Goal: Transaction & Acquisition: Purchase product/service

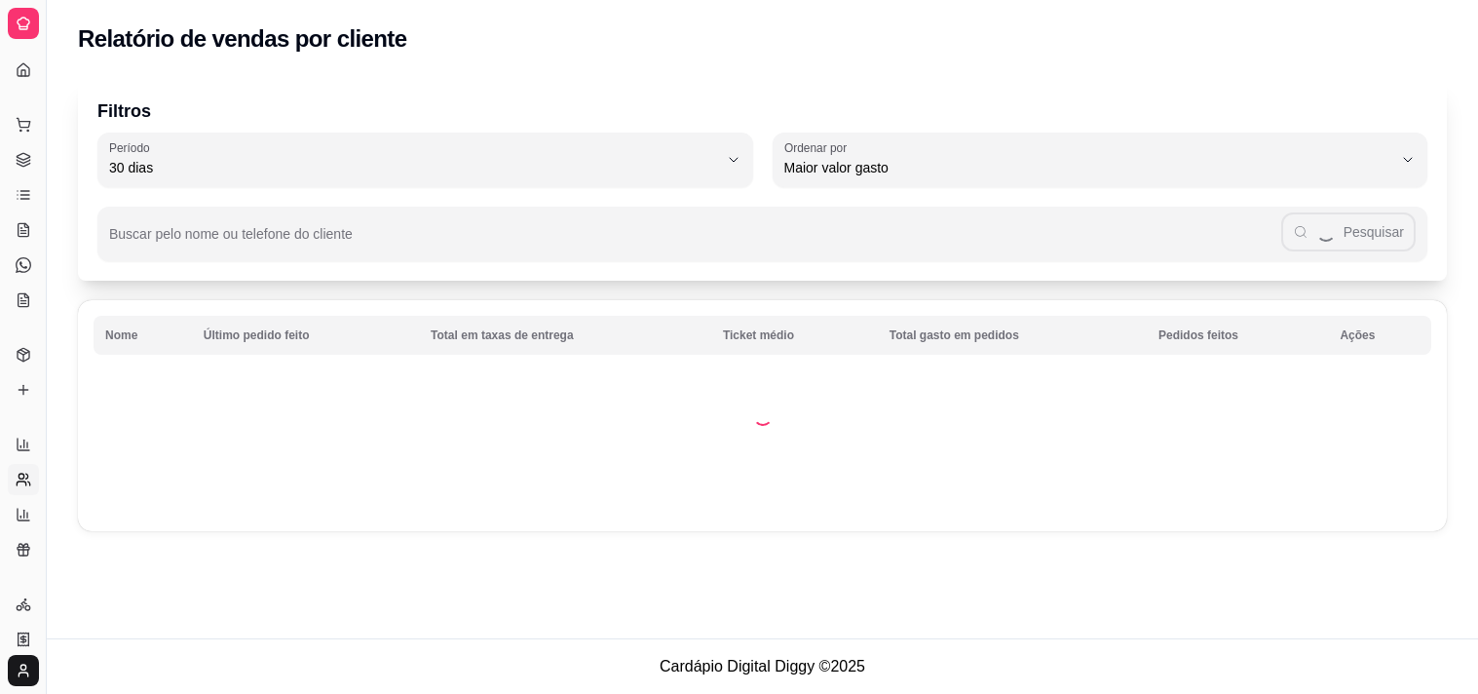
select select "30"
select select "HIGHEST_TOTAL_SPENT_WITH_ORDERS"
drag, startPoint x: 0, startPoint y: 0, endPoint x: 44, endPoint y: 162, distance: 167.5
click at [44, 162] on button "Toggle Sidebar" at bounding box center [46, 347] width 16 height 694
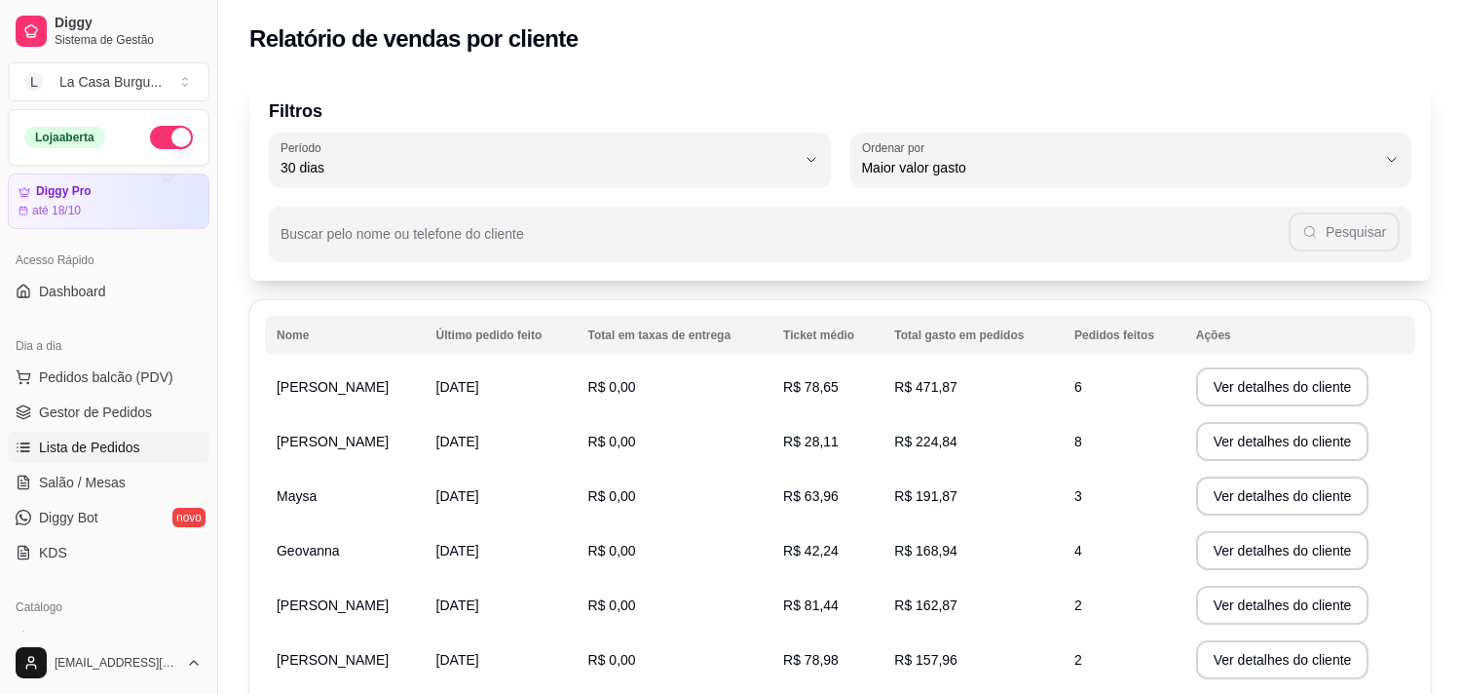
click at [61, 433] on link "Lista de Pedidos" at bounding box center [109, 447] width 202 height 31
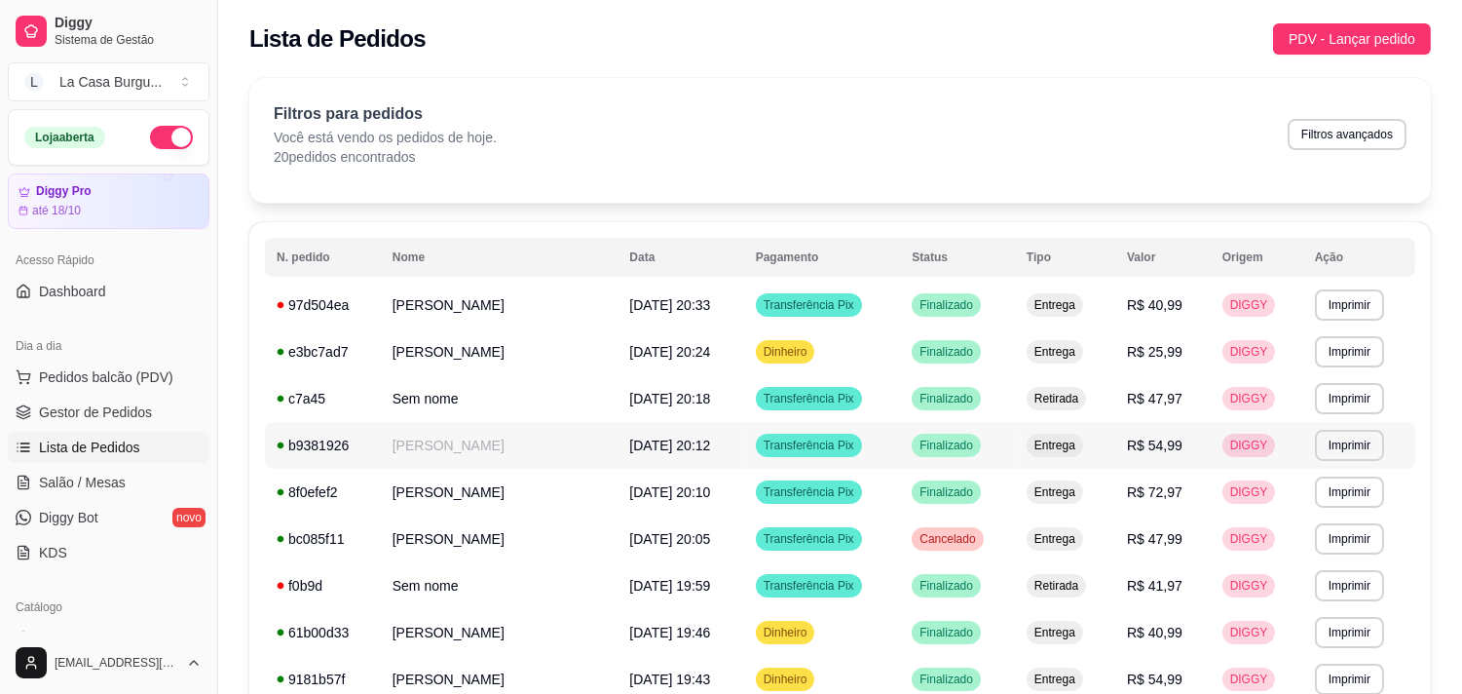
click at [832, 433] on td "Transferência Pix" at bounding box center [822, 445] width 157 height 47
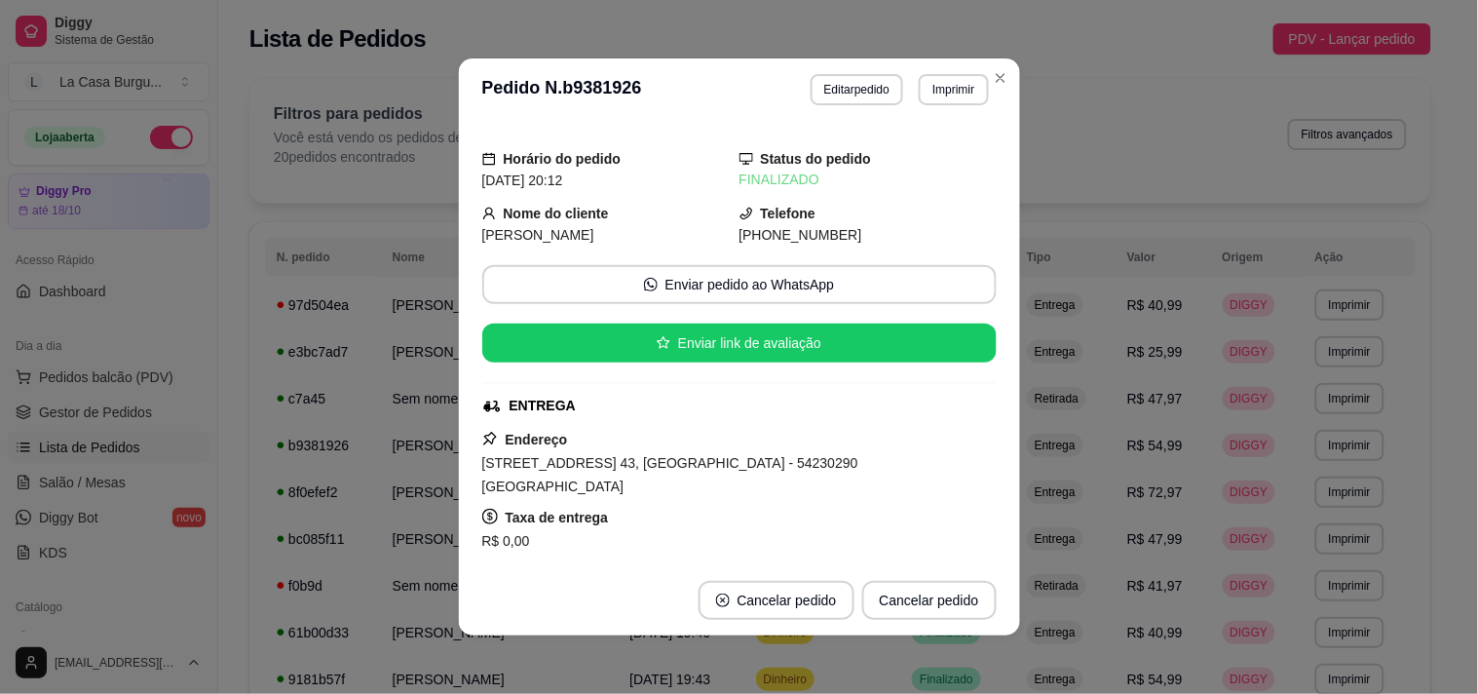
scroll to position [374, 0]
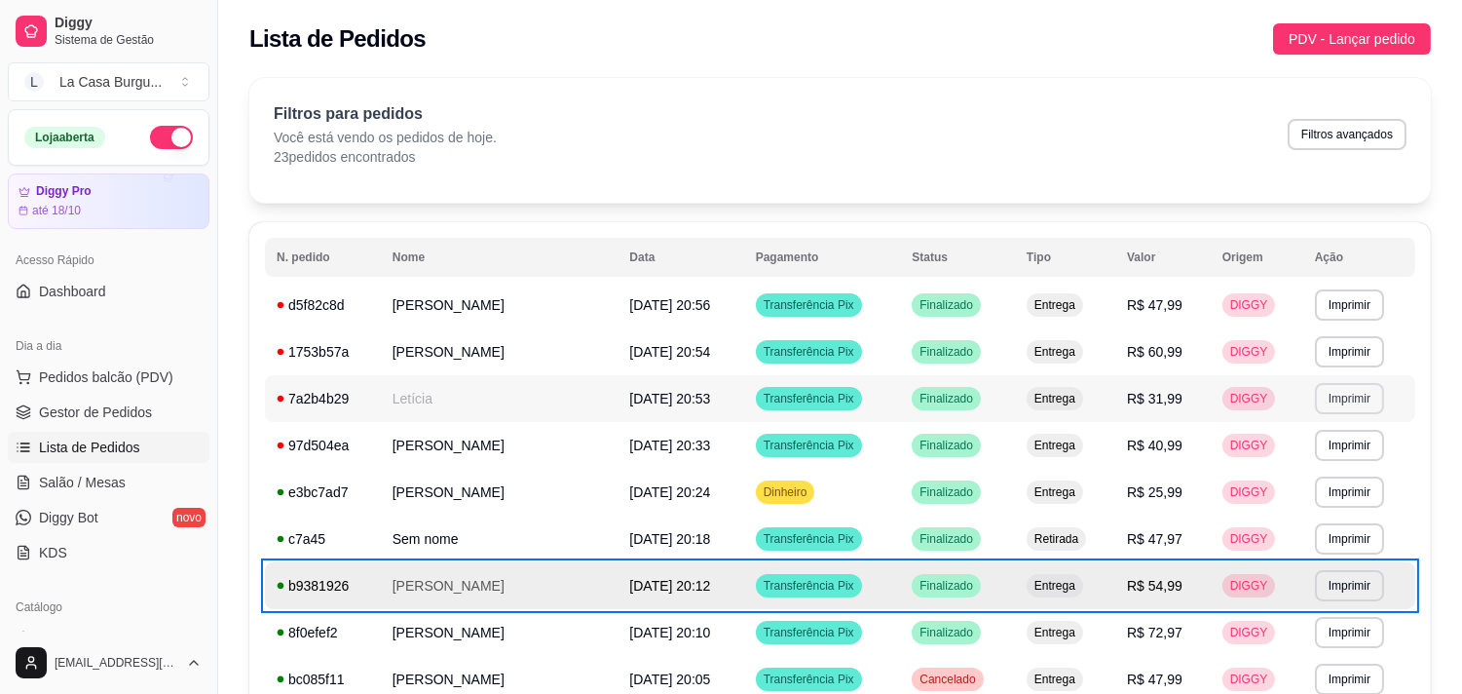
click at [1348, 402] on button "Imprimir" at bounding box center [1349, 398] width 69 height 31
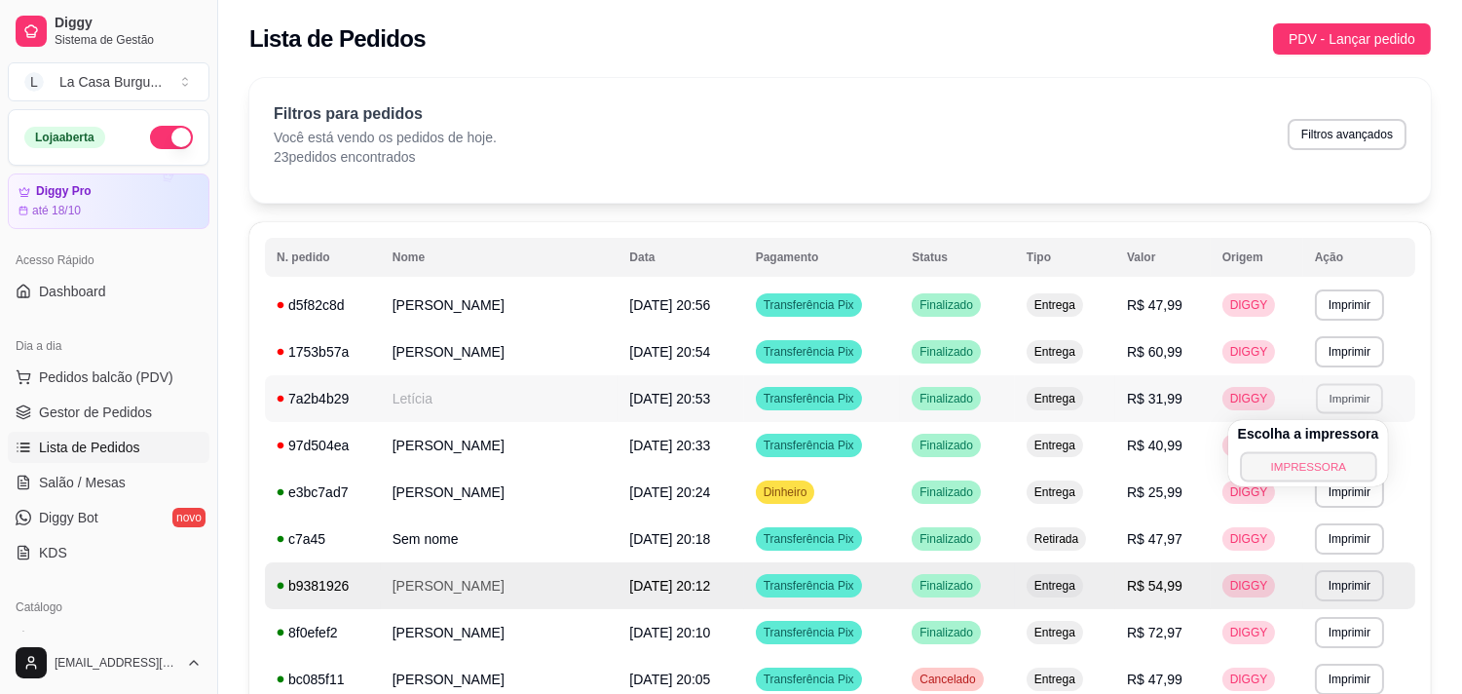
click at [1273, 471] on button "IMPRESSORA" at bounding box center [1308, 466] width 136 height 30
click at [1351, 355] on button "Imprimir" at bounding box center [1349, 351] width 67 height 30
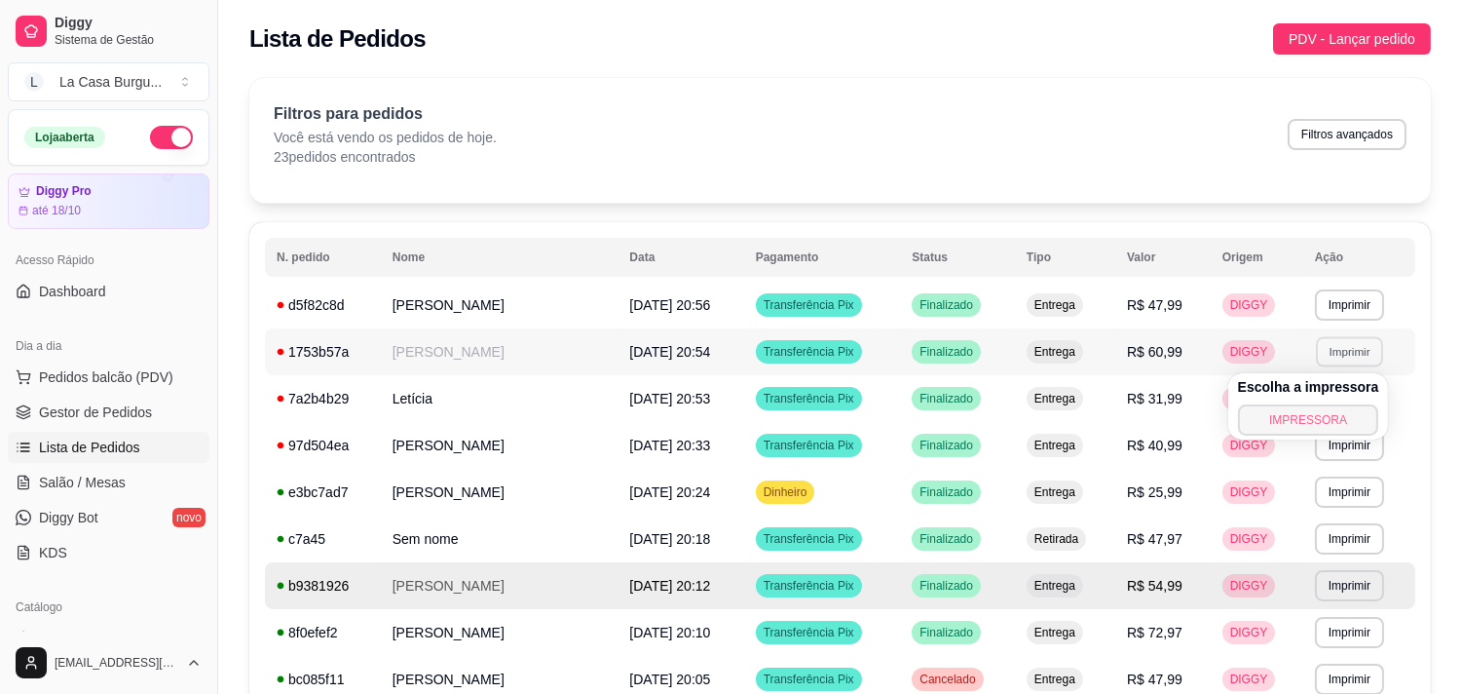
click at [1280, 415] on button "IMPRESSORA" at bounding box center [1308, 419] width 141 height 31
click at [1333, 310] on button "Imprimir" at bounding box center [1349, 304] width 67 height 30
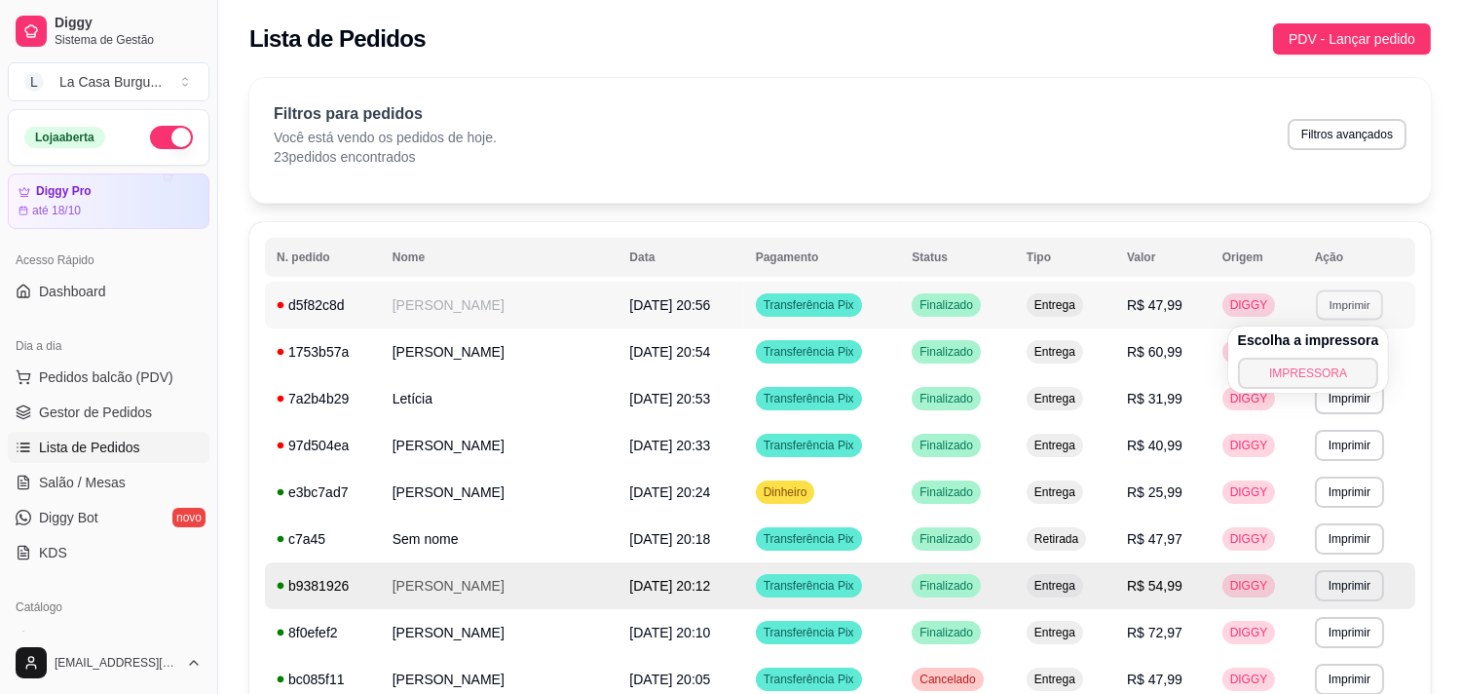
click at [1306, 371] on button "IMPRESSORA" at bounding box center [1308, 373] width 141 height 31
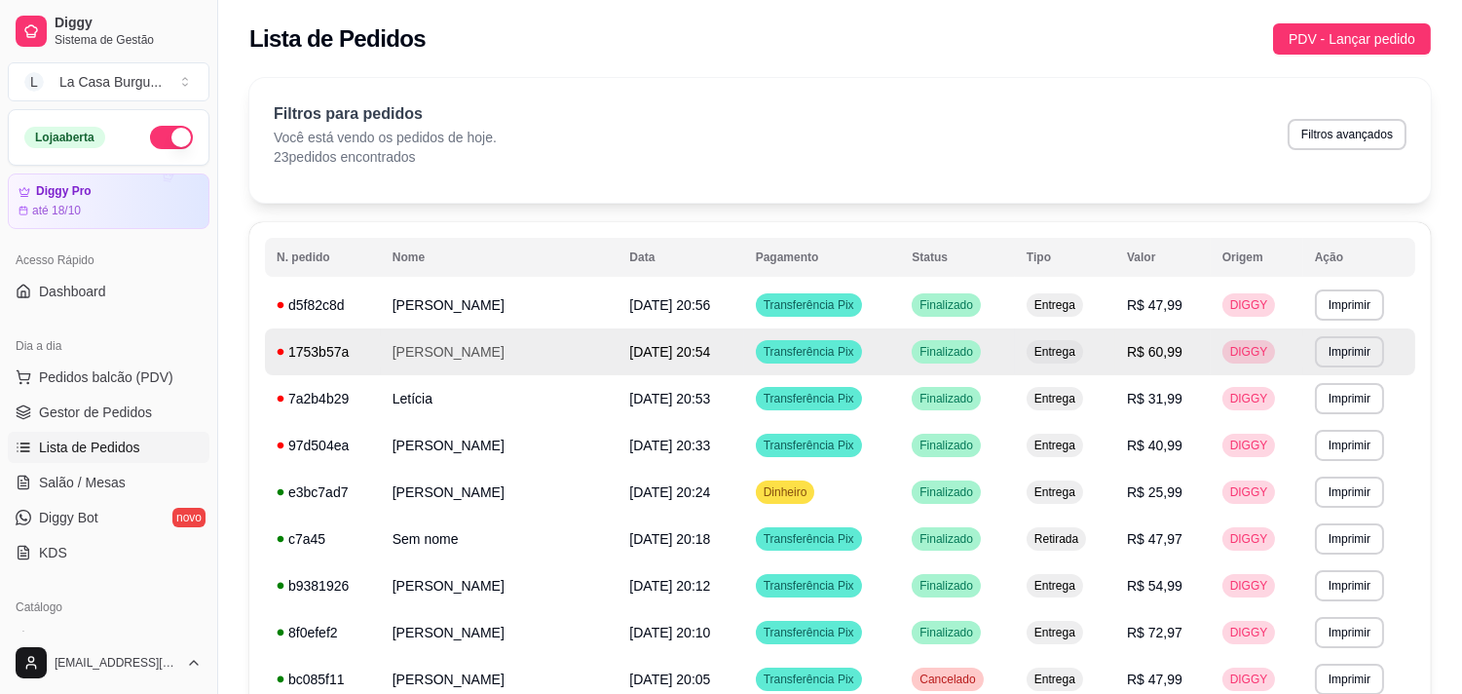
click at [434, 368] on td "[PERSON_NAME]" at bounding box center [500, 351] width 238 height 47
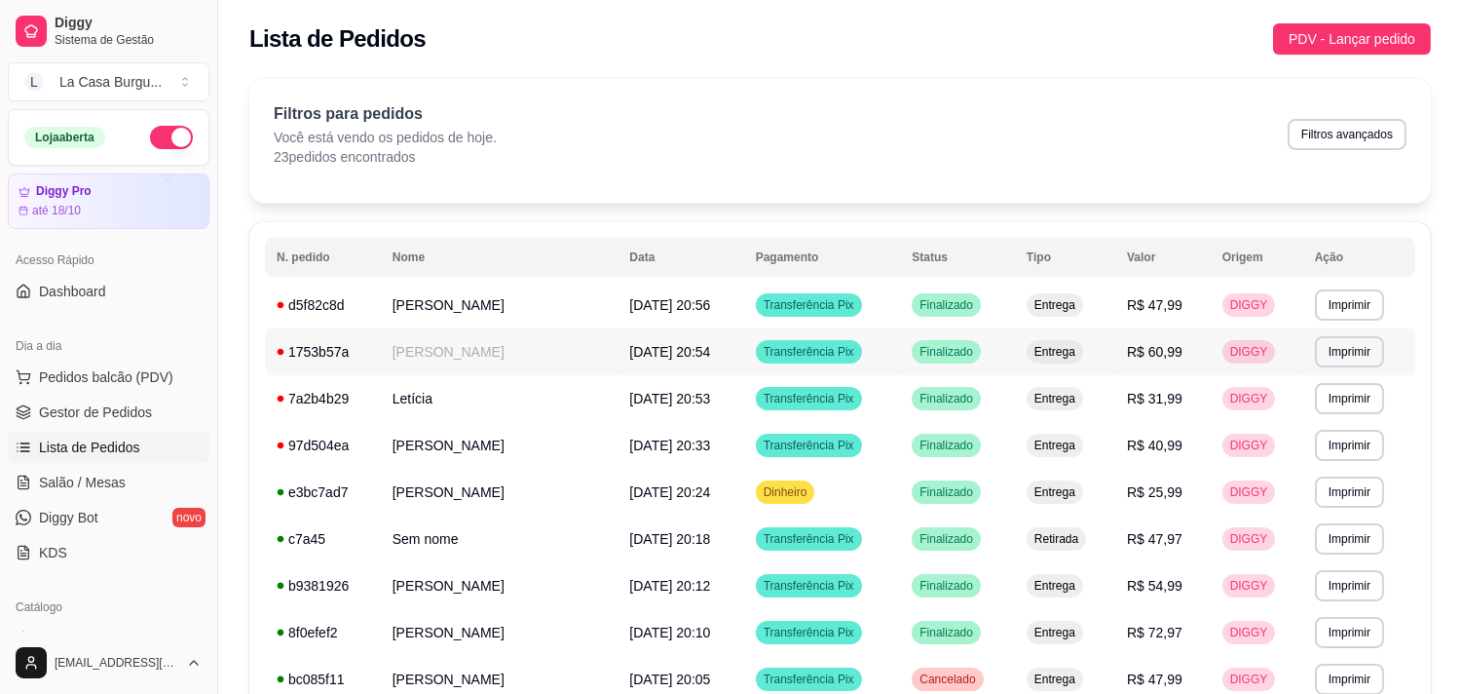
click at [936, 354] on span "Finalizado" at bounding box center [946, 352] width 61 height 16
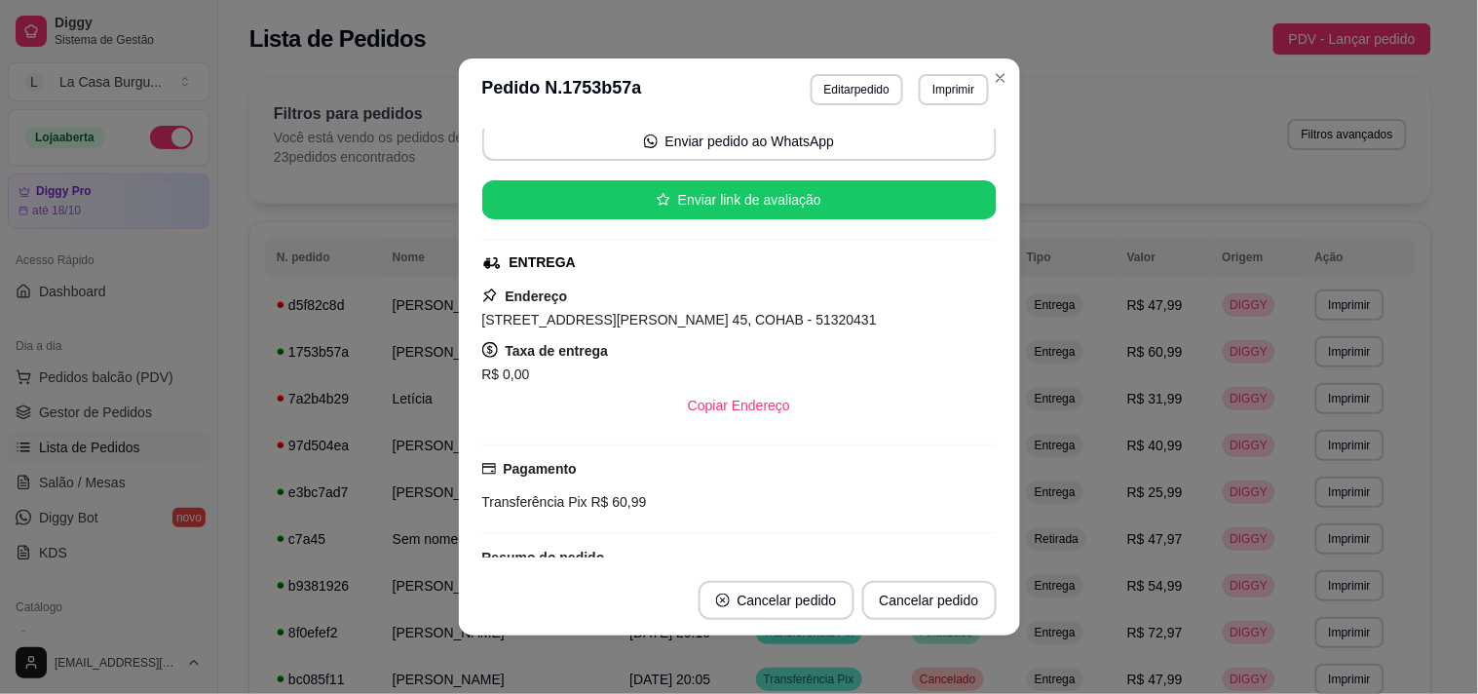
scroll to position [131, 0]
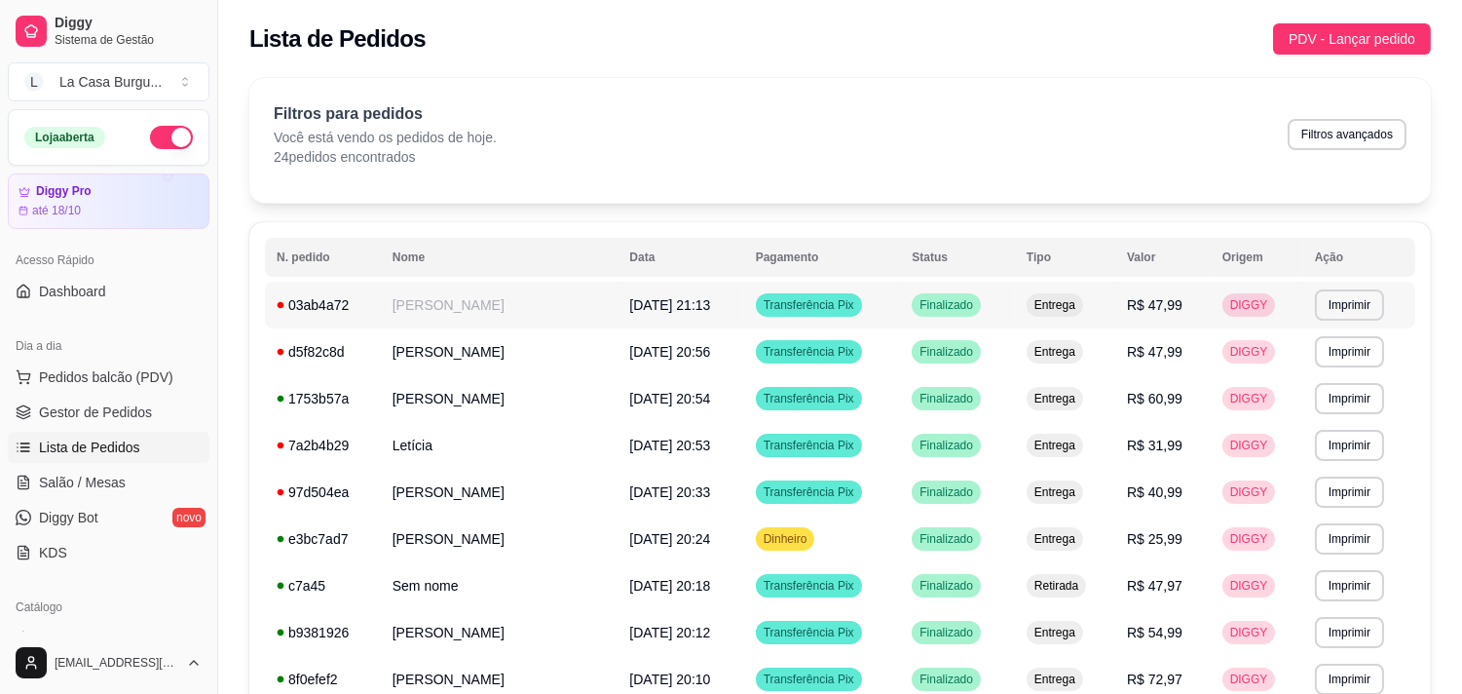
click at [1052, 310] on span "Entrega" at bounding box center [1055, 305] width 49 height 16
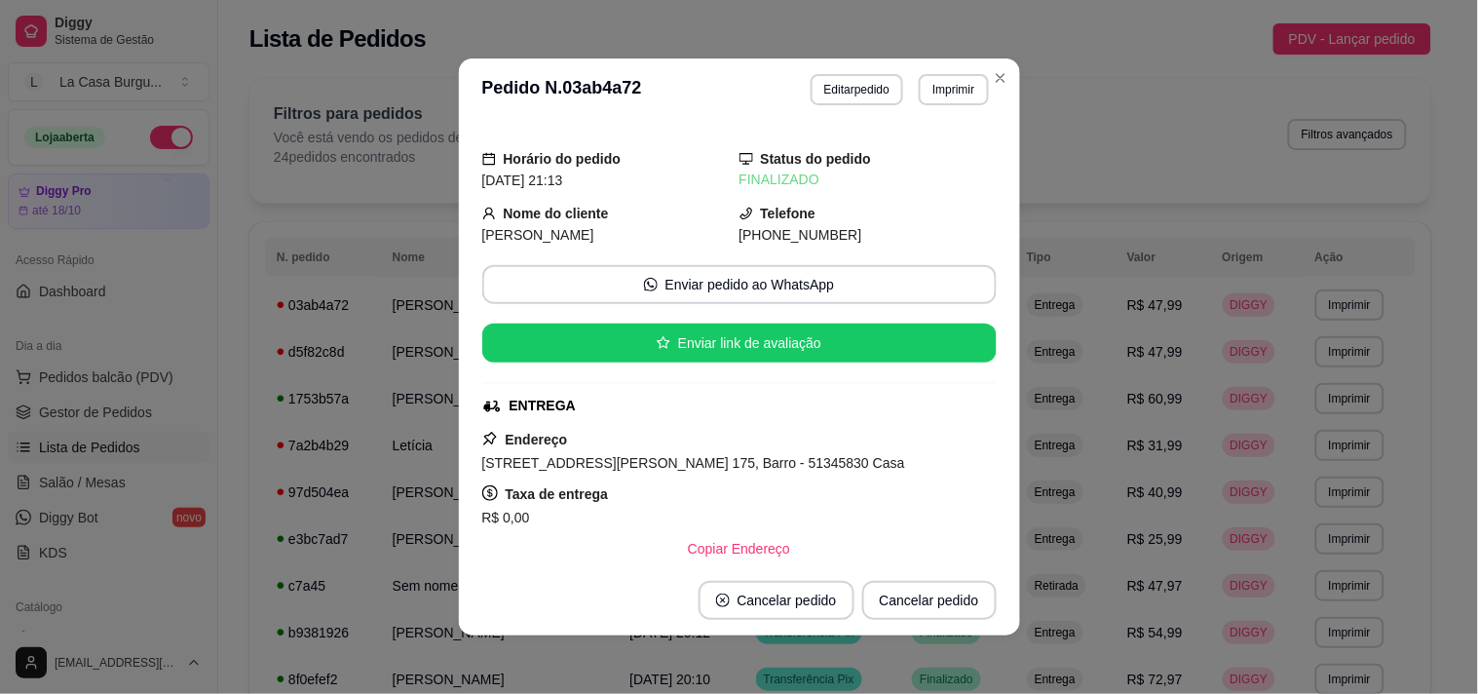
scroll to position [4, 0]
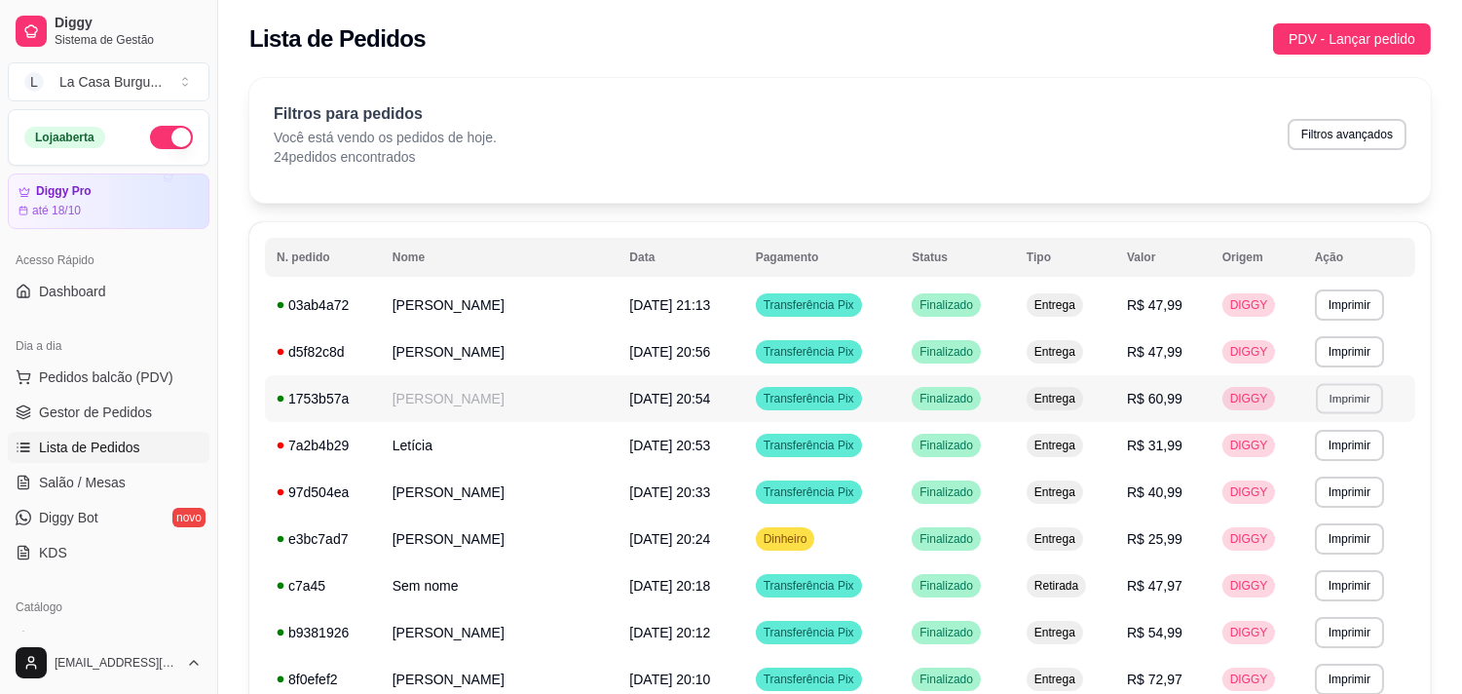
click at [1357, 397] on button "Imprimir" at bounding box center [1349, 398] width 67 height 30
click at [1365, 298] on button "Imprimir" at bounding box center [1349, 304] width 67 height 30
click at [1330, 366] on button "IMPRESSORA" at bounding box center [1308, 373] width 141 height 31
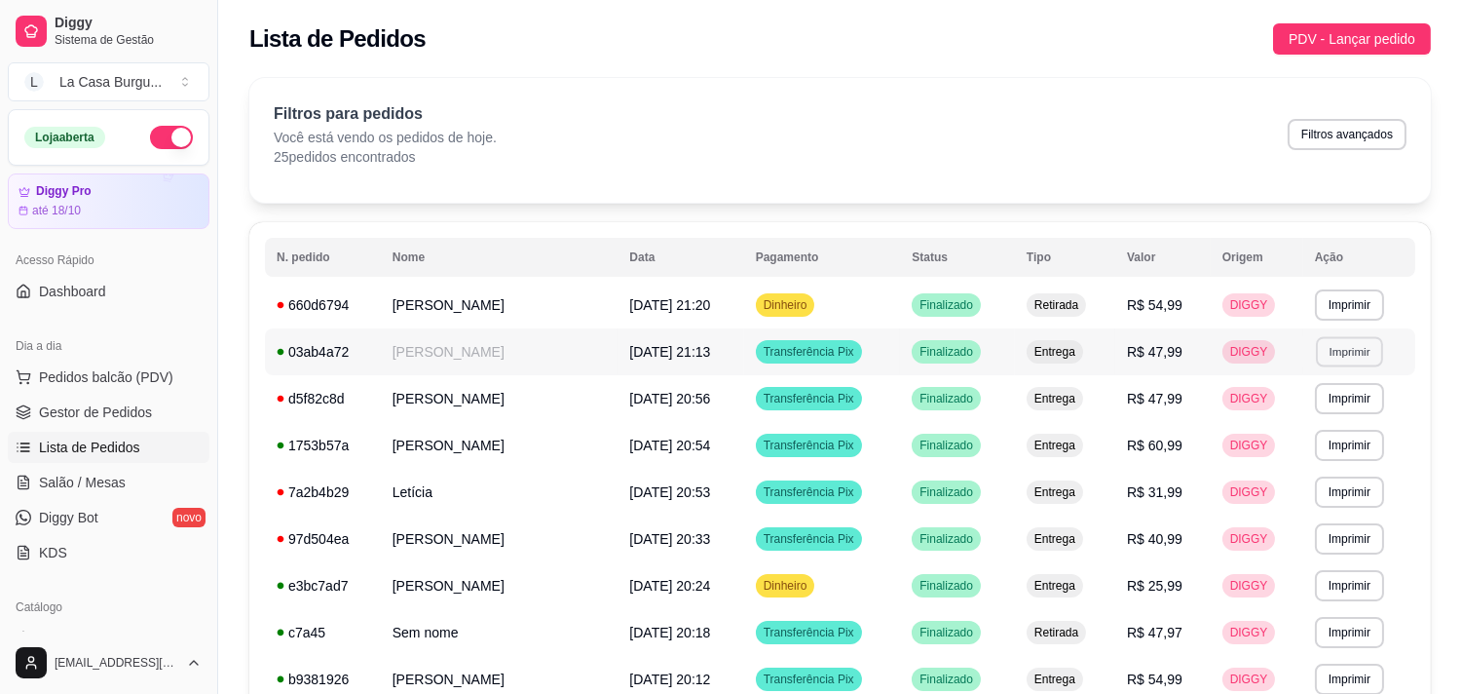
click at [1330, 366] on button "Imprimir" at bounding box center [1349, 351] width 67 height 30
click at [916, 299] on span "Finalizado" at bounding box center [946, 305] width 61 height 16
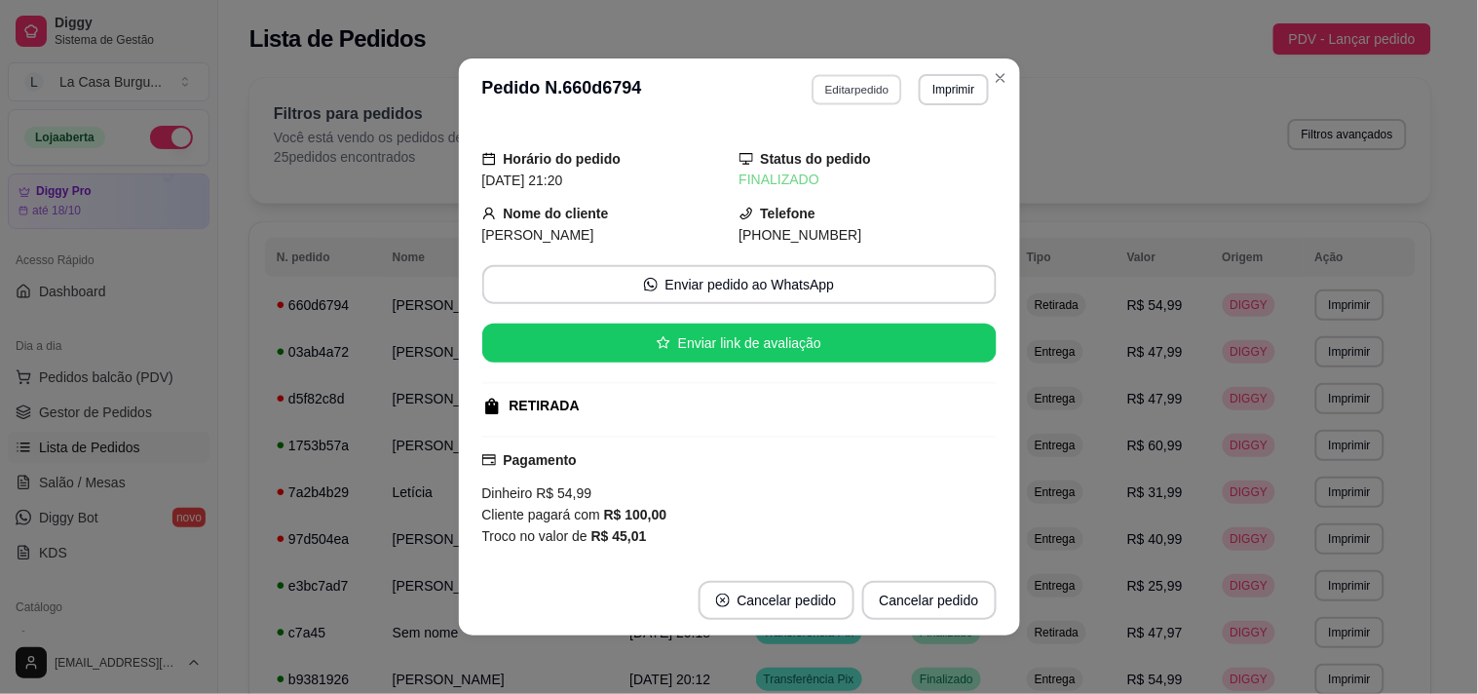
click at [830, 75] on button "Editar pedido" at bounding box center [856, 89] width 91 height 30
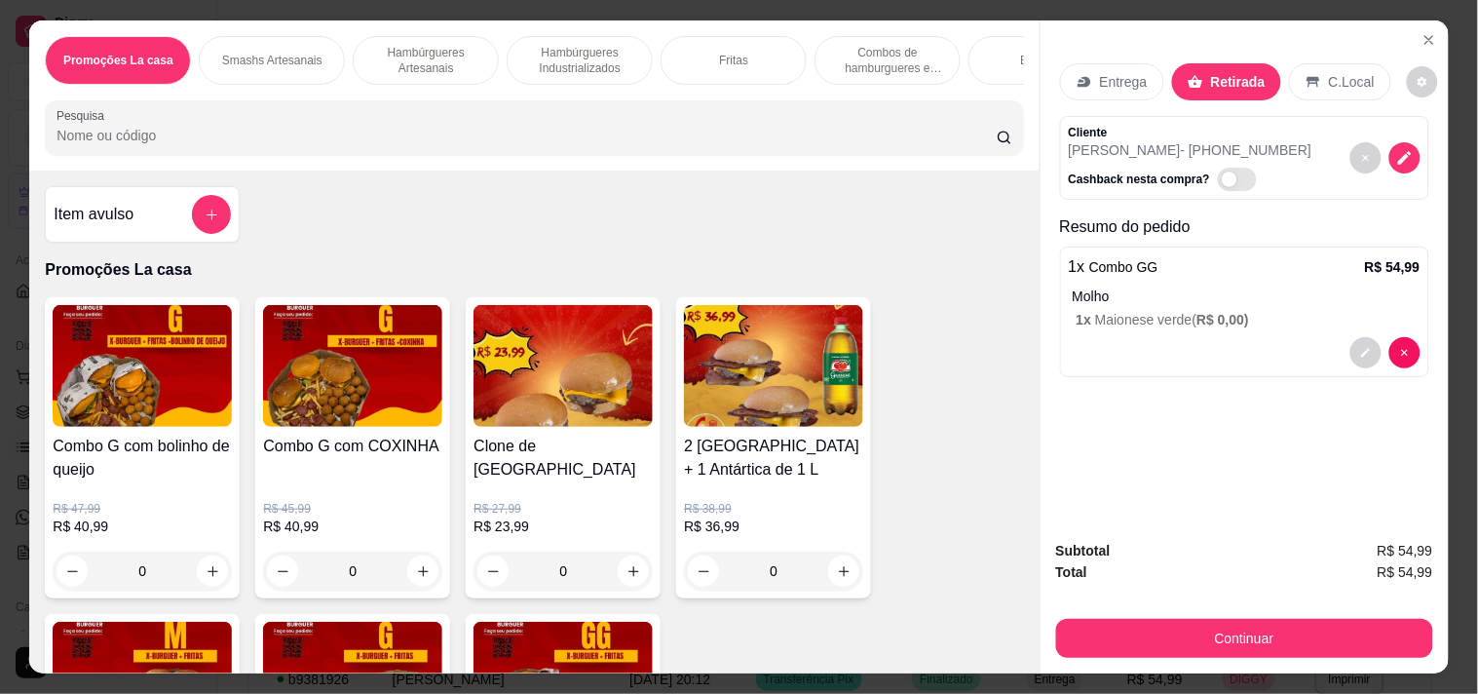
click at [1112, 80] on p "Entrega" at bounding box center [1124, 81] width 48 height 19
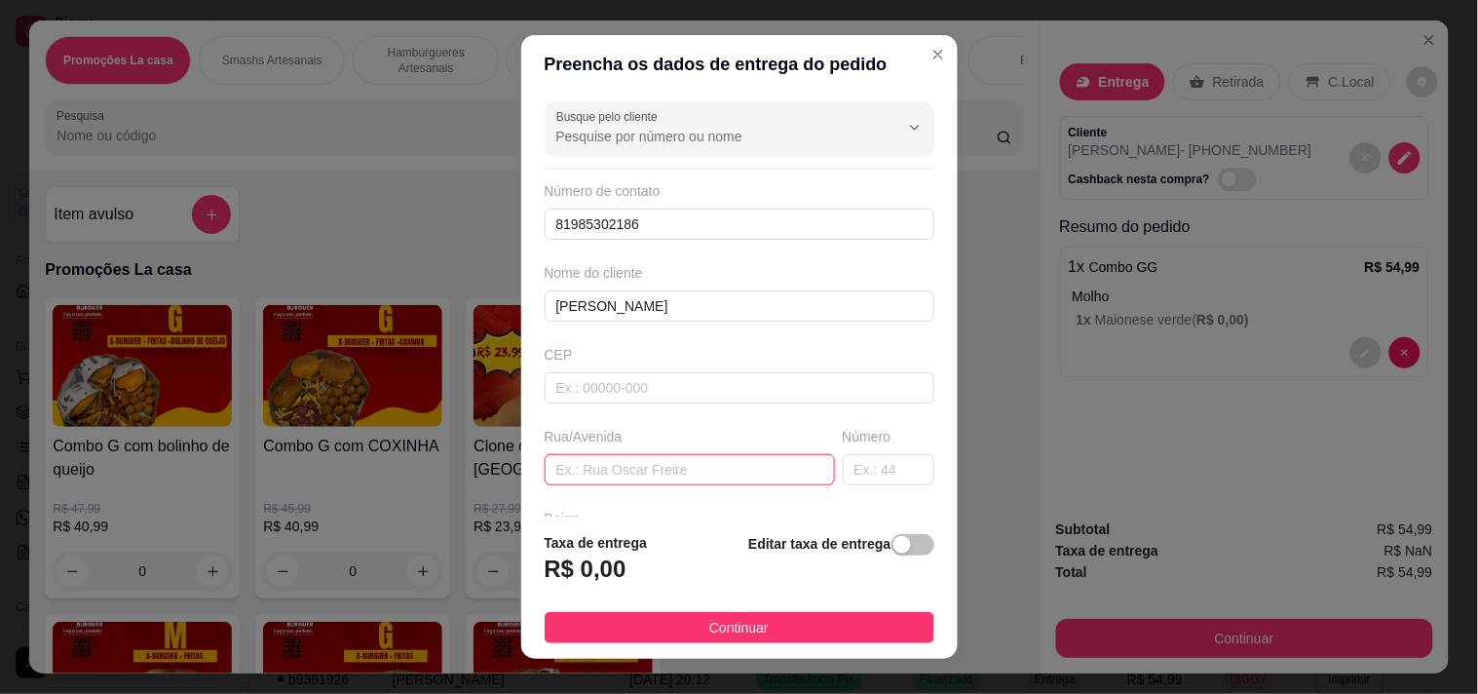
click at [688, 462] on input "text" at bounding box center [690, 469] width 290 height 31
type input "Habitacional fazenda suassuna"
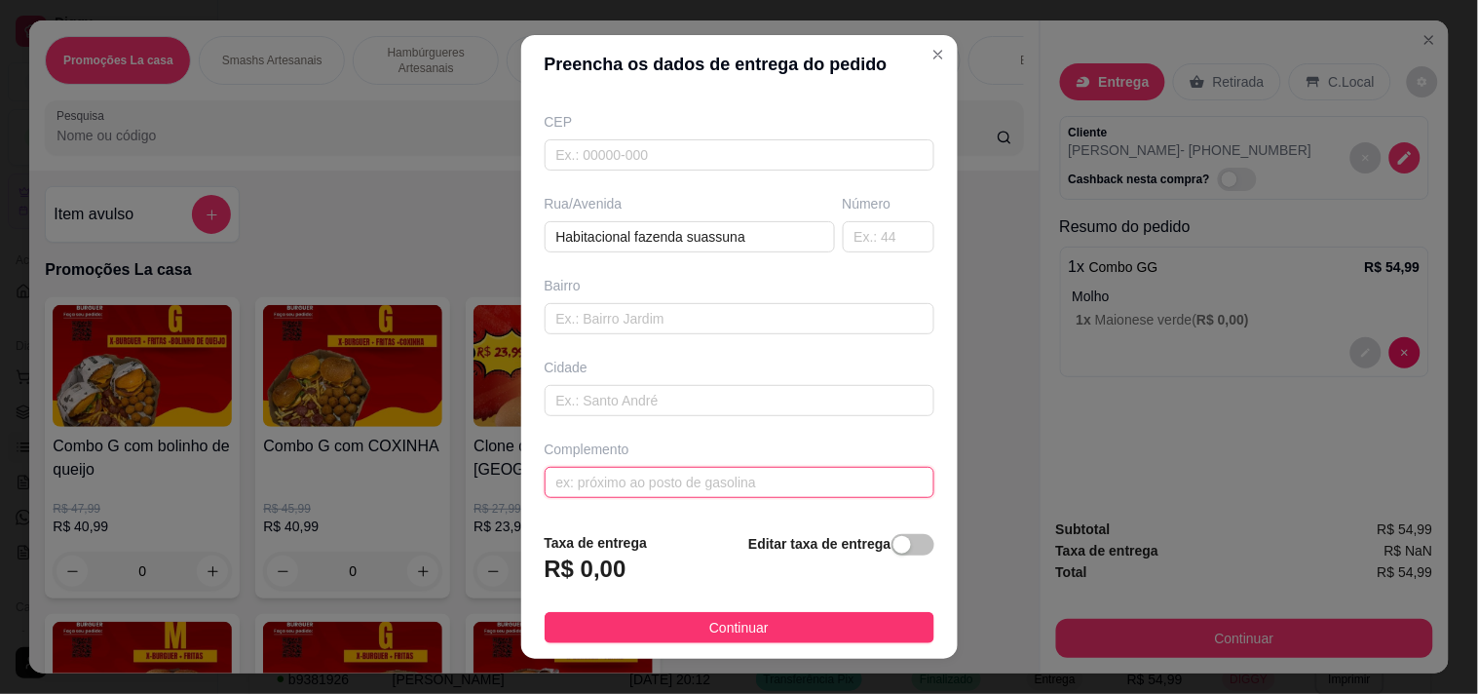
click at [610, 483] on input "text" at bounding box center [740, 482] width 390 height 31
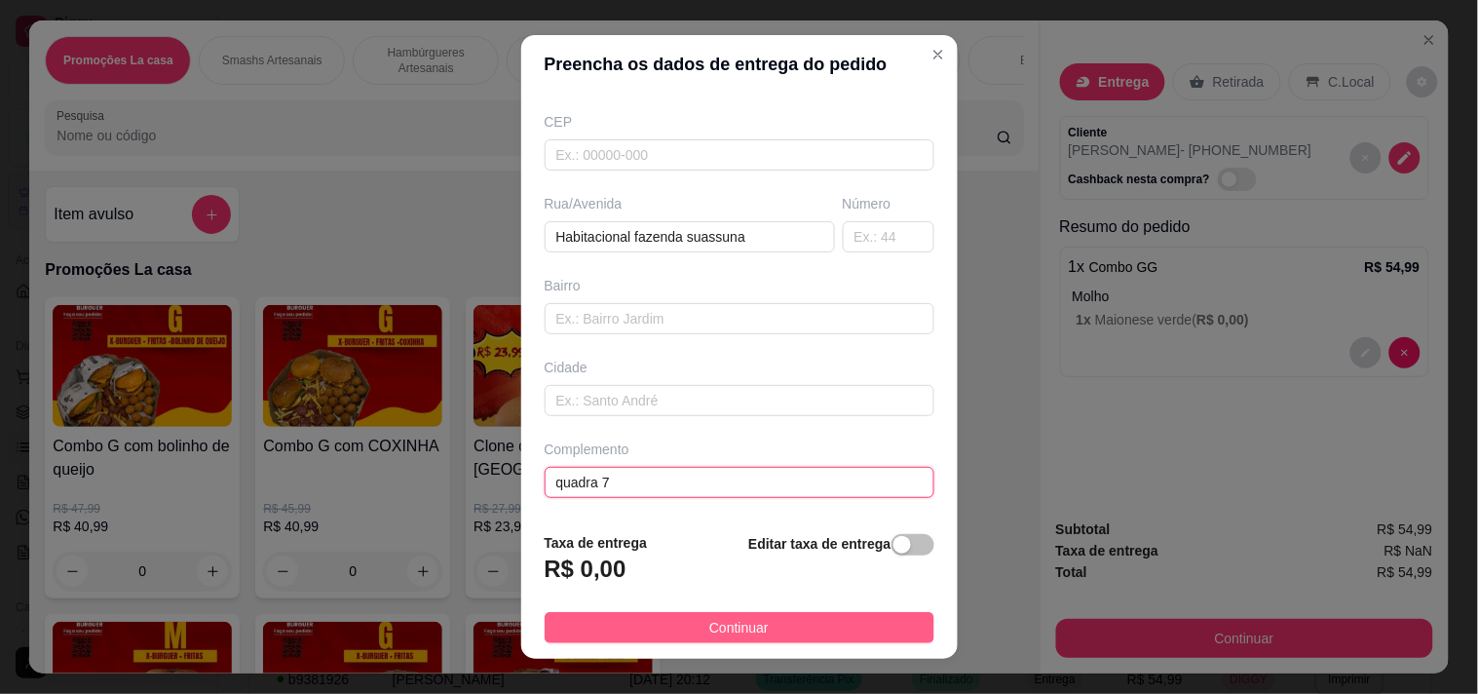
type input "quadra 7"
click at [555, 615] on button "Continuar" at bounding box center [740, 627] width 390 height 31
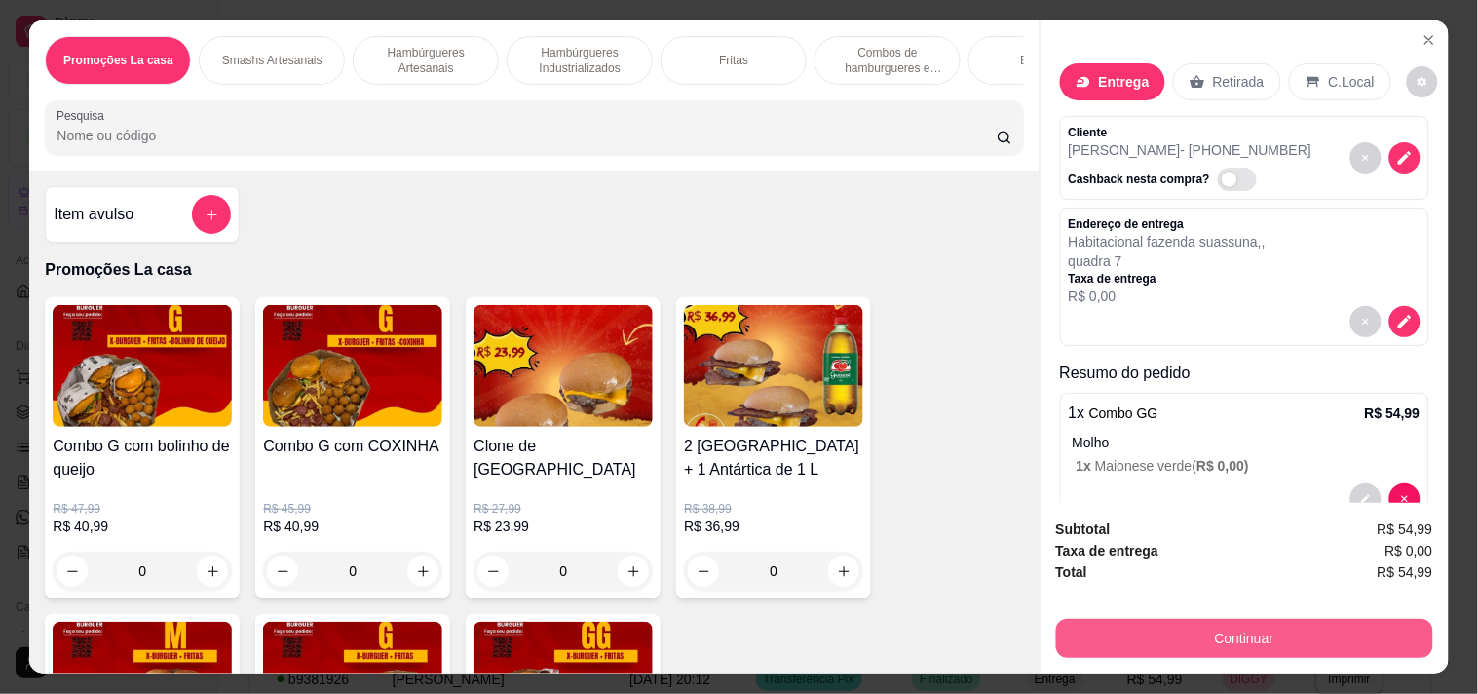
click at [1121, 619] on button "Continuar" at bounding box center [1244, 638] width 377 height 39
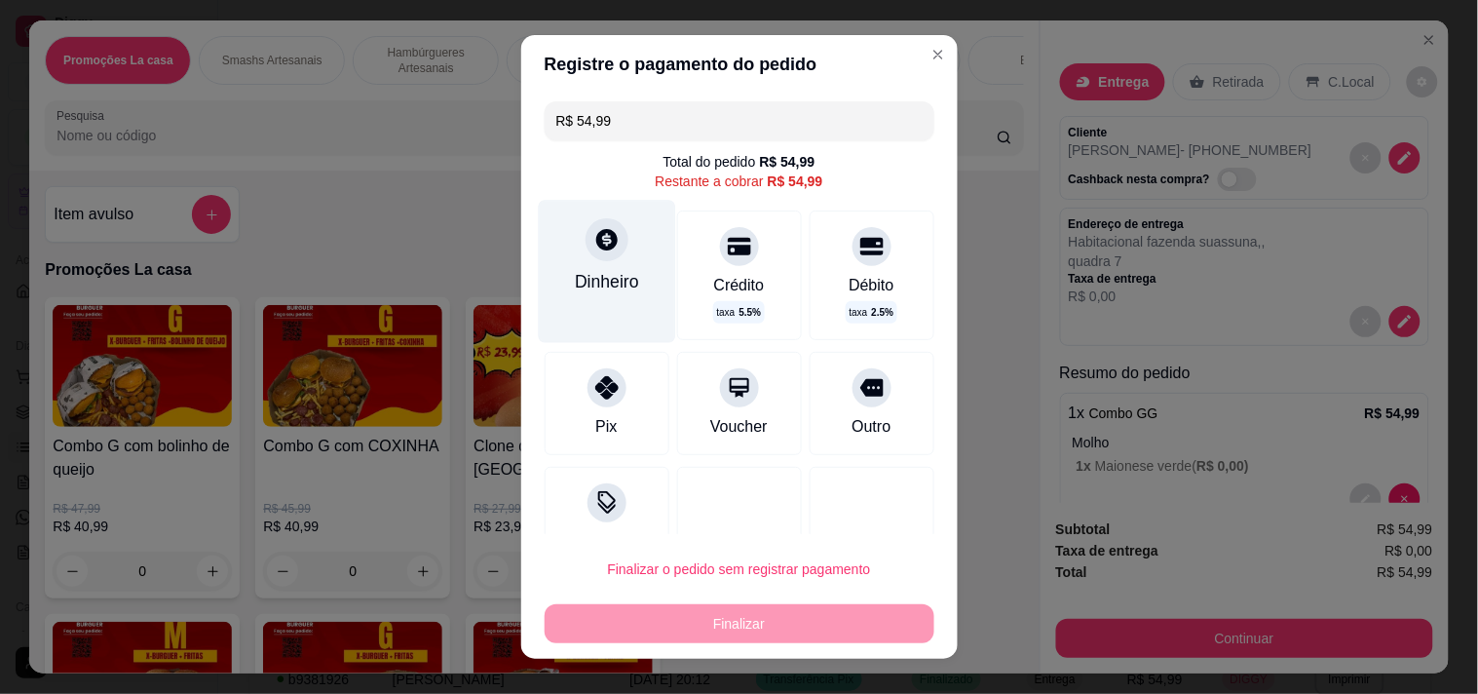
click at [615, 279] on div "Dinheiro" at bounding box center [607, 281] width 64 height 25
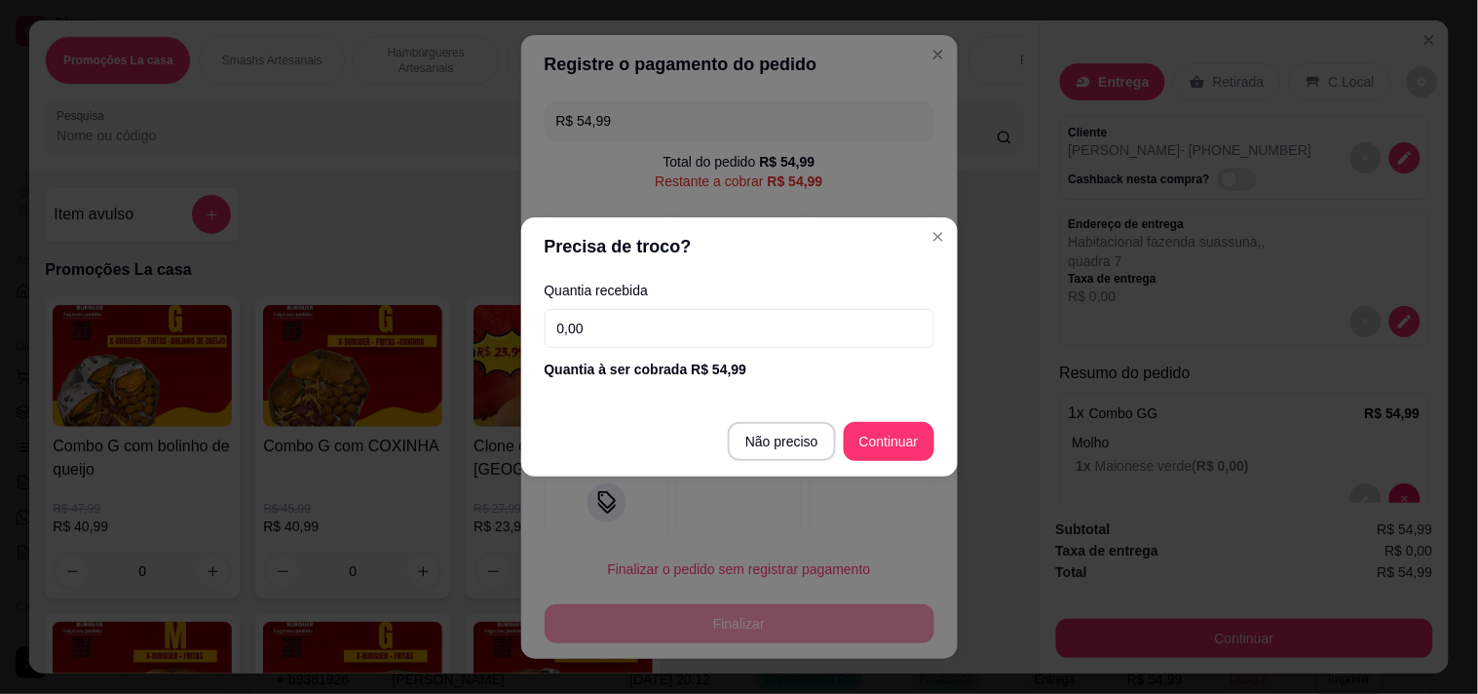
click at [731, 318] on input "0,00" at bounding box center [740, 328] width 390 height 39
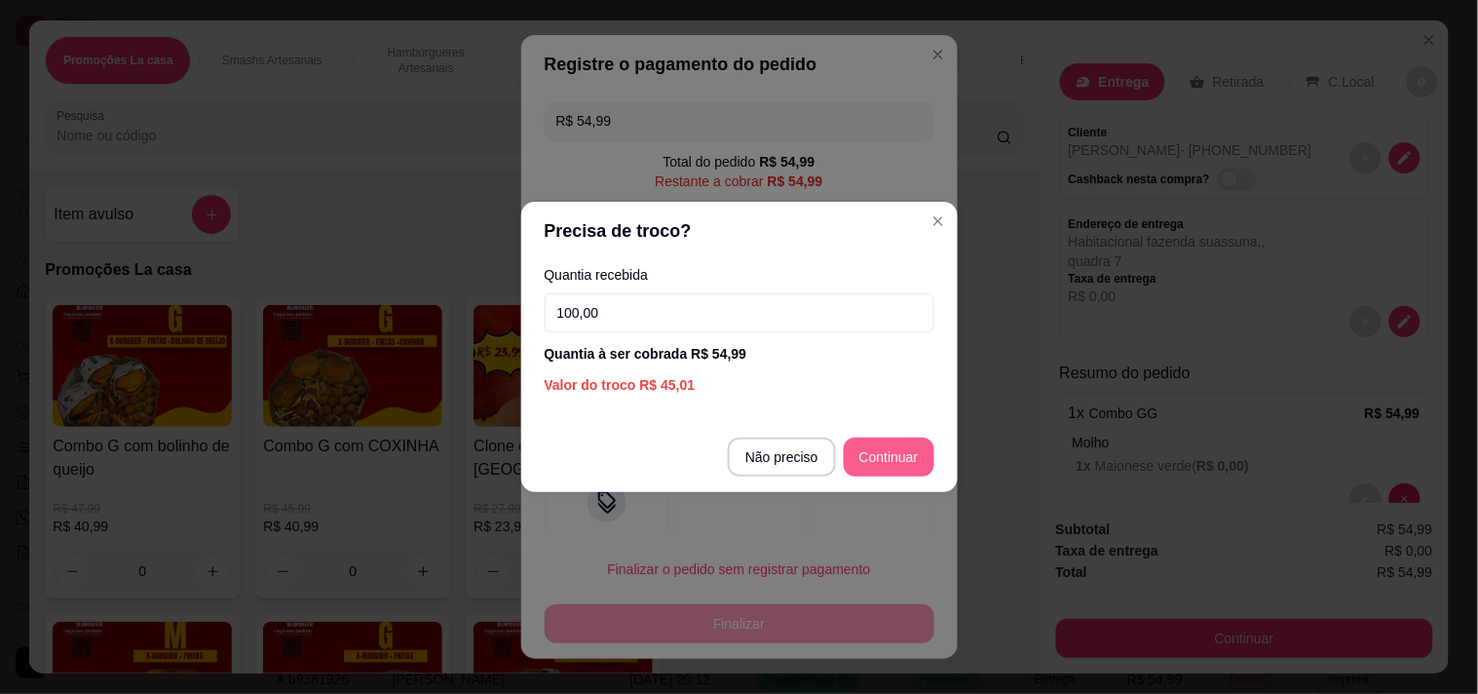
type input "100,00"
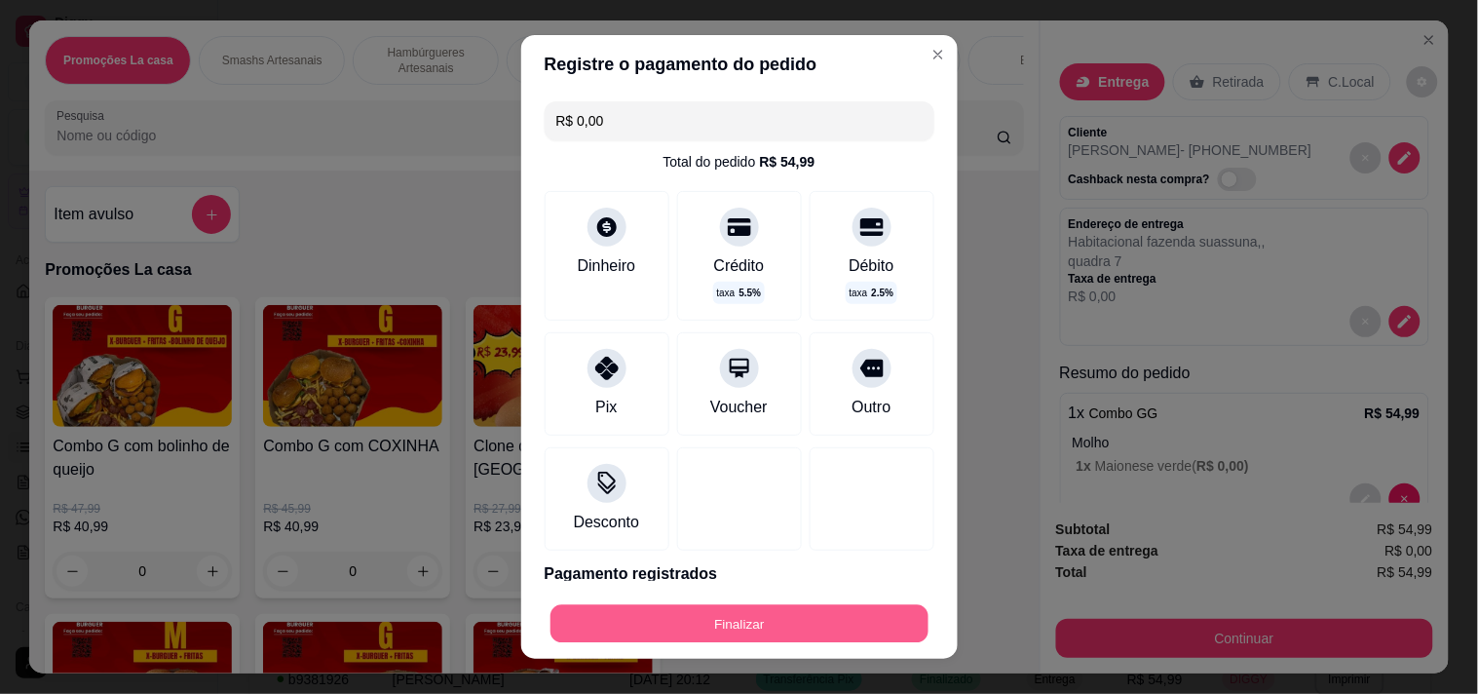
click at [553, 612] on button "Finalizar" at bounding box center [739, 624] width 378 height 38
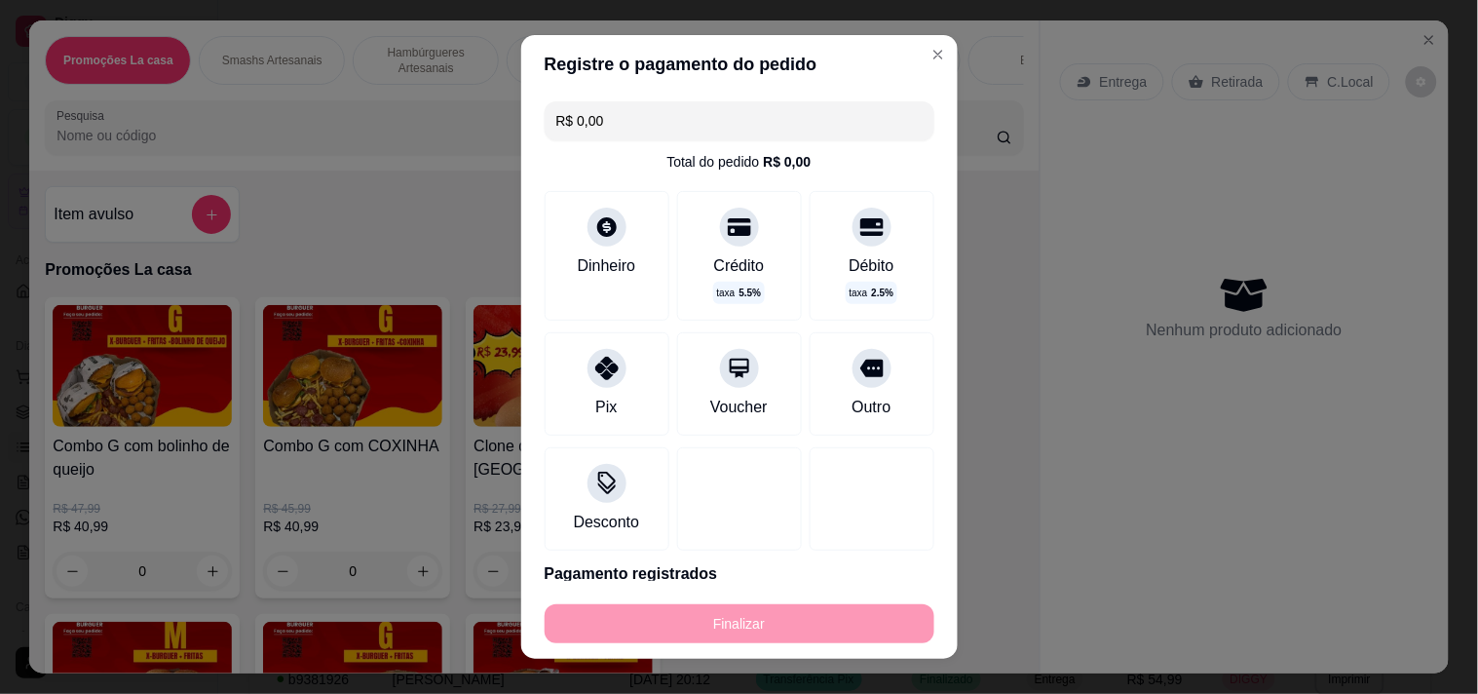
type input "-R$ 54,99"
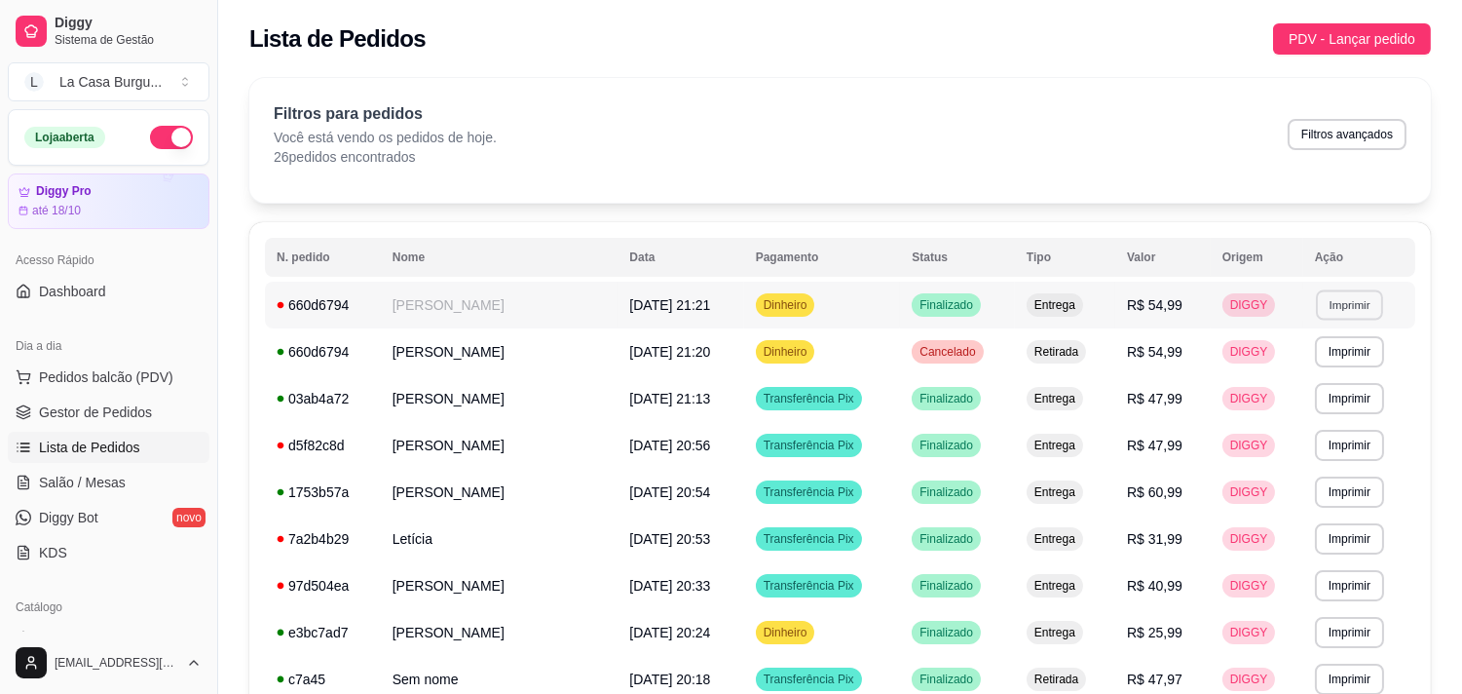
click at [1338, 298] on button "Imprimir" at bounding box center [1349, 304] width 67 height 30
click at [1286, 370] on button "IMPRESSORA" at bounding box center [1308, 373] width 136 height 30
click at [107, 374] on span "Pedidos balcão (PDV)" at bounding box center [106, 376] width 134 height 19
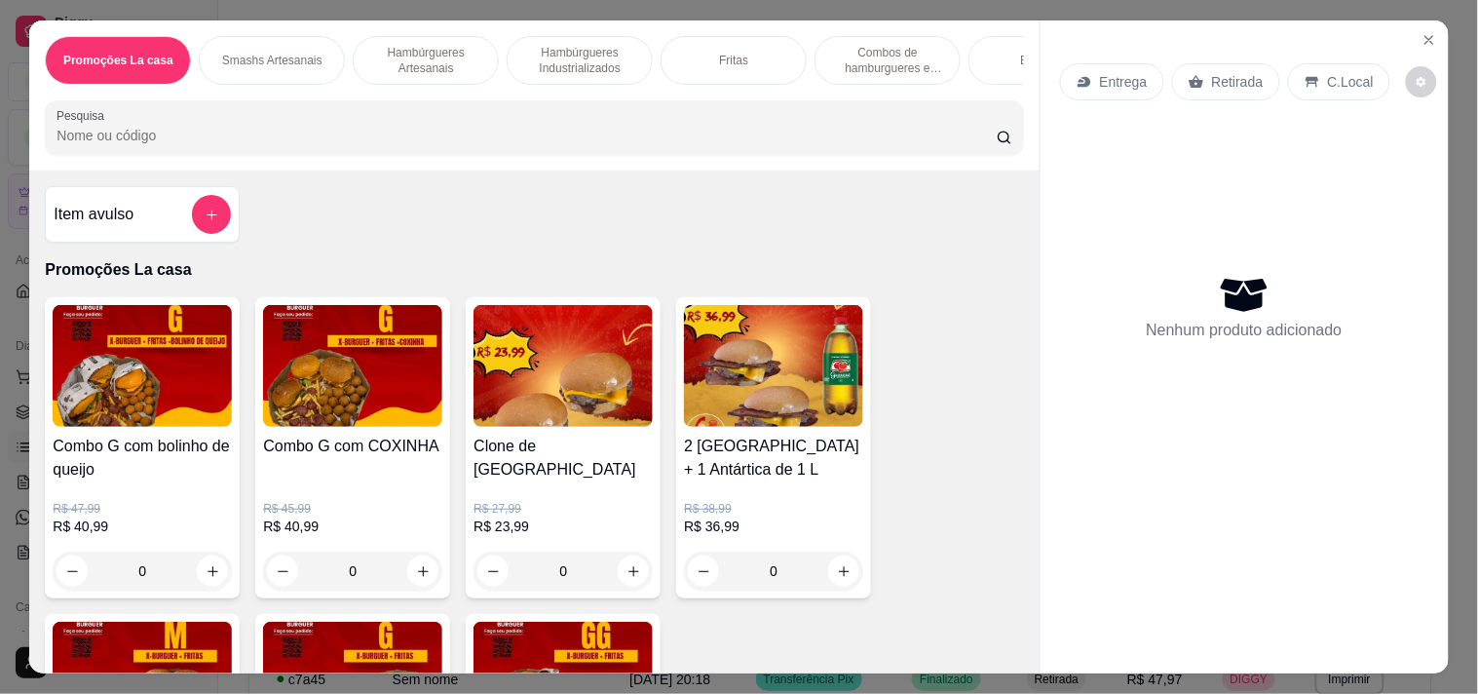
click at [416, 45] on p "Hambúrgueres Artesanais" at bounding box center [425, 60] width 113 height 31
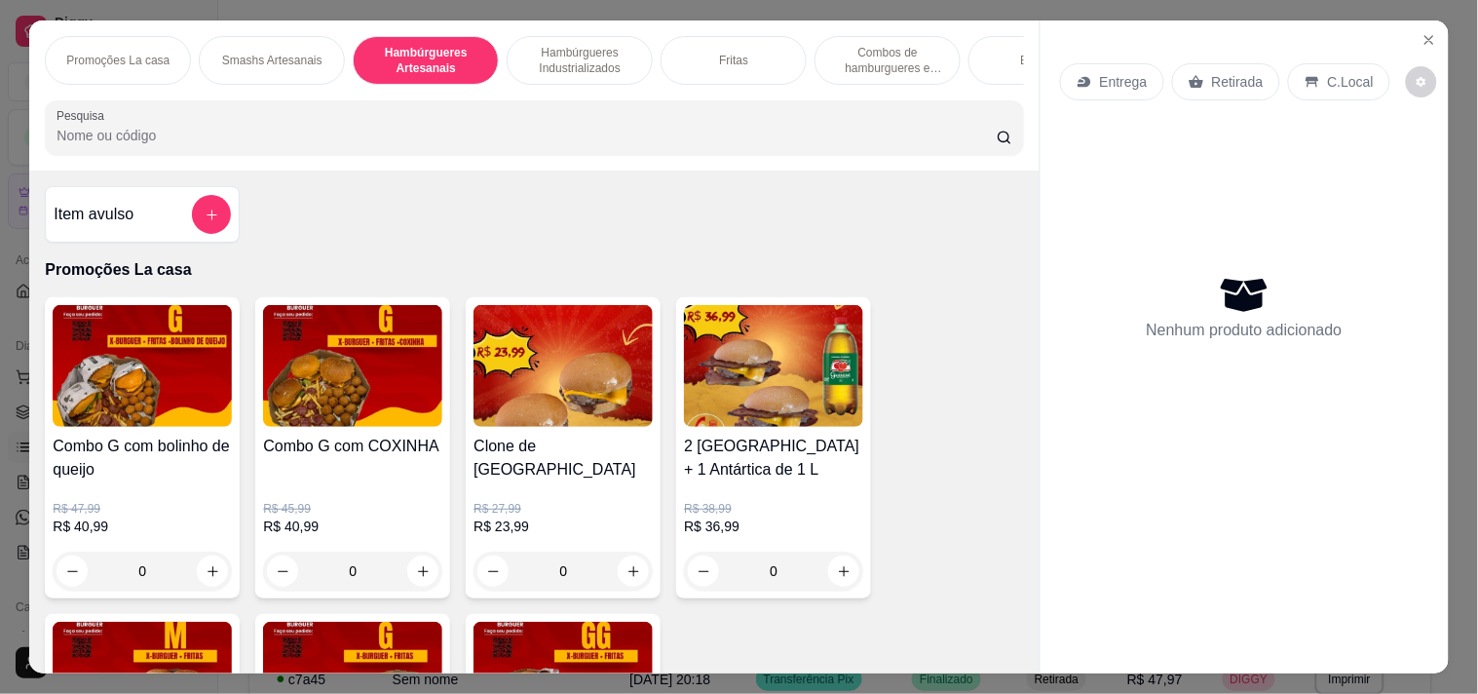
scroll to position [50, 0]
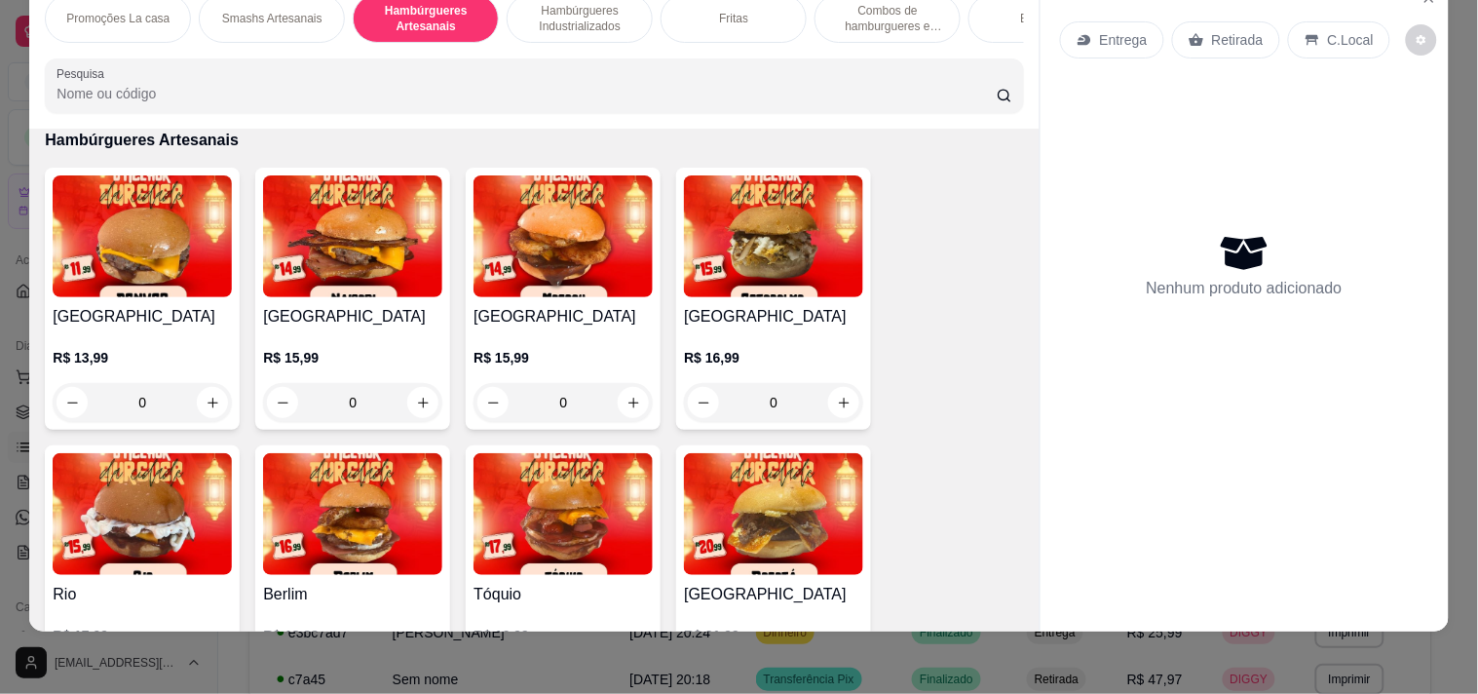
click at [575, 3] on p "Hambúrgueres Industrializados" at bounding box center [579, 18] width 113 height 31
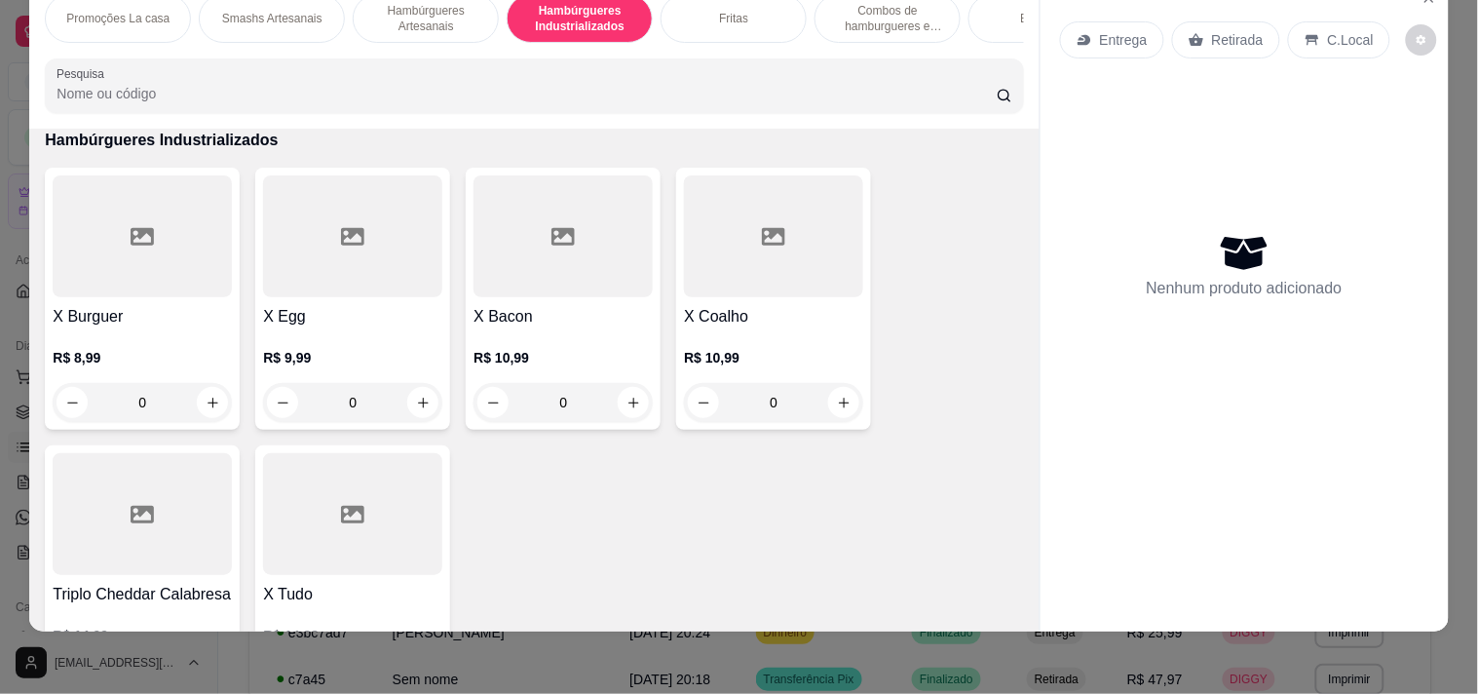
click at [276, 18] on div "Smashs Artesanais" at bounding box center [272, 18] width 146 height 49
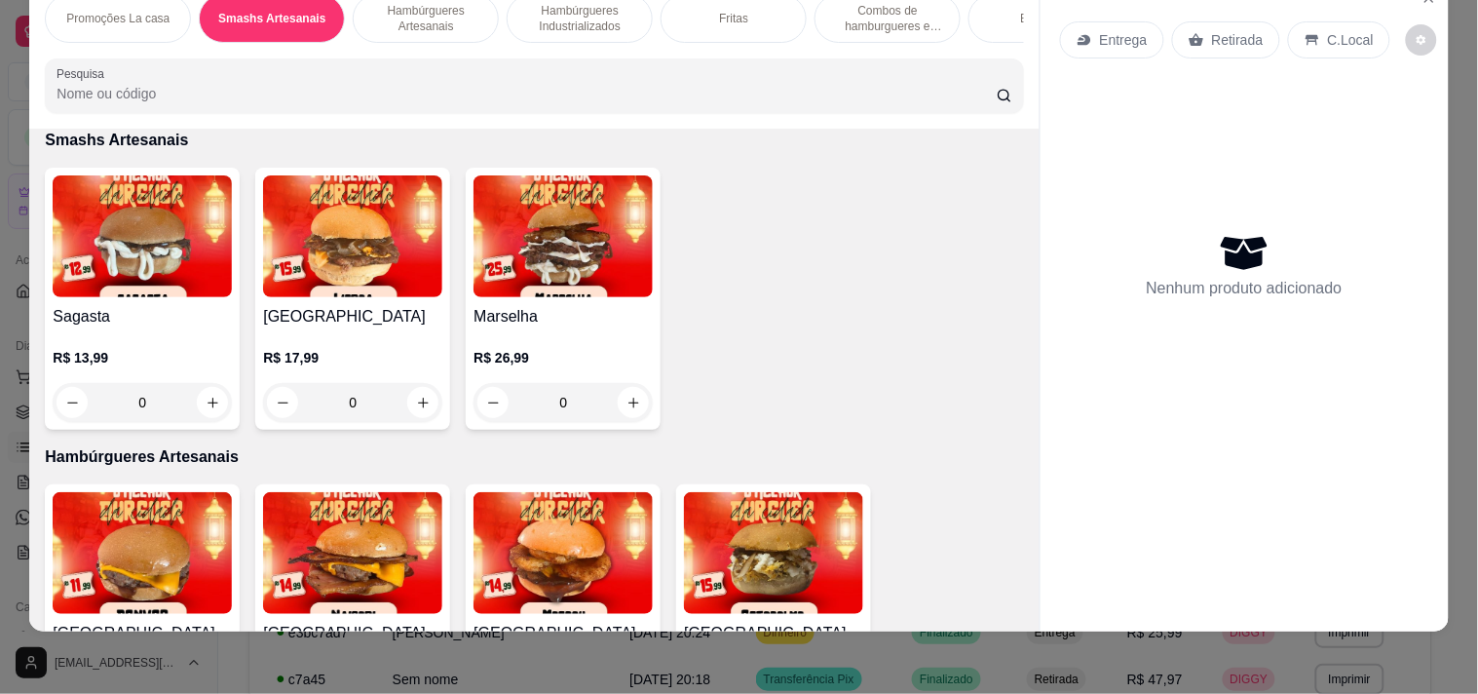
click at [832, 10] on p "Combos de hamburgueres e fritas" at bounding box center [887, 18] width 113 height 31
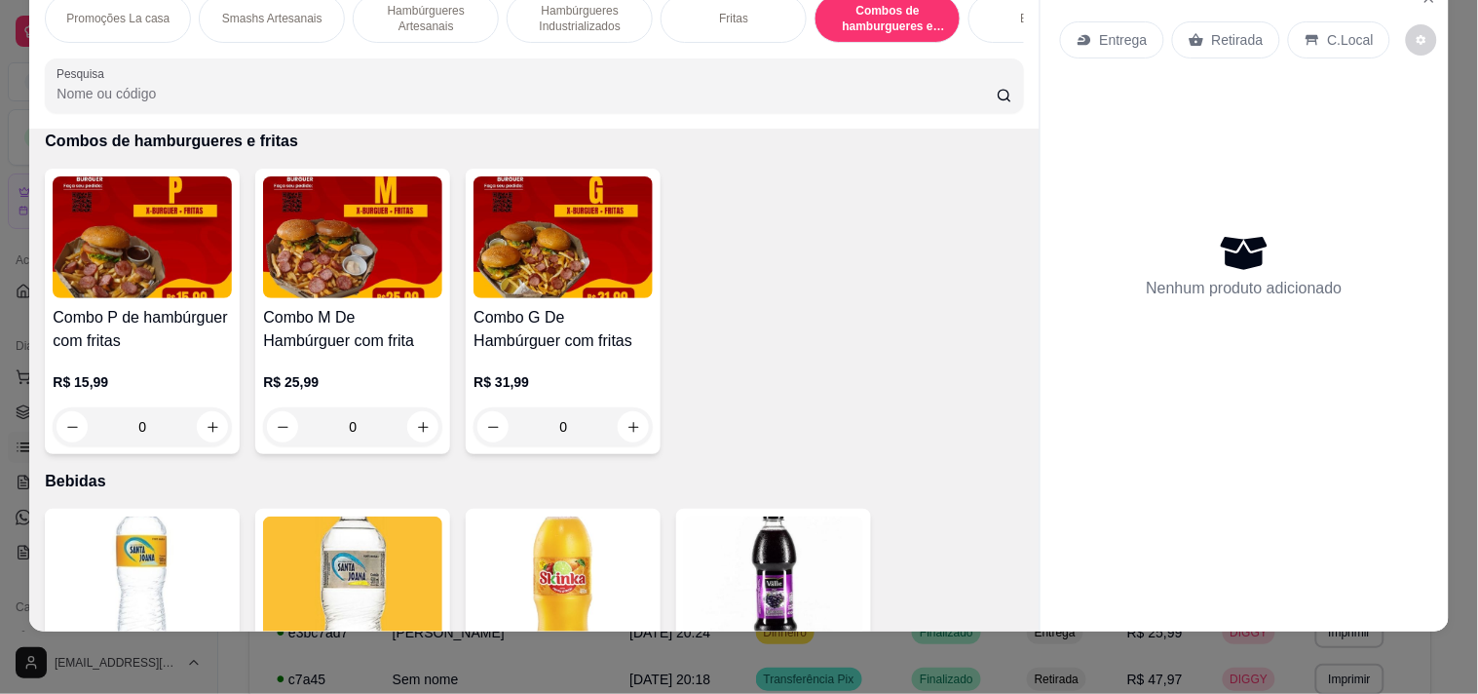
click at [137, 285] on img at bounding box center [142, 237] width 179 height 122
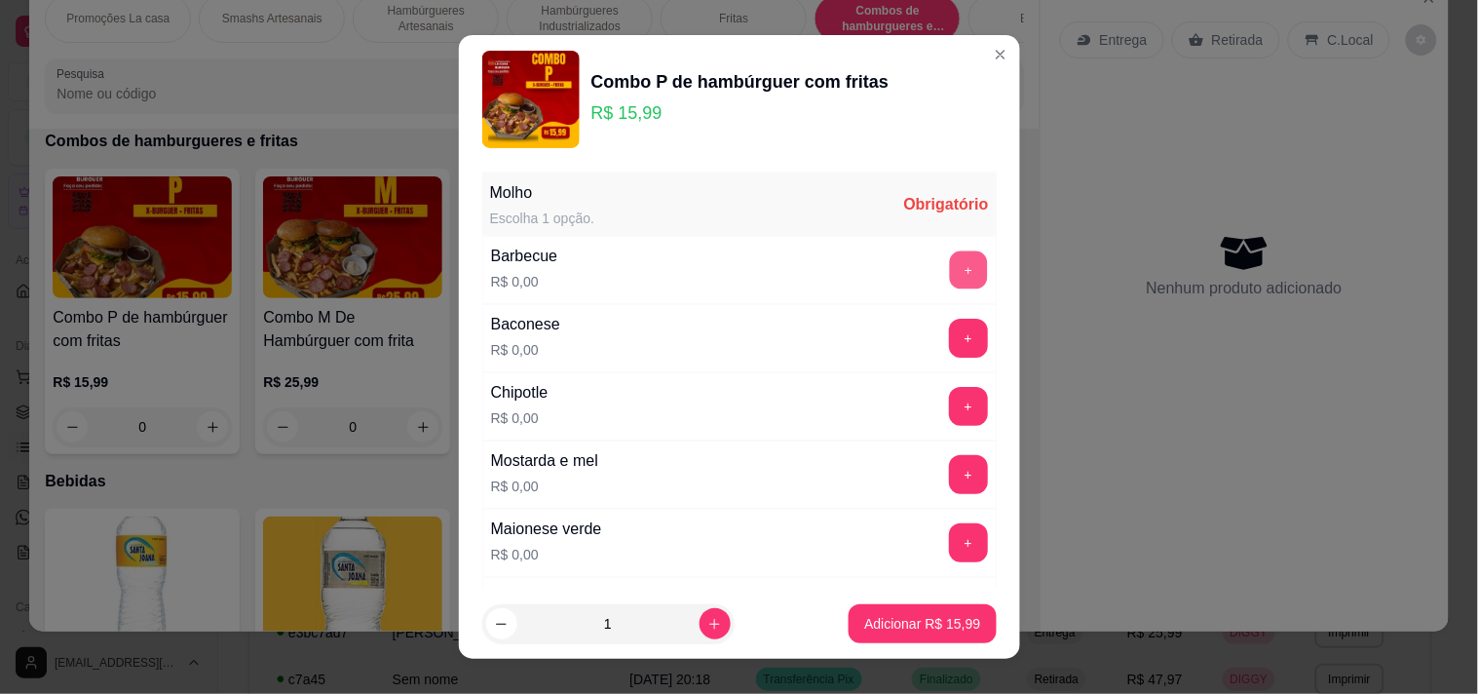
click at [949, 261] on button "+" at bounding box center [968, 269] width 38 height 38
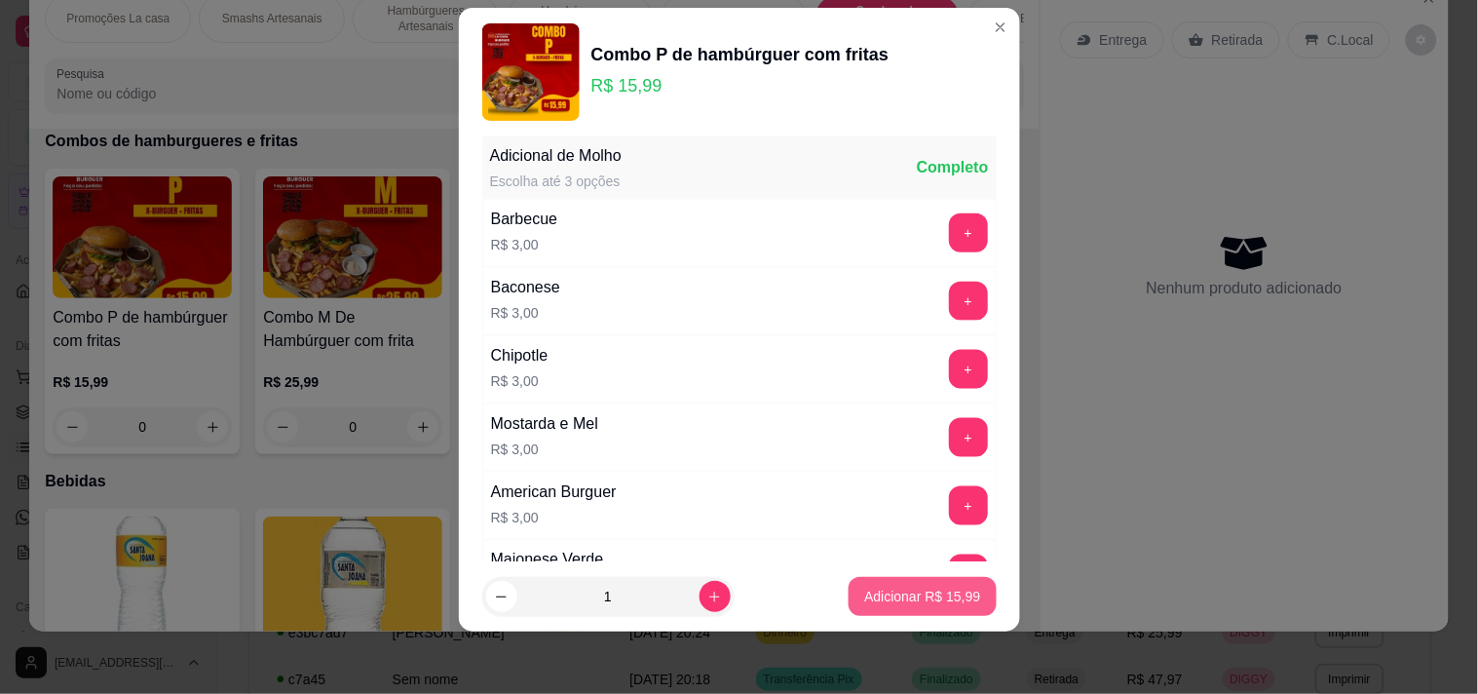
scroll to position [550, 0]
click at [952, 592] on p "Adicionar R$ 15,99" at bounding box center [922, 595] width 116 height 19
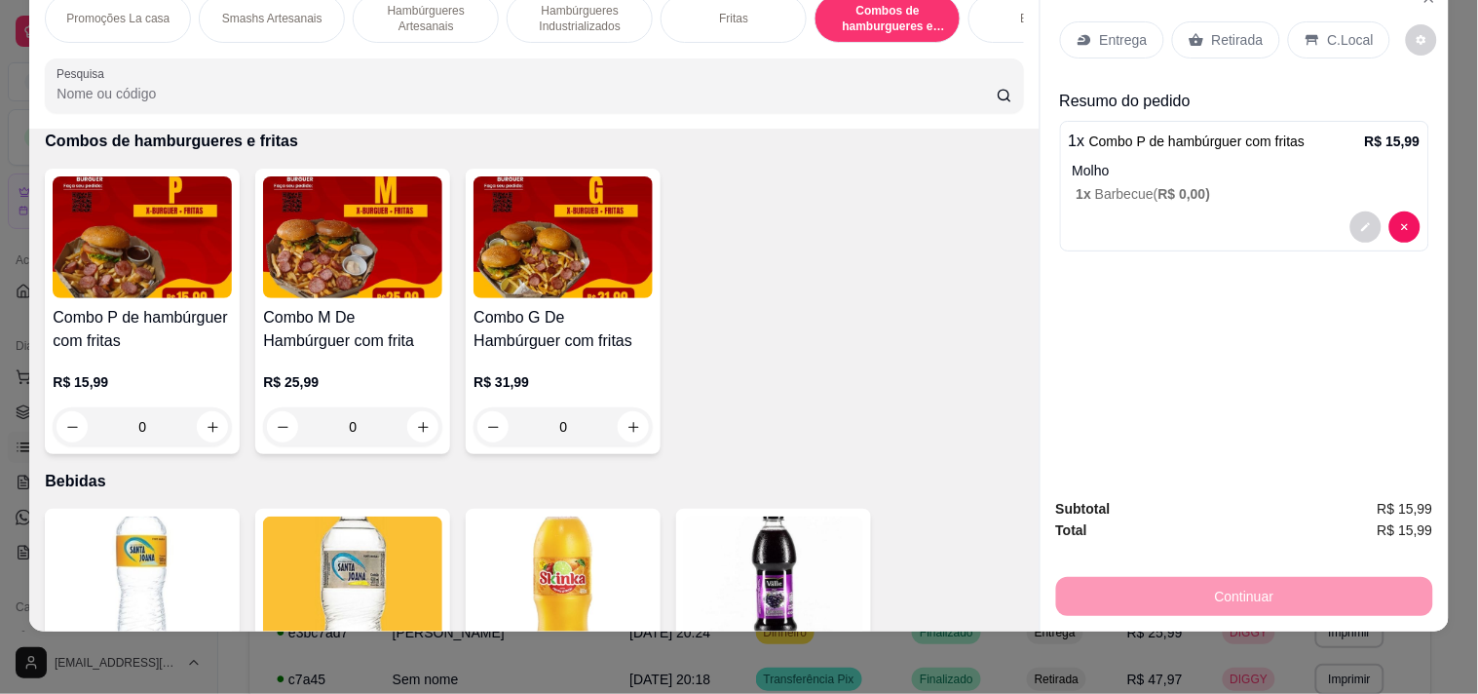
click at [1198, 21] on div "Retirada" at bounding box center [1226, 39] width 108 height 37
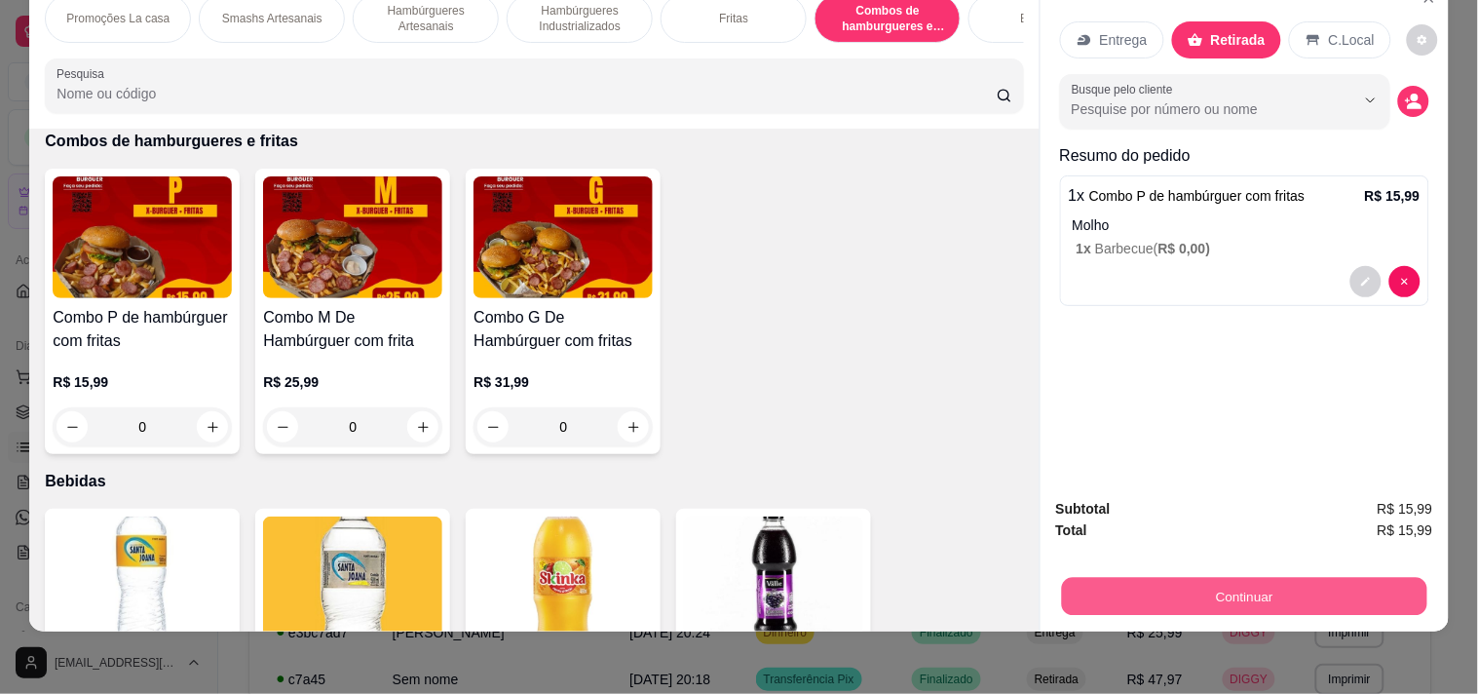
click at [1103, 596] on button "Continuar" at bounding box center [1243, 596] width 365 height 38
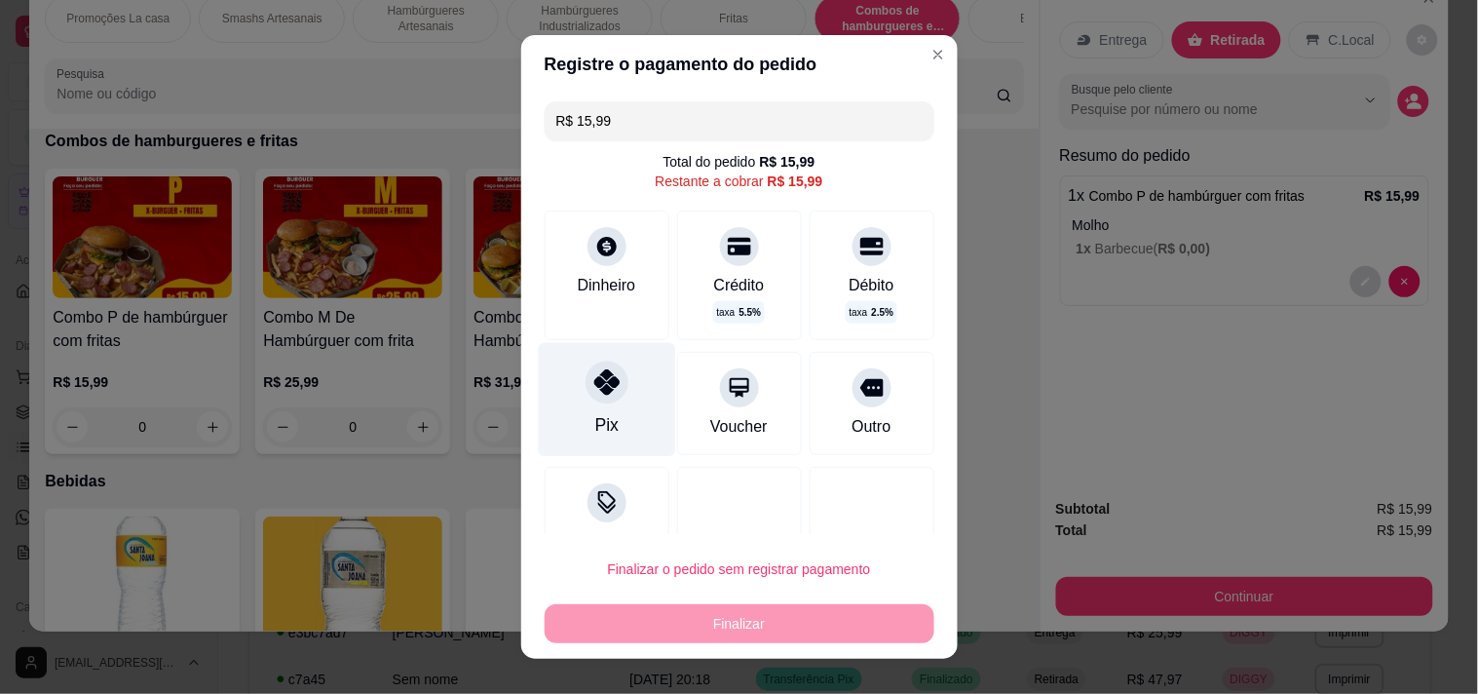
click at [585, 393] on div at bounding box center [606, 381] width 43 height 43
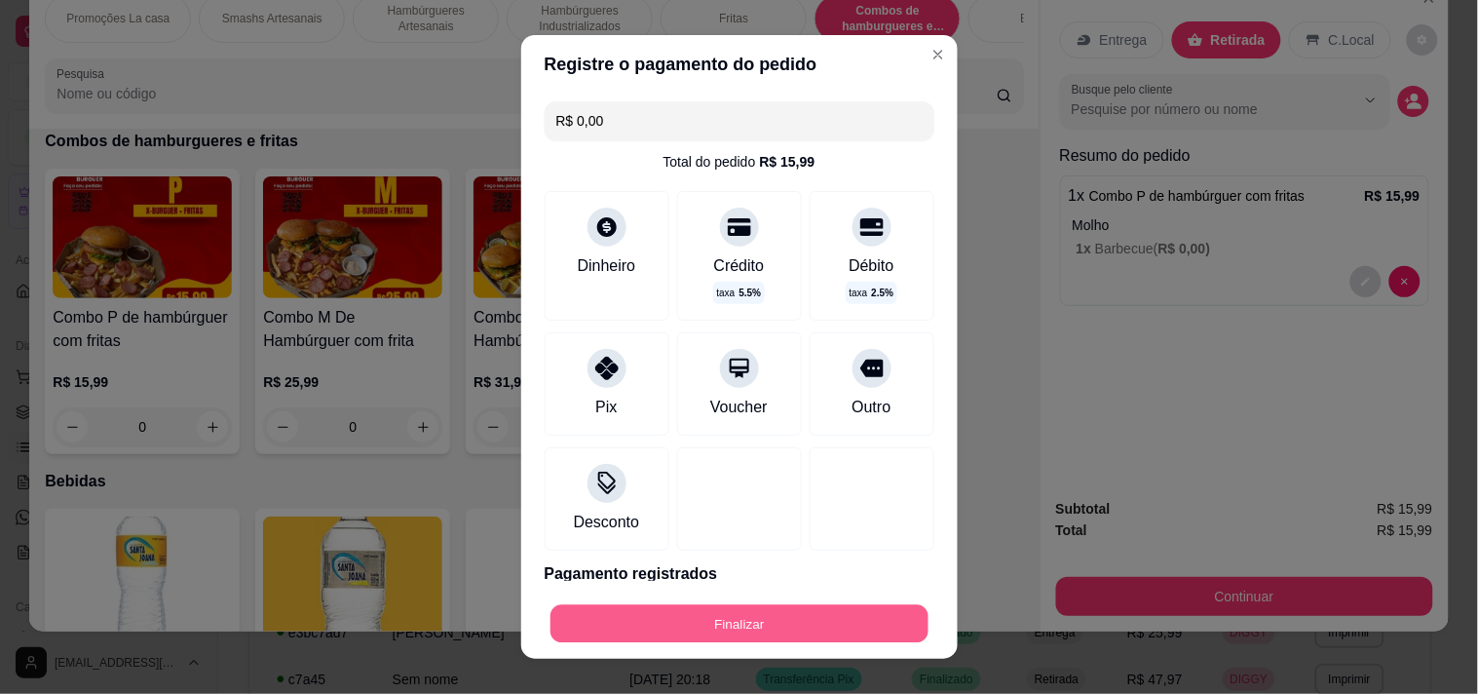
click at [550, 607] on button "Finalizar" at bounding box center [739, 624] width 378 height 38
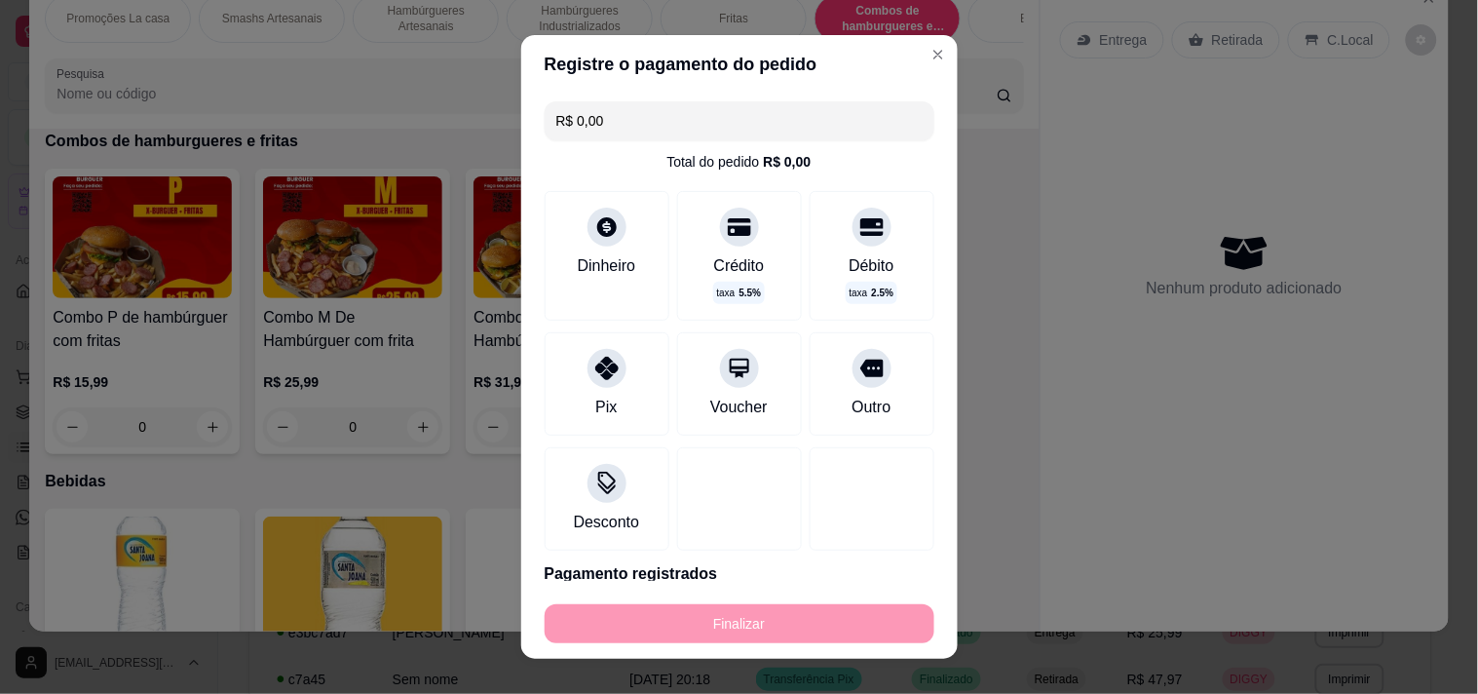
type input "-R$ 15,99"
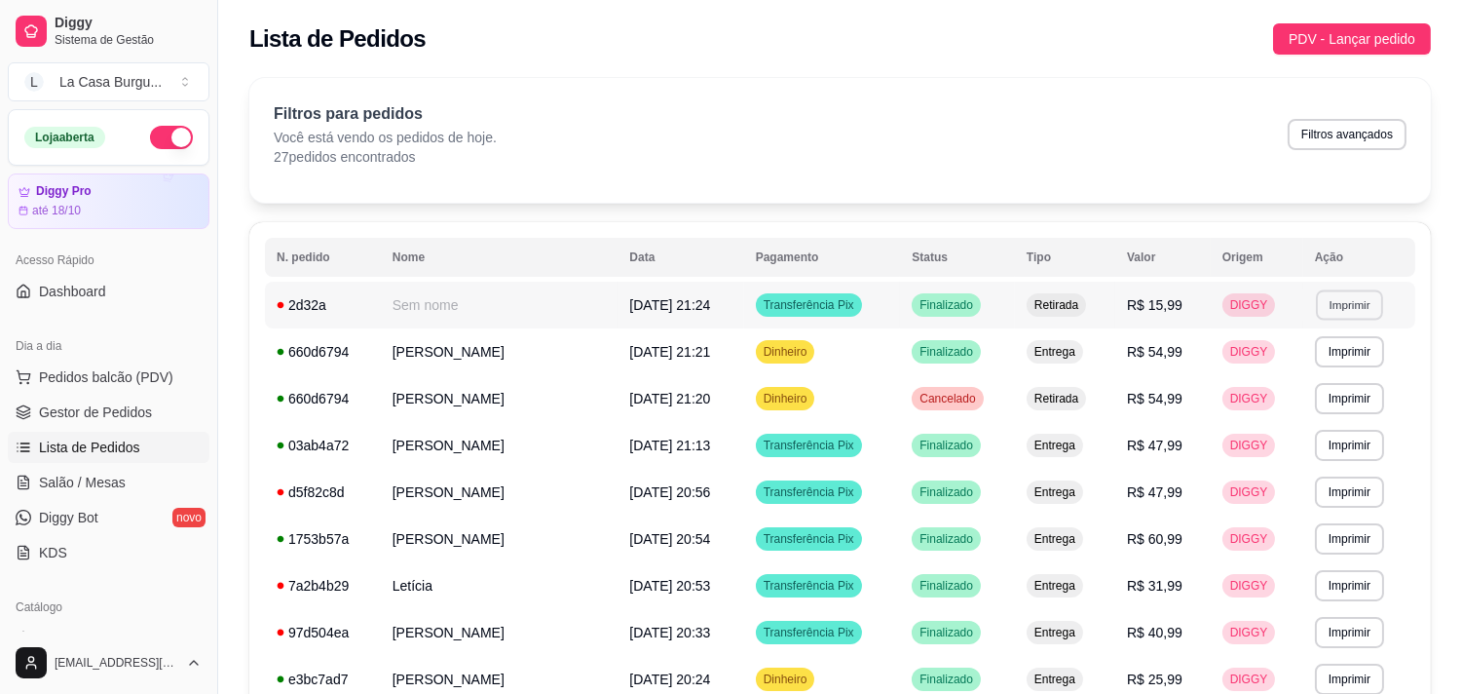
click at [1357, 297] on button "Imprimir" at bounding box center [1349, 304] width 67 height 30
click at [1291, 363] on button "IMPRESSORA" at bounding box center [1308, 373] width 136 height 30
click at [1291, 363] on td "DIGGY" at bounding box center [1257, 351] width 93 height 47
click at [1053, 134] on div "Filtros para pedidos Você está vendo os pedidos de hoje. 27 pedidos encontrados…" at bounding box center [840, 134] width 1133 height 64
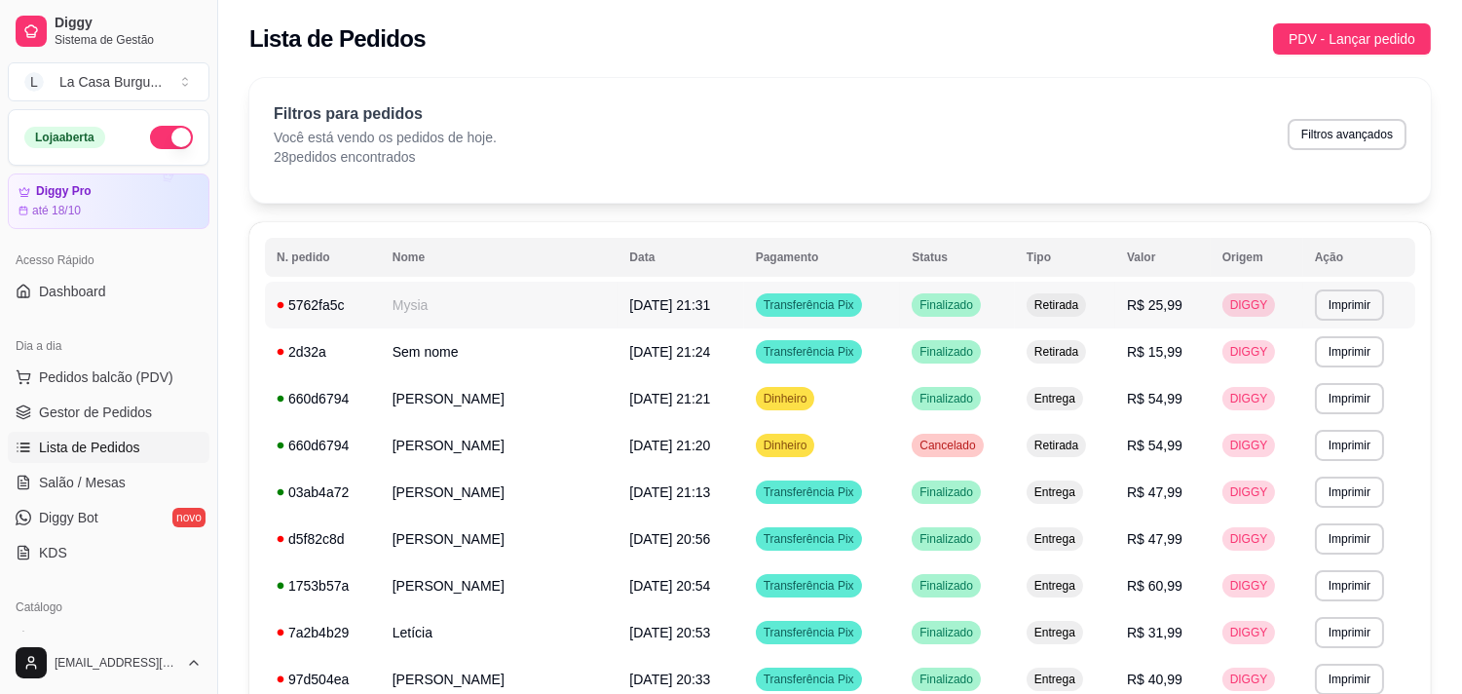
click at [900, 288] on td "Finalizado" at bounding box center [957, 305] width 115 height 47
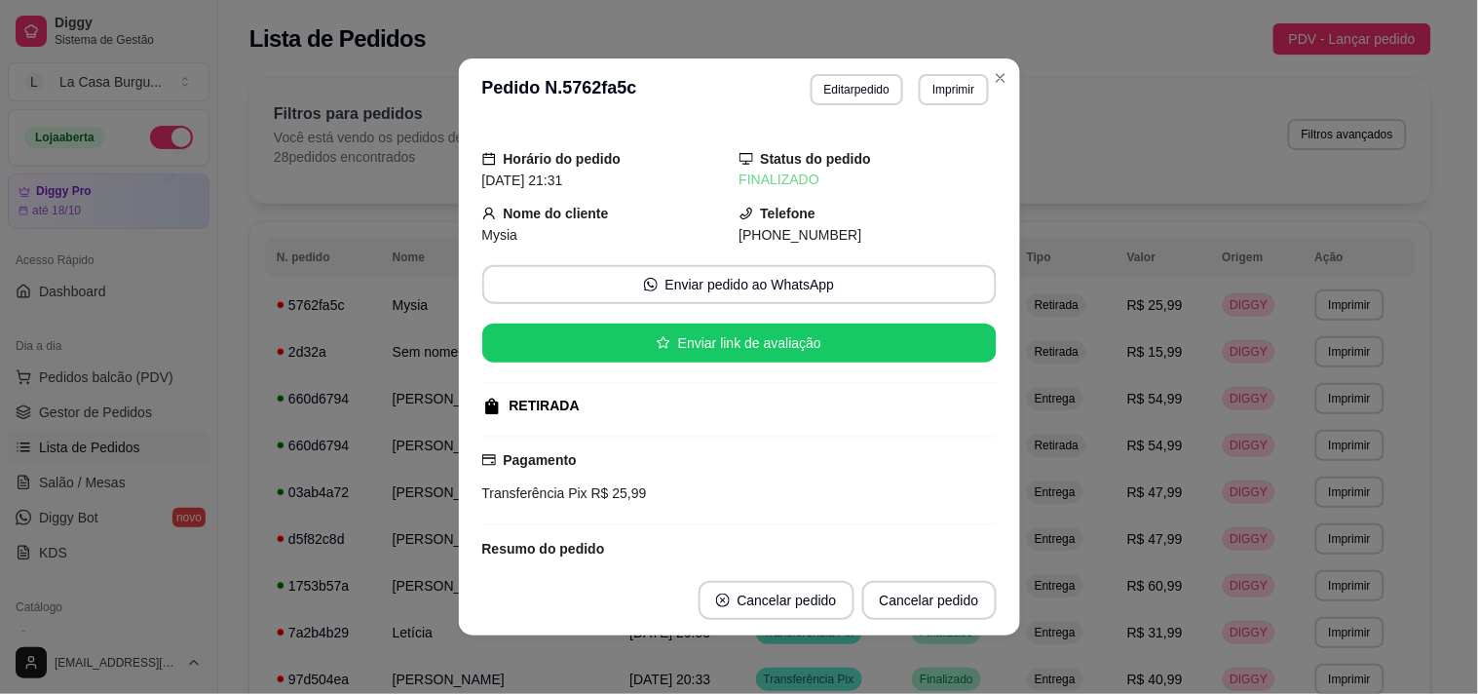
scroll to position [190, 0]
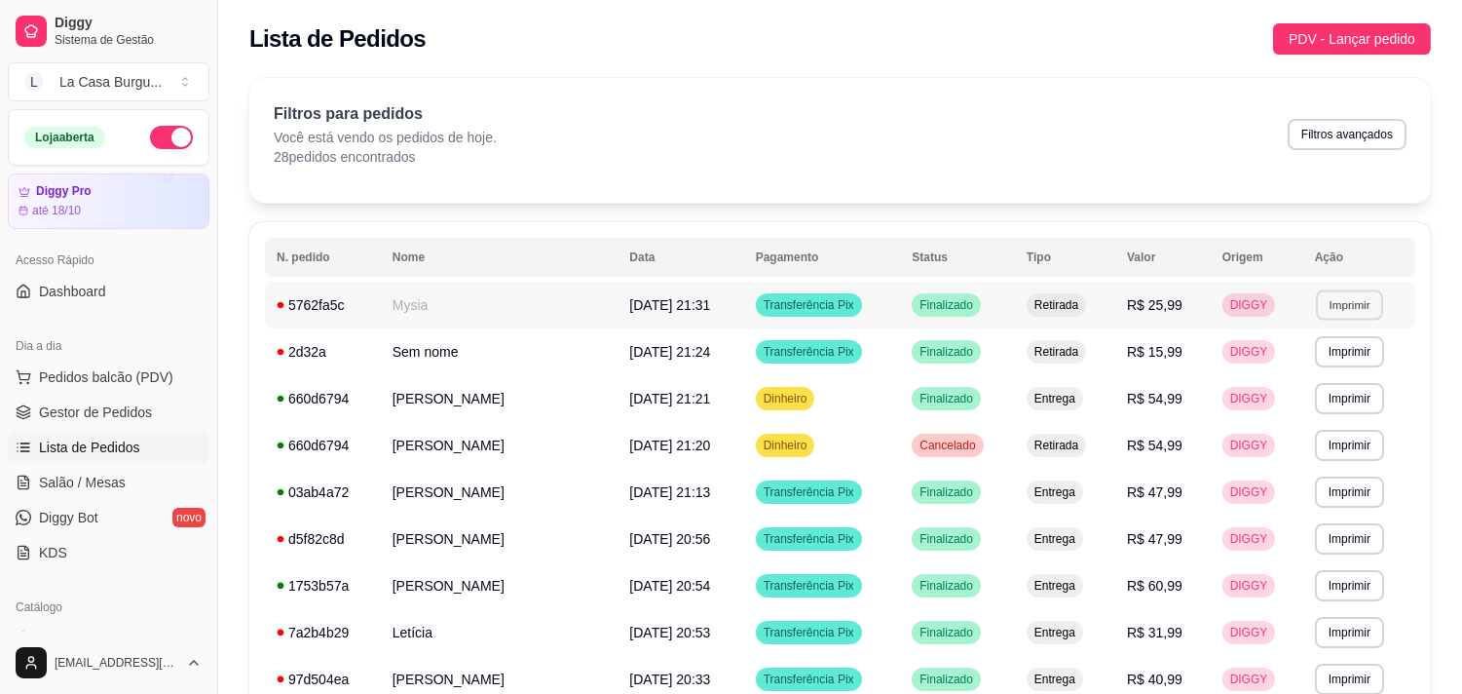
click at [1345, 308] on button "Imprimir" at bounding box center [1349, 304] width 67 height 30
click at [1320, 375] on button "IMPRESSORA" at bounding box center [1308, 373] width 141 height 31
click at [132, 378] on span "Pedidos balcão (PDV)" at bounding box center [106, 376] width 134 height 19
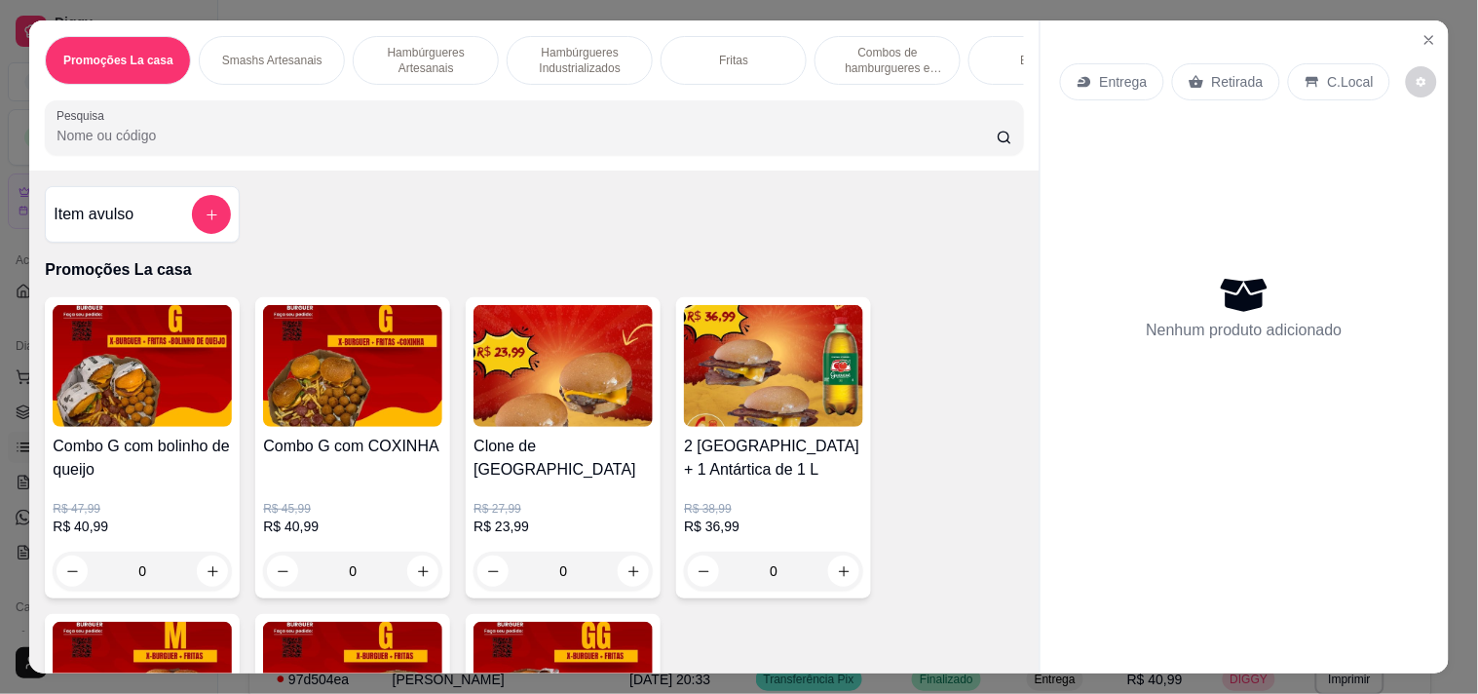
click at [779, 22] on div "Promoções La casa Smashs Artesanais Hambúrgueres Artesanais Hambúrgueres Indust…" at bounding box center [533, 95] width 1009 height 150
click at [527, 294] on div "Item avulso Promoções La casa Combo G com bolinho de queijo R$ 47,99 R$ 40,99 0…" at bounding box center [533, 421] width 1009 height 502
click at [354, 351] on img at bounding box center [352, 366] width 179 height 122
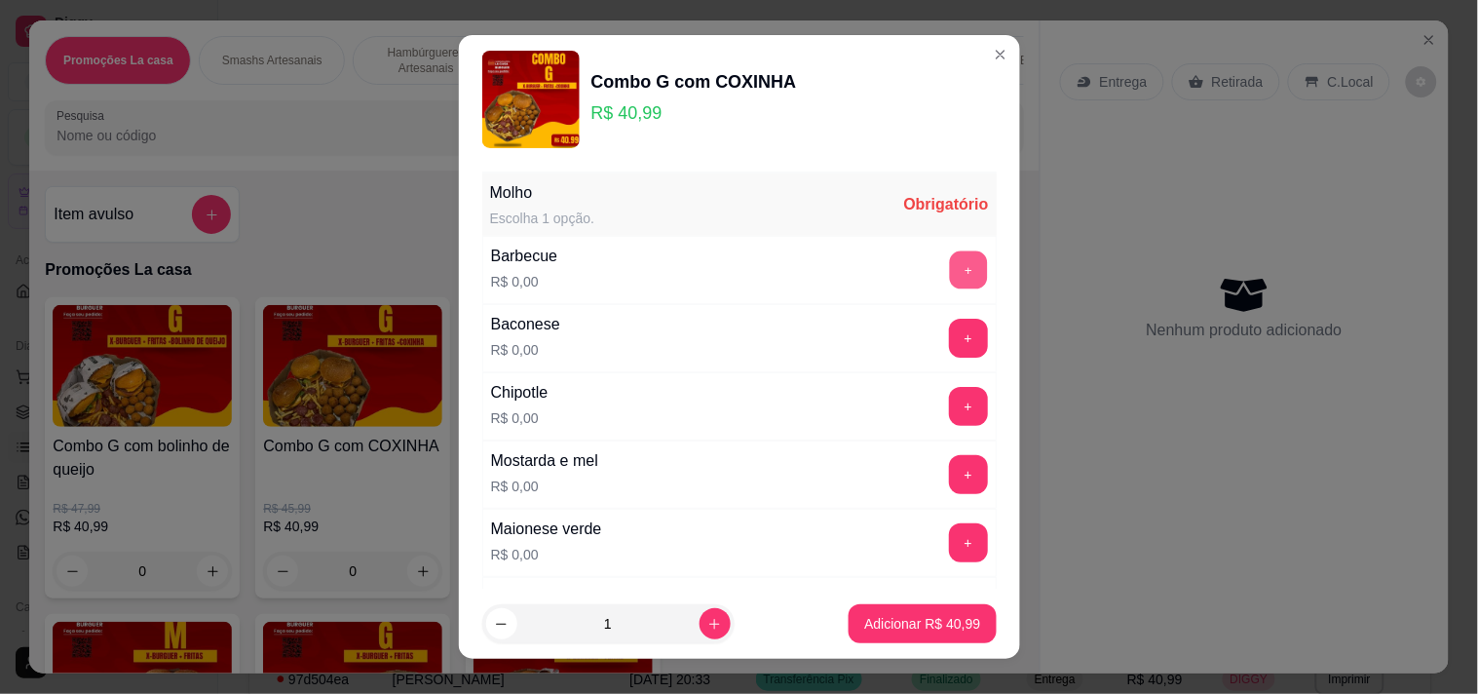
click at [949, 257] on button "+" at bounding box center [968, 269] width 38 height 38
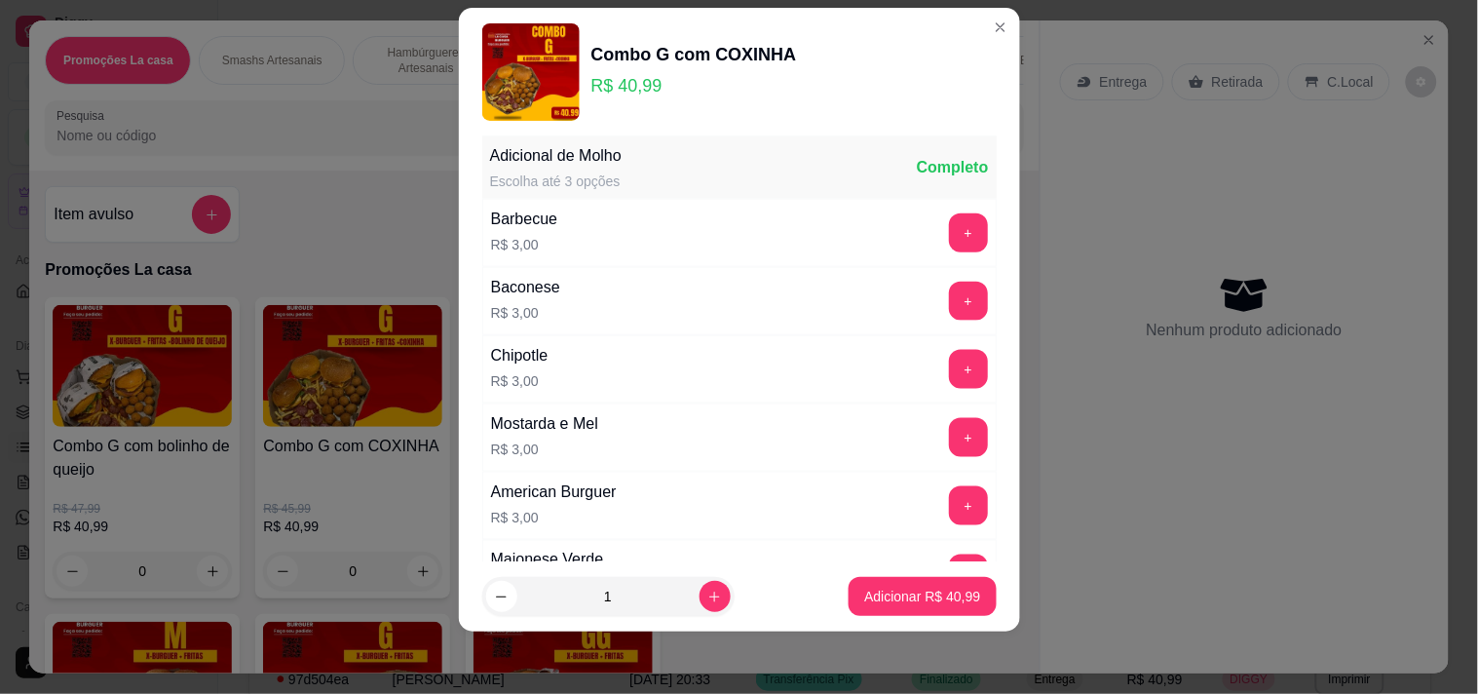
scroll to position [550, 0]
click at [941, 609] on button "Adicionar R$ 40,99" at bounding box center [922, 597] width 143 height 38
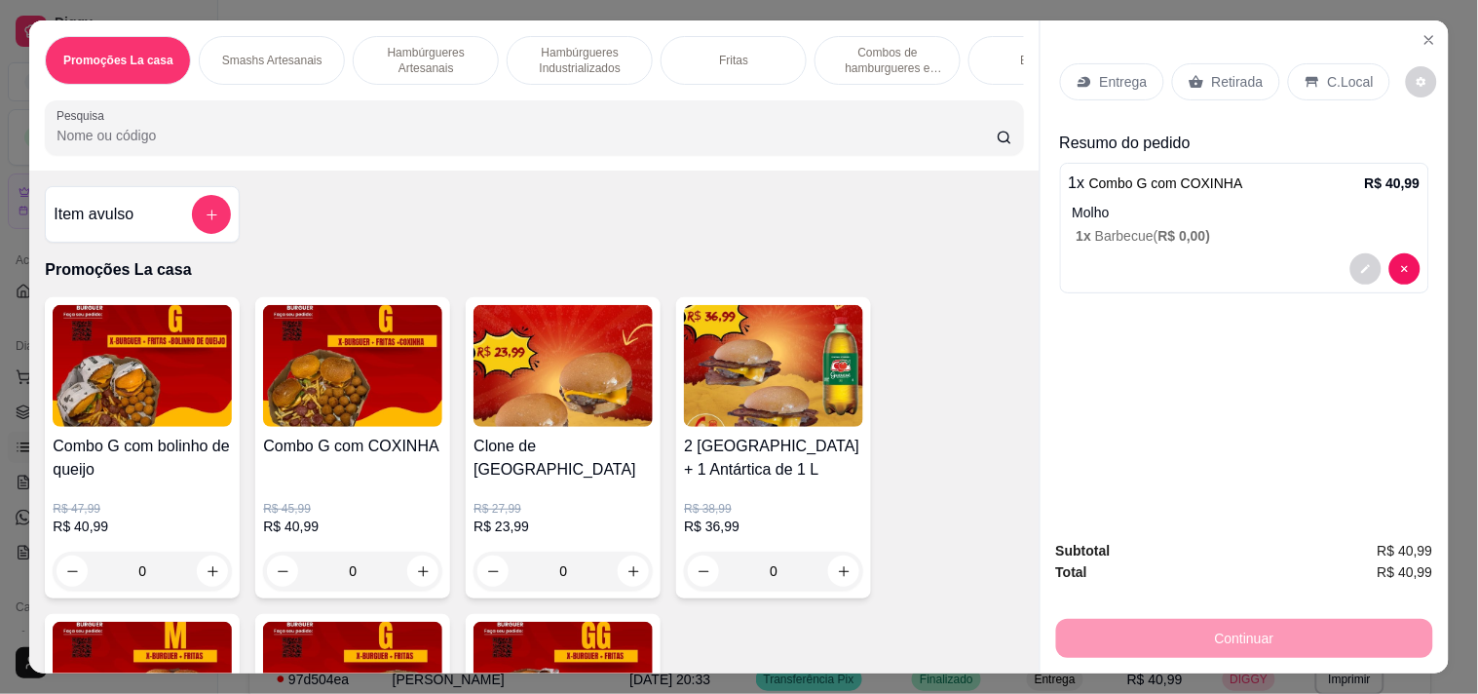
click at [1260, 63] on div "Retirada" at bounding box center [1226, 81] width 108 height 37
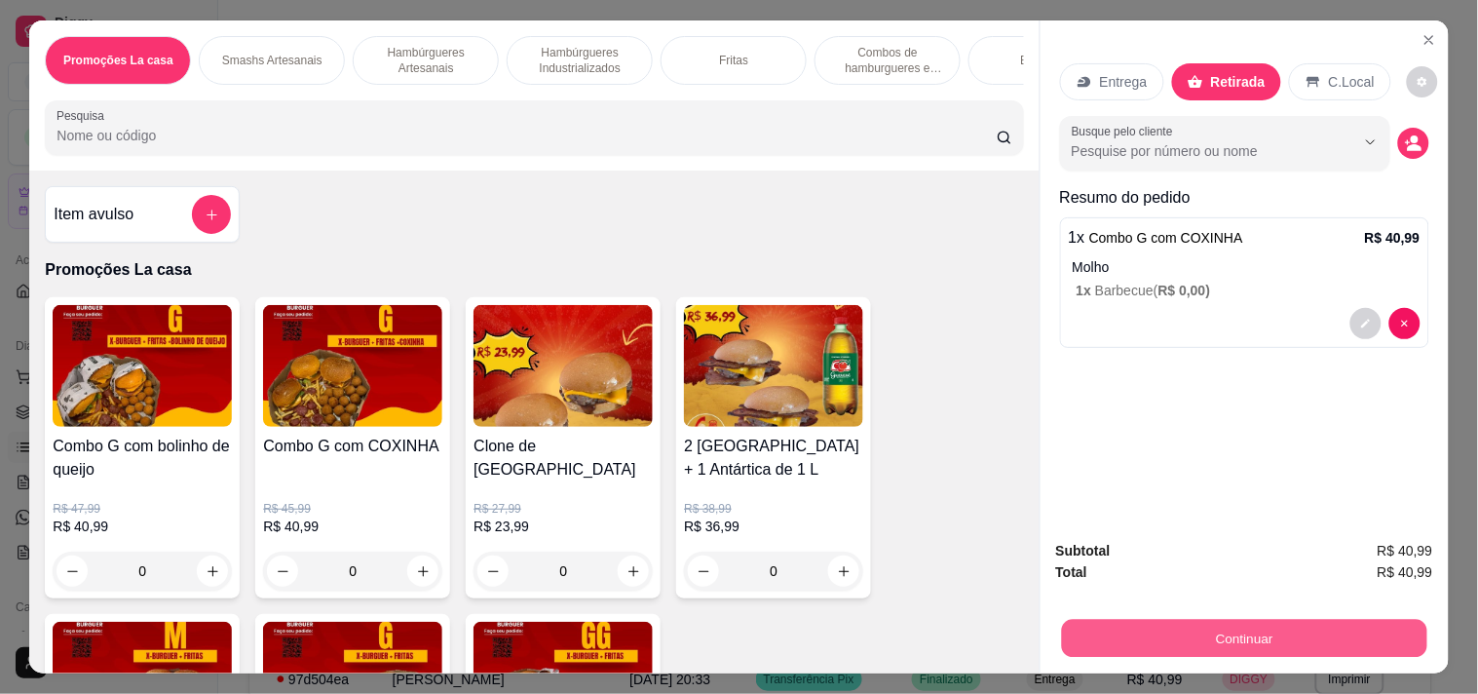
click at [1097, 619] on button "Continuar" at bounding box center [1243, 638] width 365 height 38
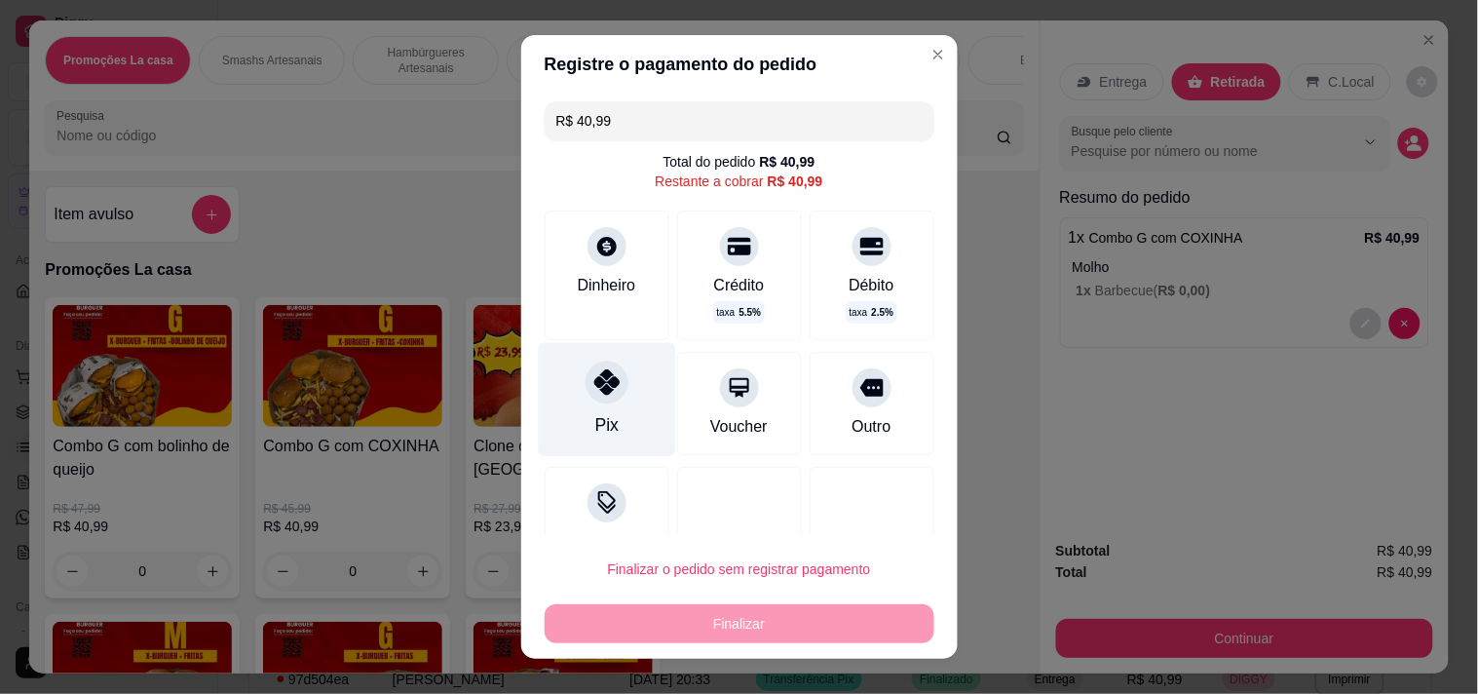
click at [585, 400] on div at bounding box center [606, 381] width 43 height 43
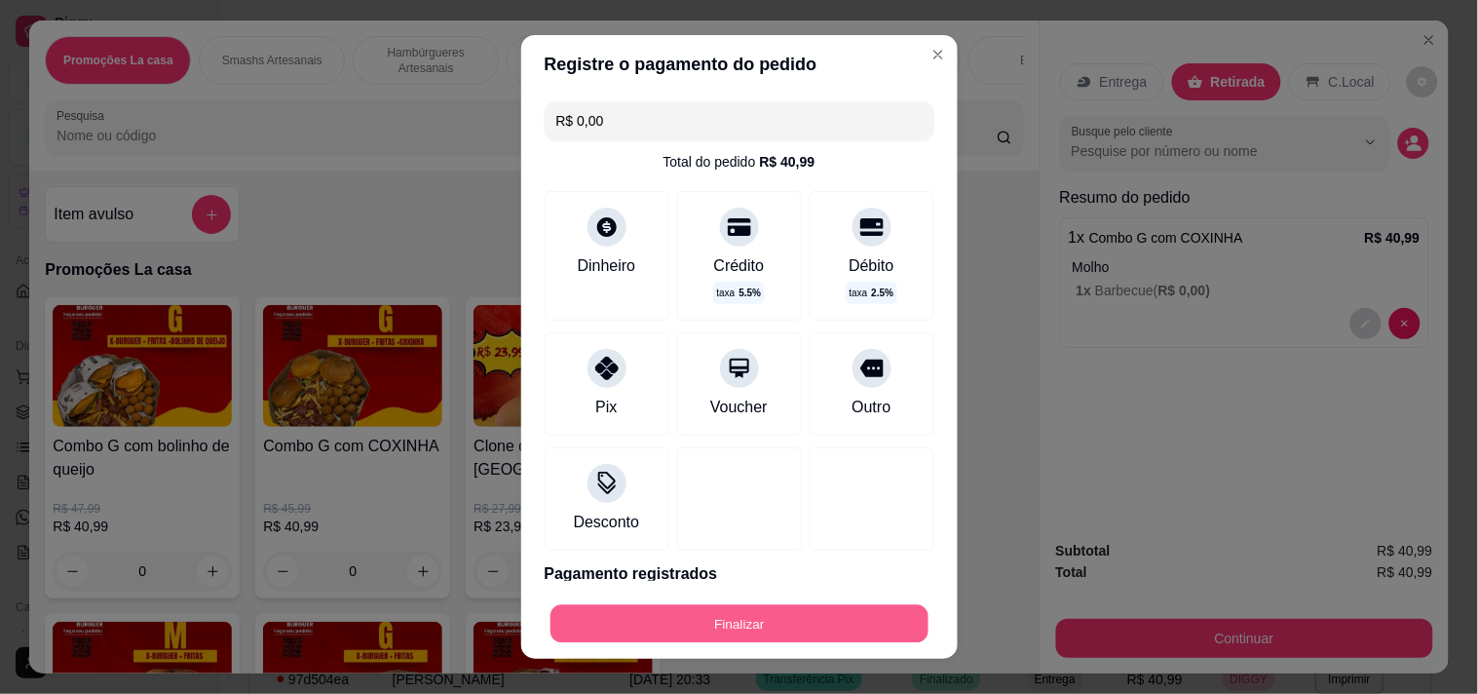
click at [560, 608] on button "Finalizar" at bounding box center [739, 624] width 378 height 38
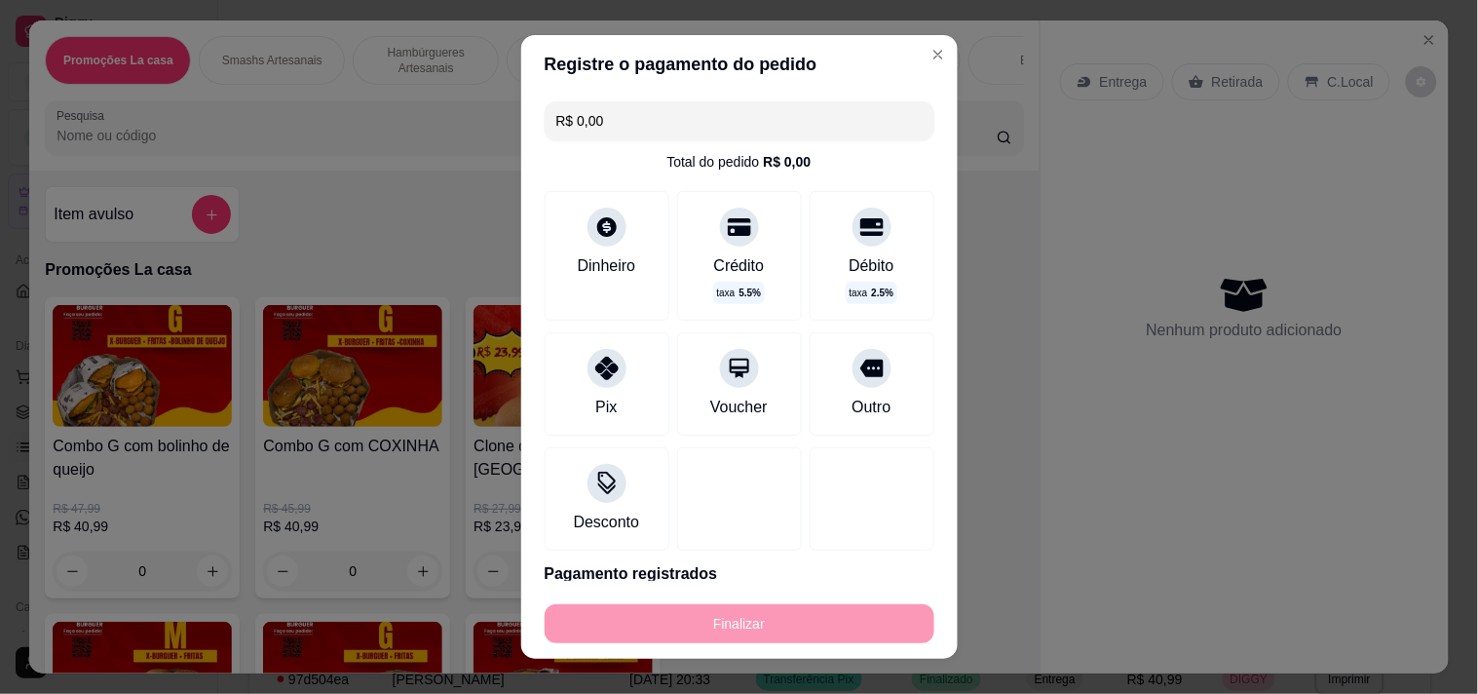
type input "-R$ 40,99"
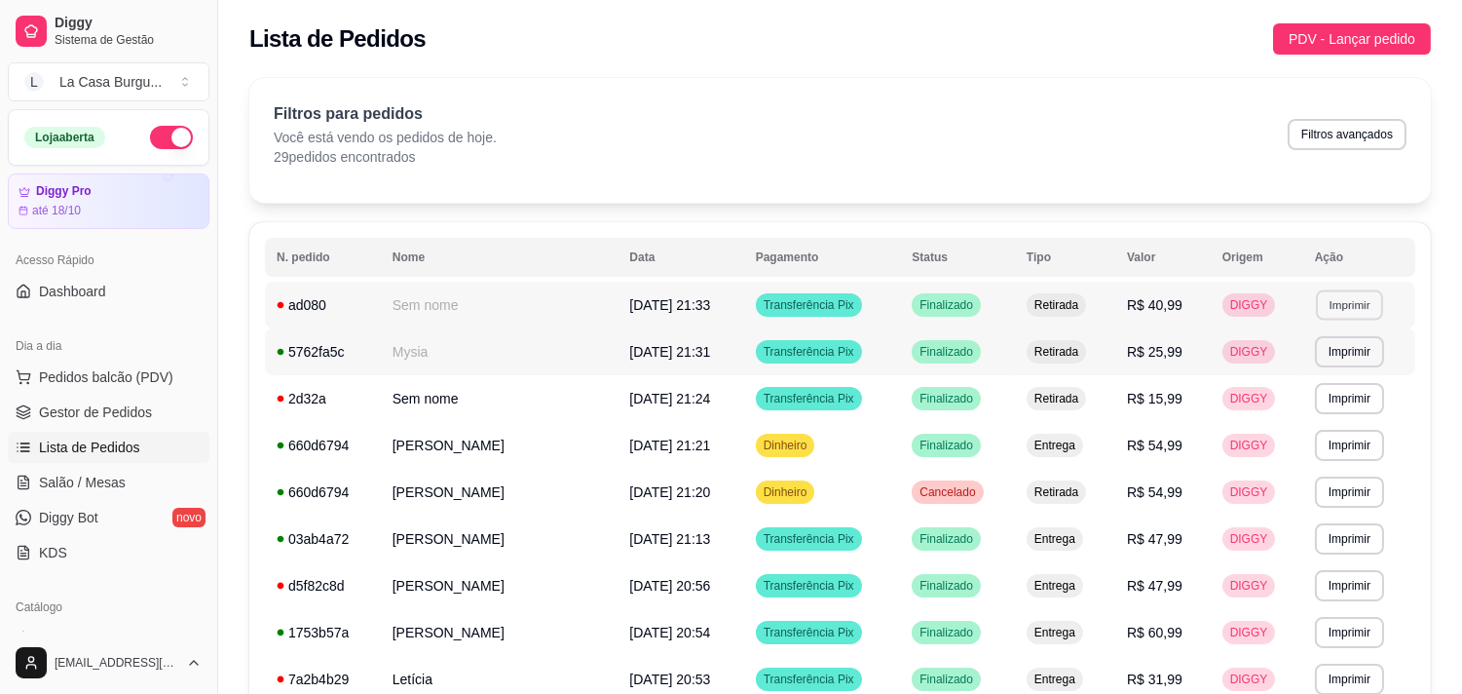
click at [1321, 298] on button "Imprimir" at bounding box center [1349, 304] width 67 height 30
click at [1294, 373] on button "IMPRESSORA" at bounding box center [1308, 373] width 136 height 30
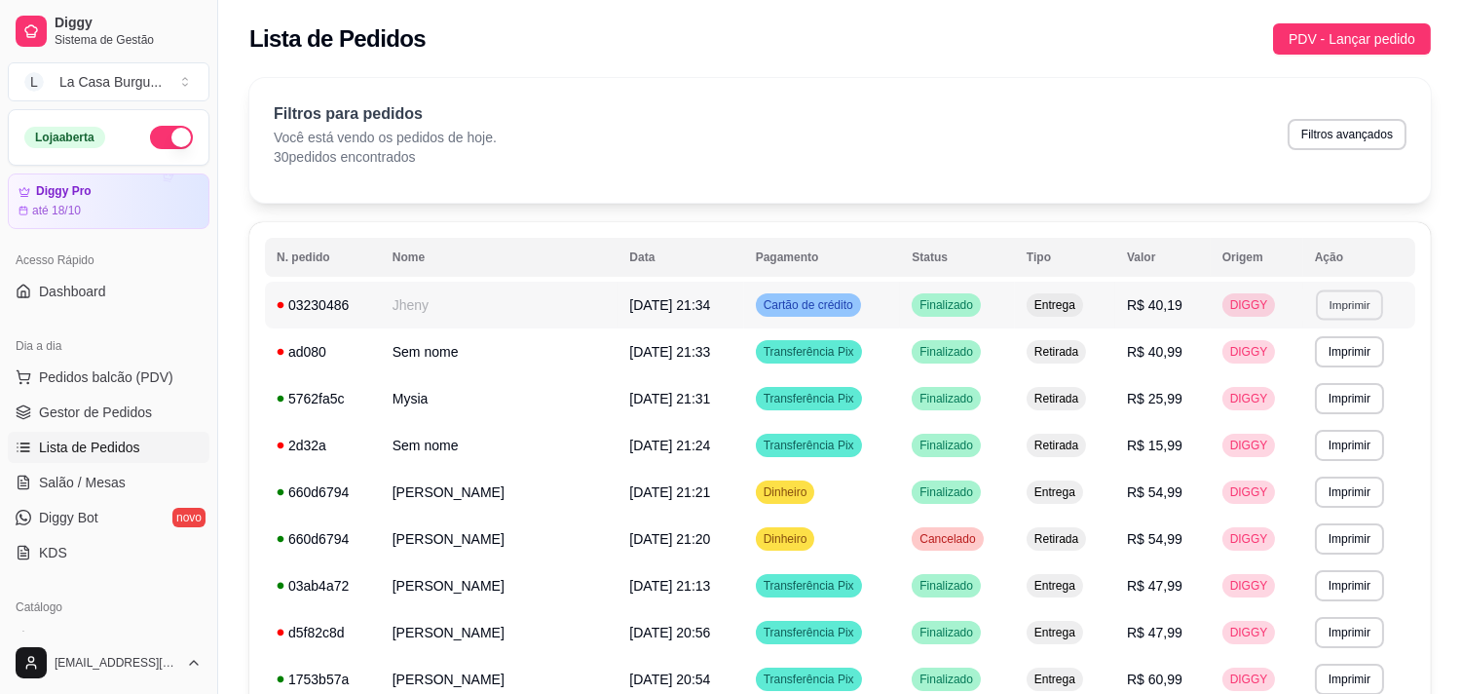
click at [1323, 303] on button "Imprimir" at bounding box center [1349, 304] width 67 height 30
click at [1282, 366] on button "IMPRESSORA" at bounding box center [1308, 373] width 136 height 30
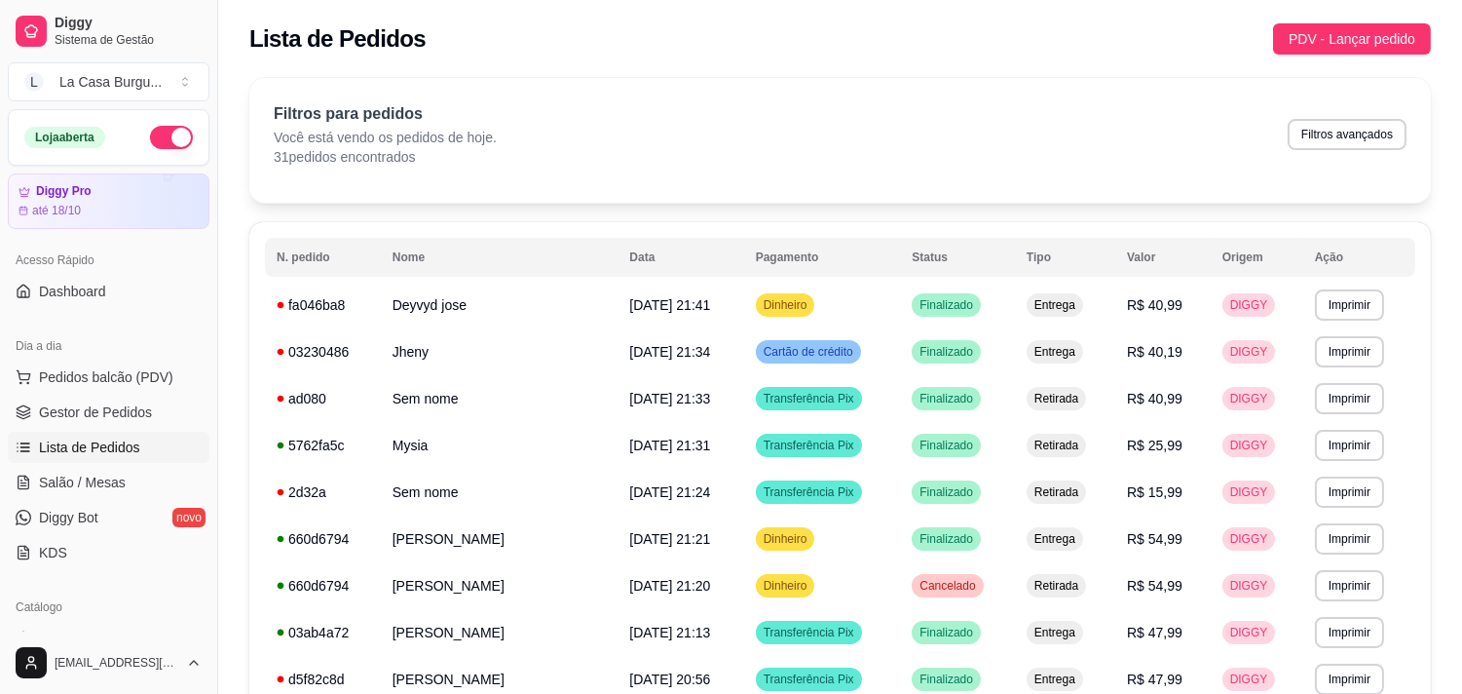
click at [1354, 289] on button "Imprimir" at bounding box center [1349, 304] width 67 height 30
click at [1296, 374] on button "IMPRESSORA" at bounding box center [1308, 373] width 141 height 31
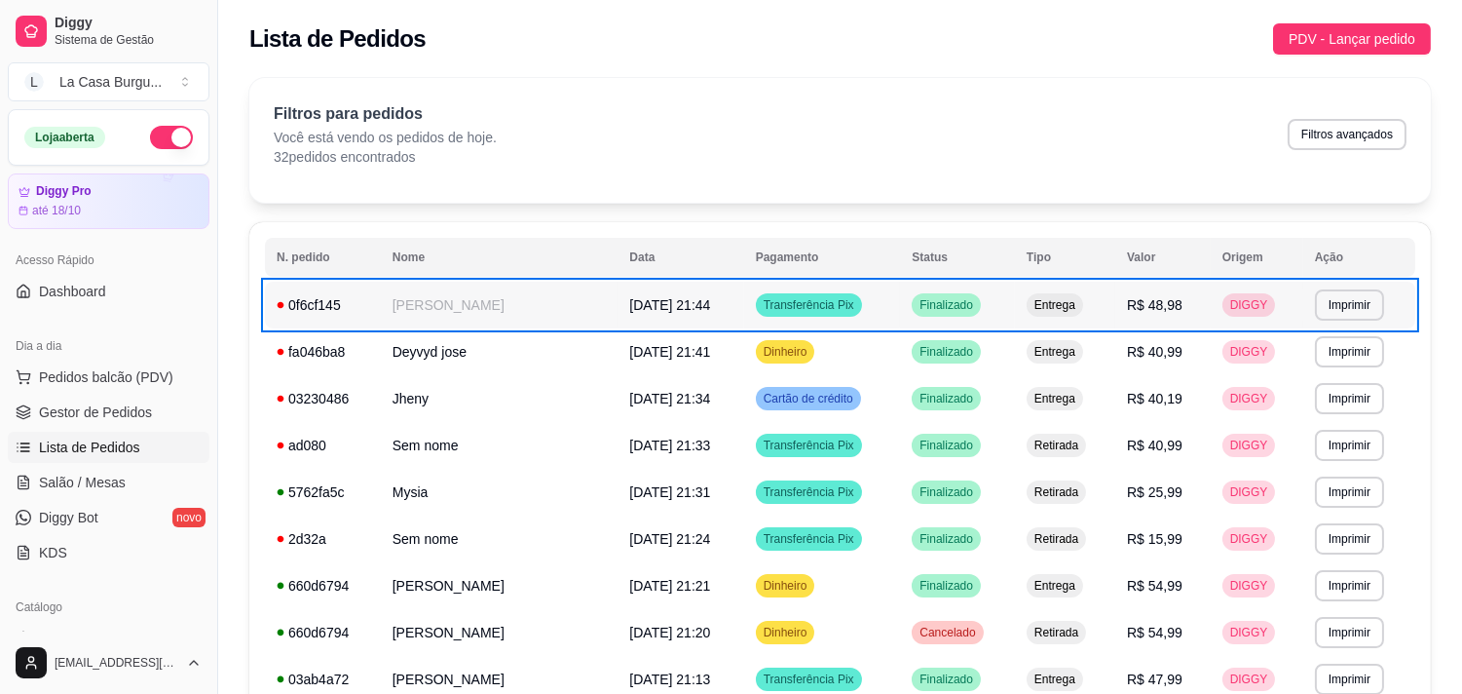
click at [1269, 304] on td "DIGGY" at bounding box center [1257, 305] width 93 height 47
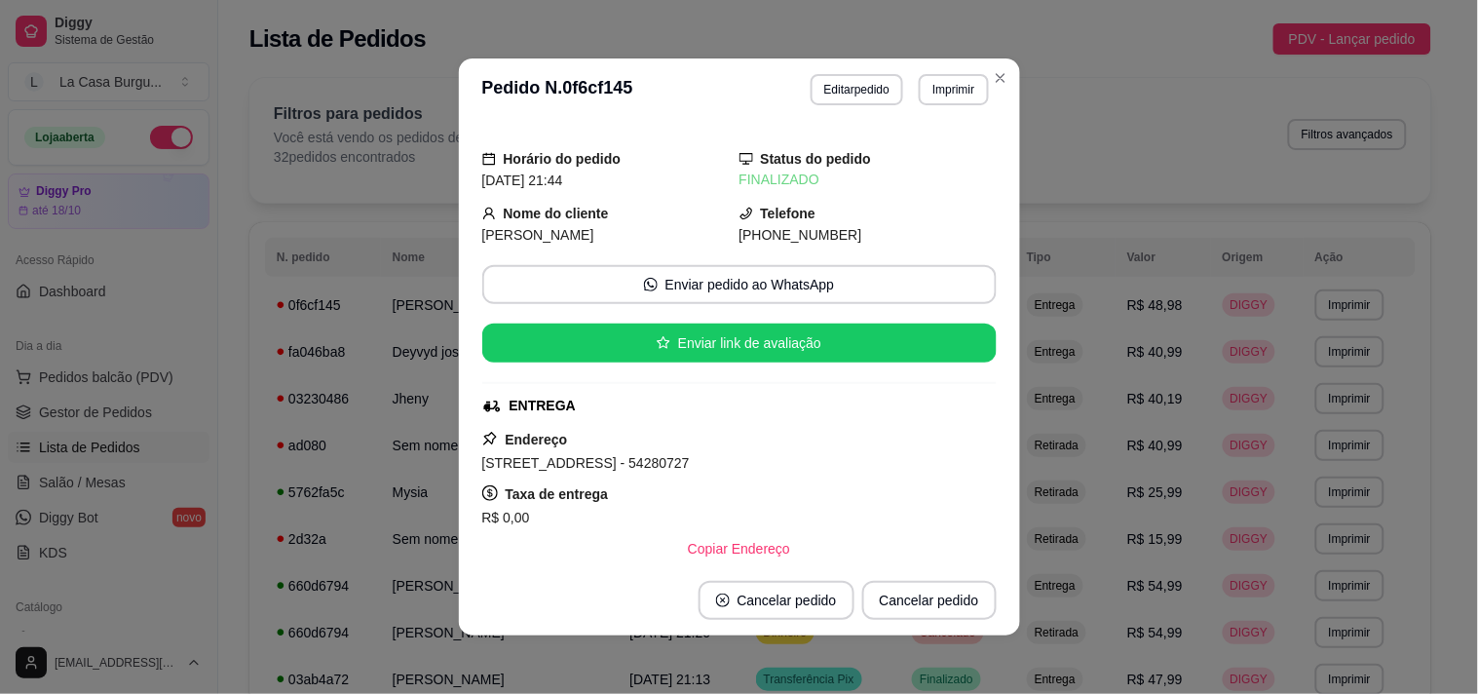
scroll to position [374, 0]
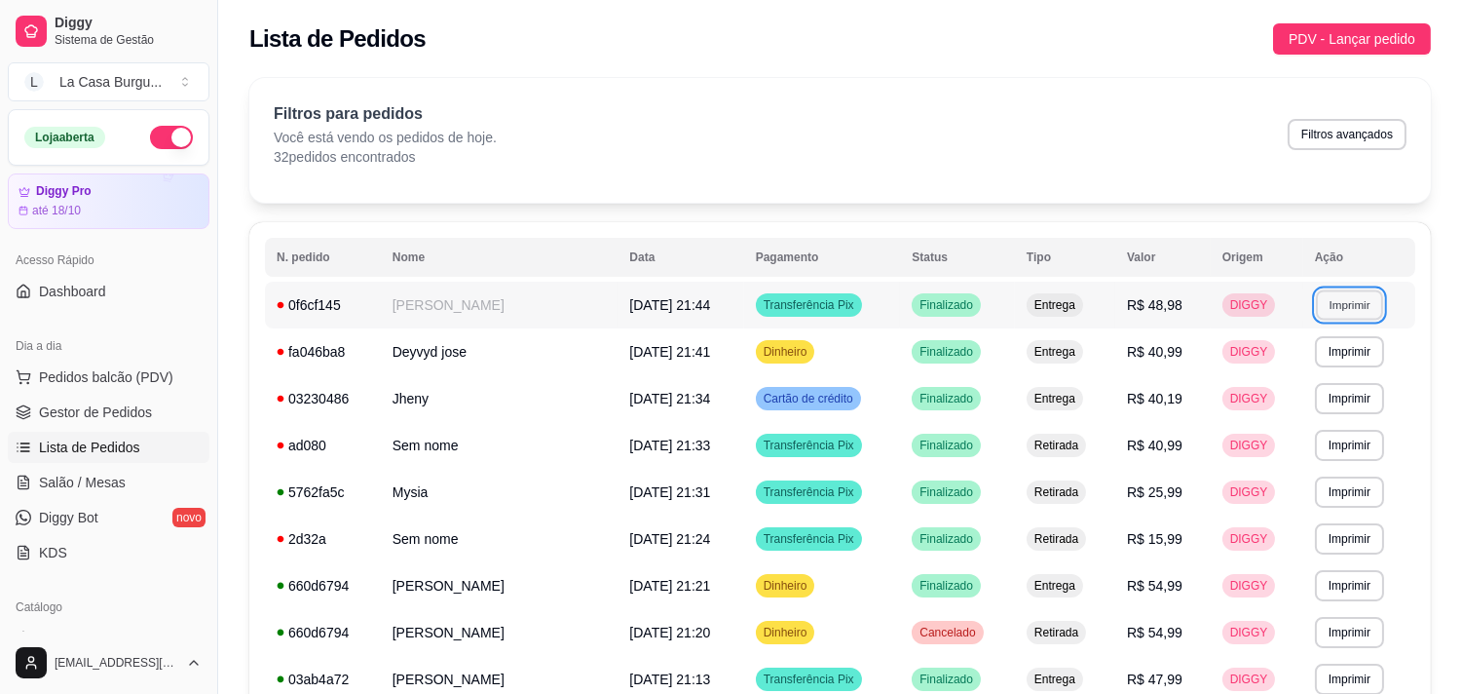
click at [1345, 303] on button "Imprimir" at bounding box center [1349, 304] width 67 height 30
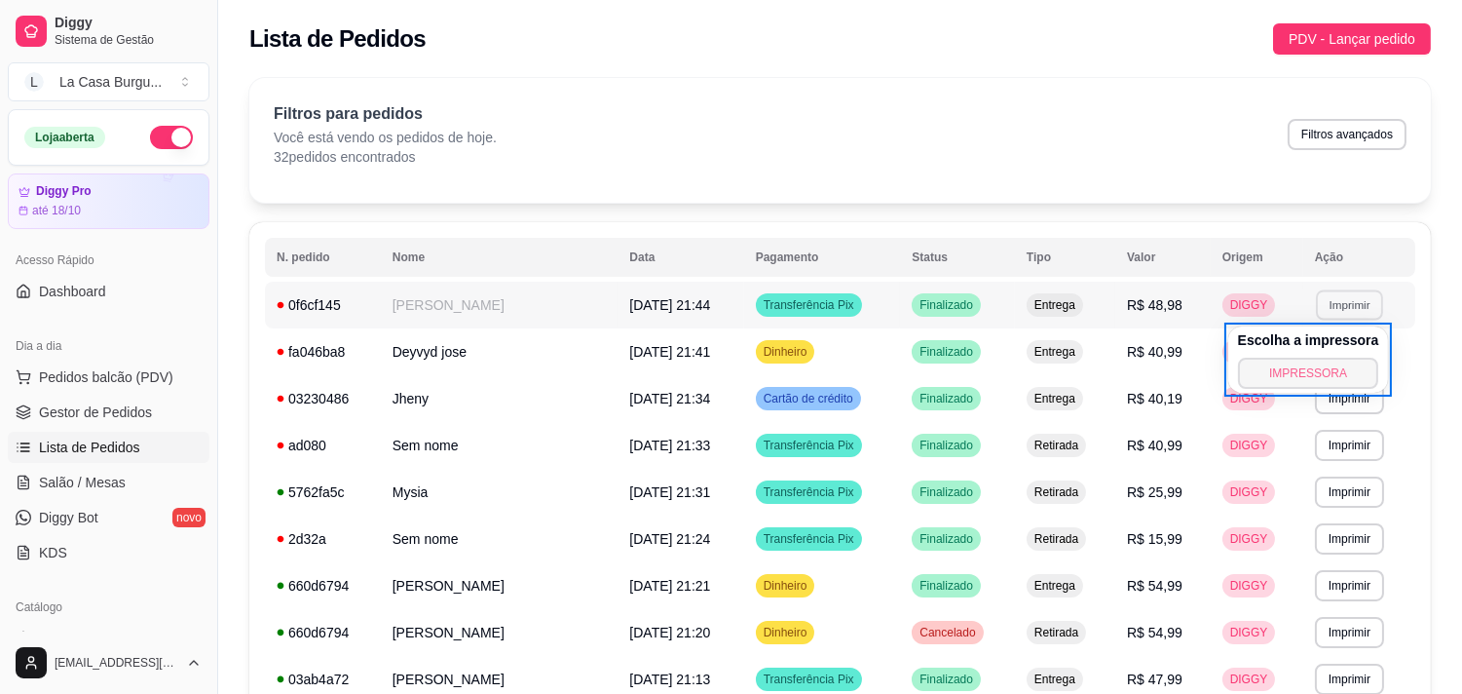
click at [1282, 361] on button "IMPRESSORA" at bounding box center [1308, 373] width 141 height 31
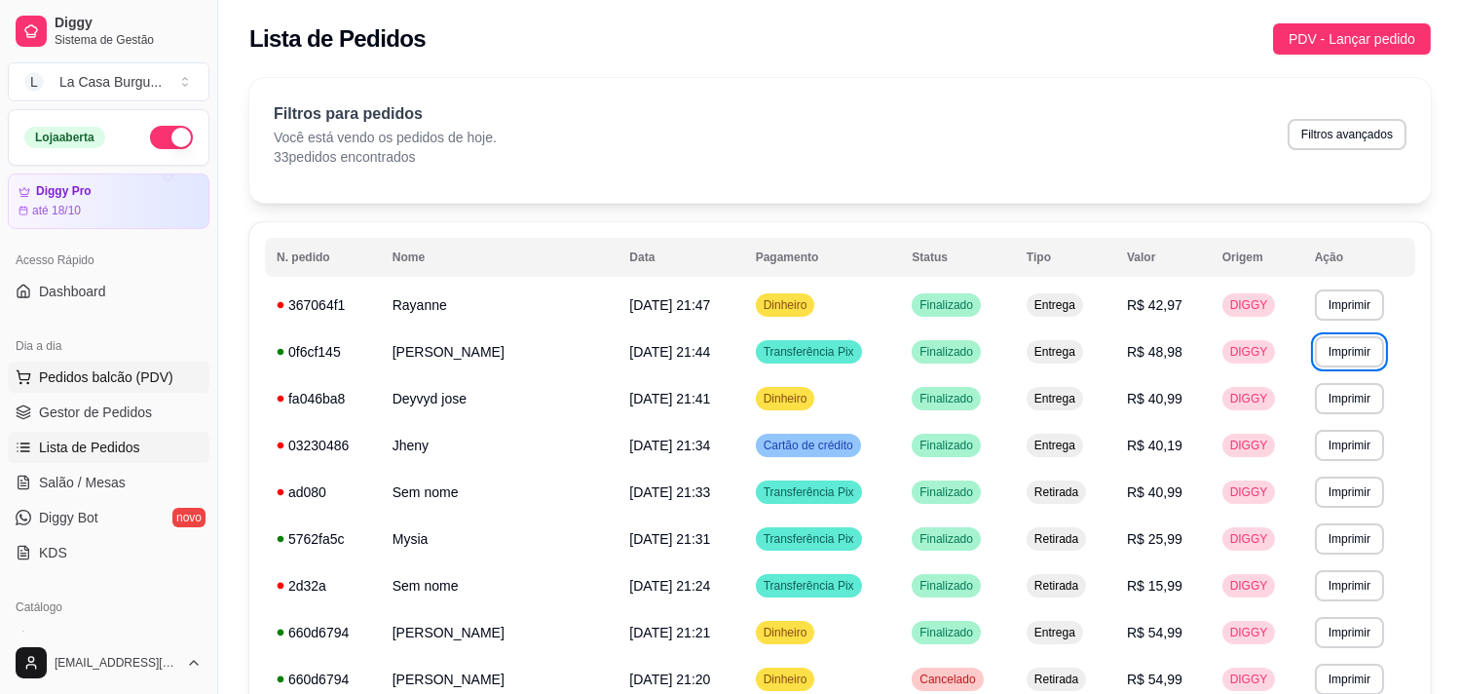
click at [34, 378] on button "Pedidos balcão (PDV)" at bounding box center [109, 376] width 202 height 31
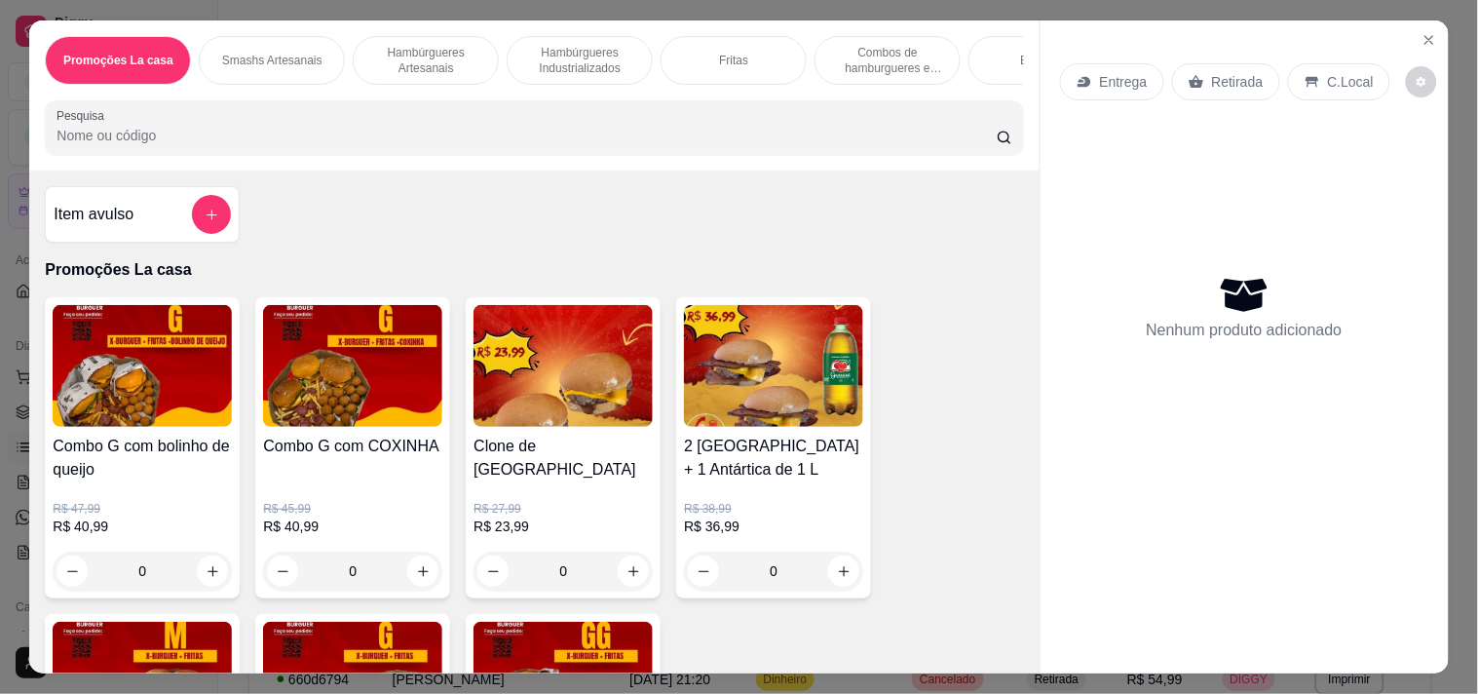
click at [541, 636] on img at bounding box center [562, 683] width 179 height 122
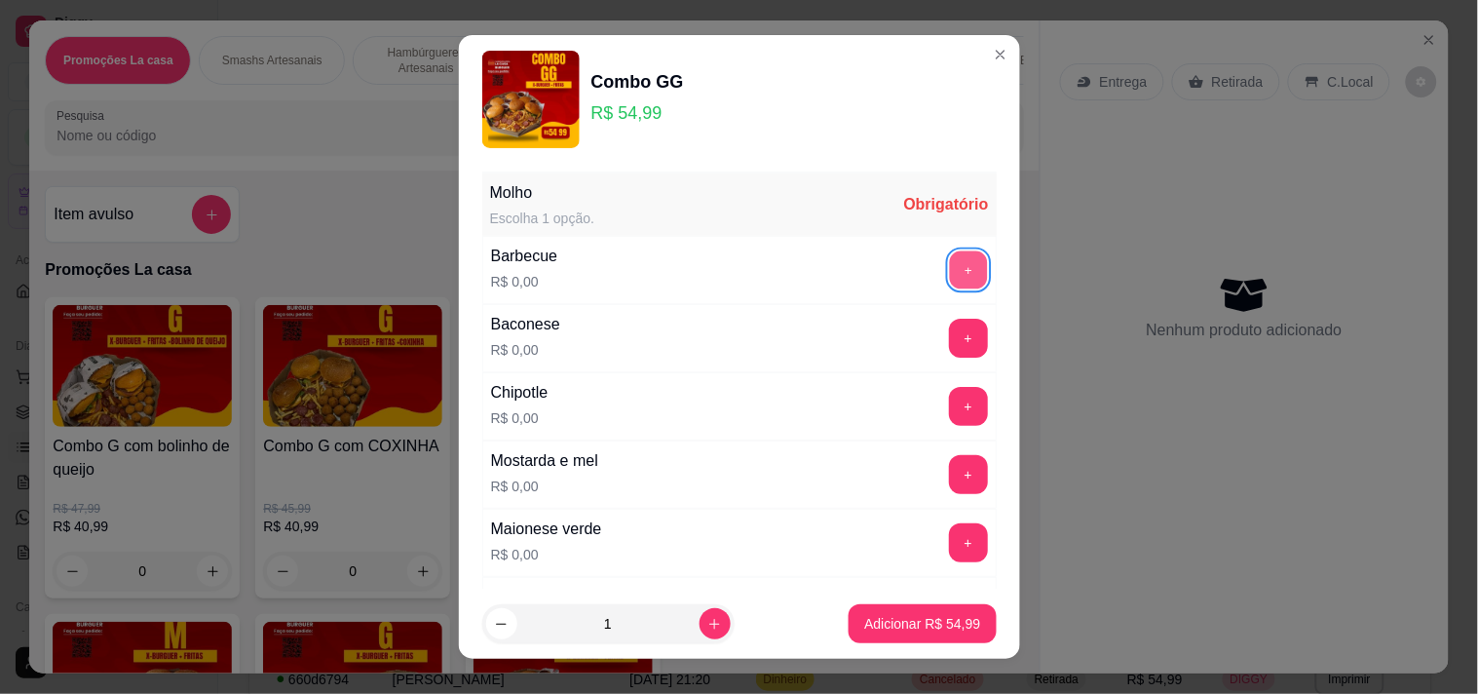
click at [941, 273] on div "+" at bounding box center [968, 269] width 55 height 39
click at [949, 258] on button "+" at bounding box center [968, 269] width 38 height 38
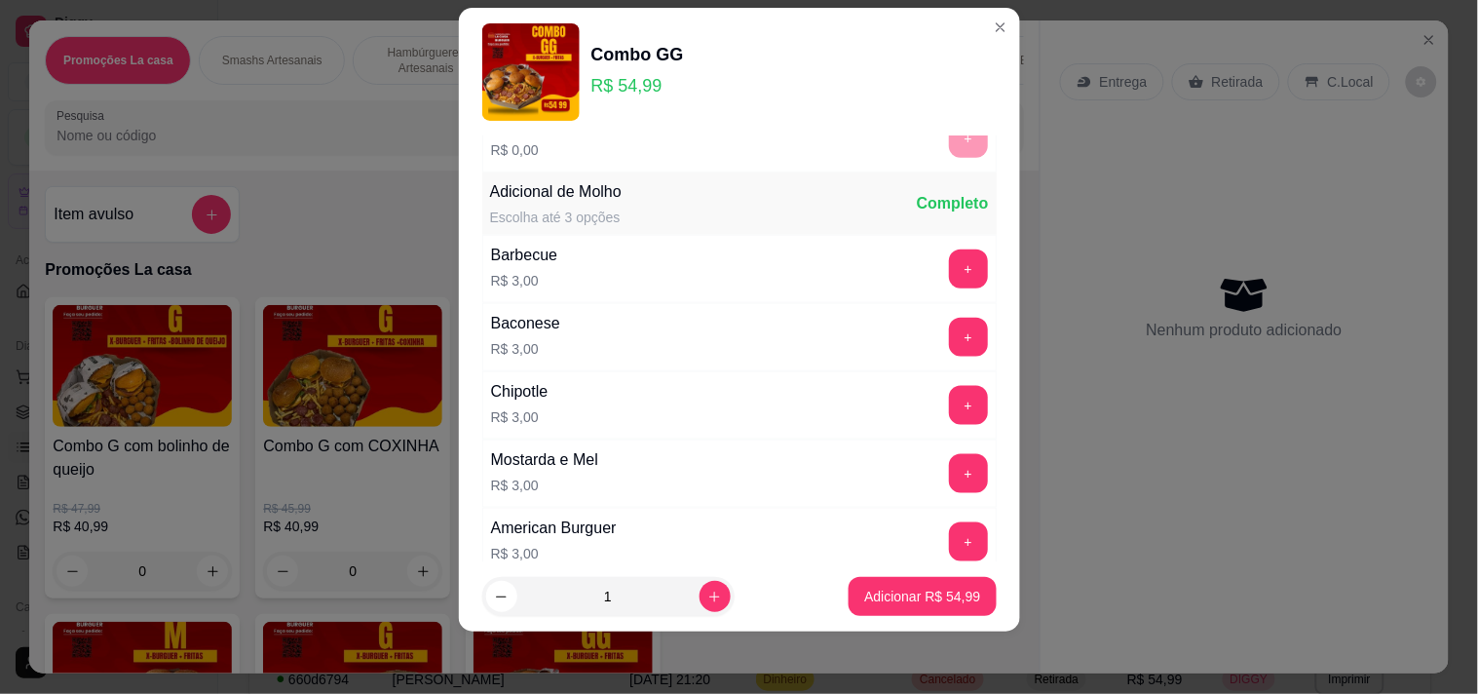
scroll to position [550, 0]
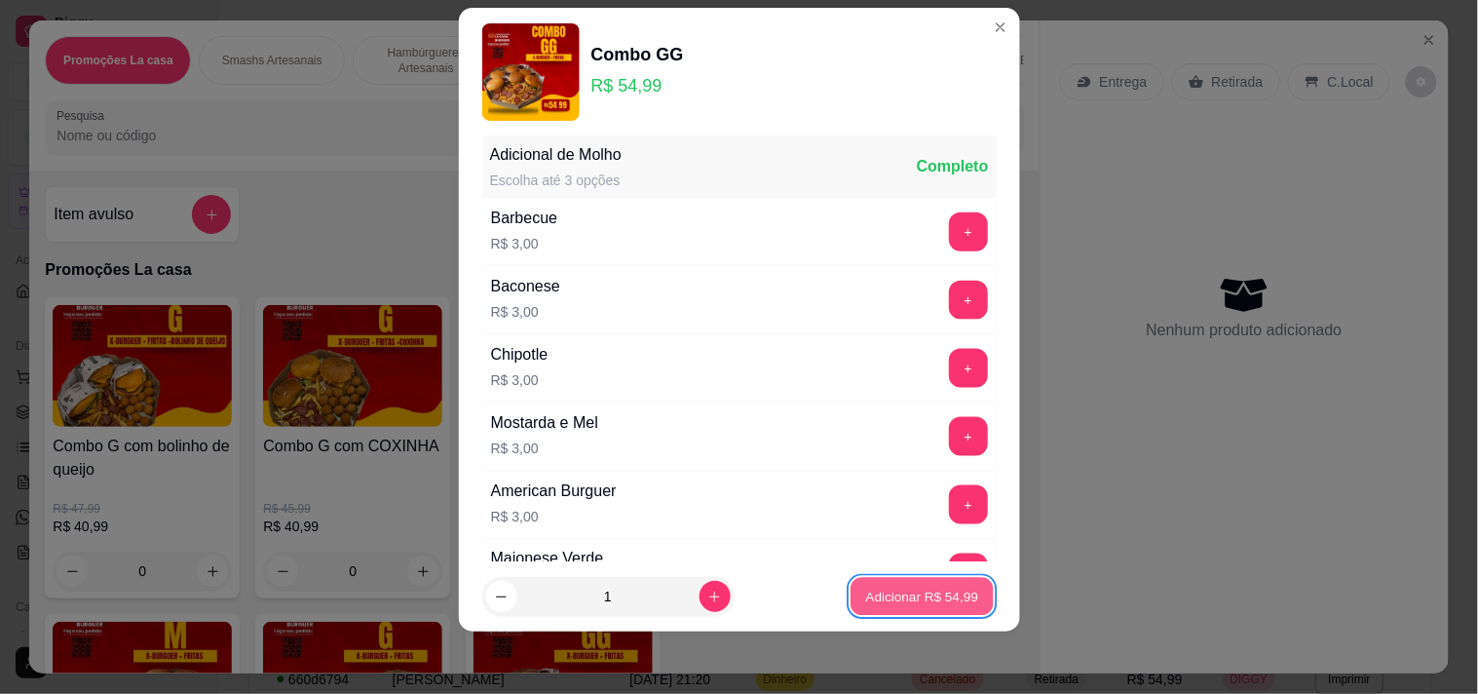
click at [916, 596] on p "Adicionar R$ 54,99" at bounding box center [922, 596] width 113 height 19
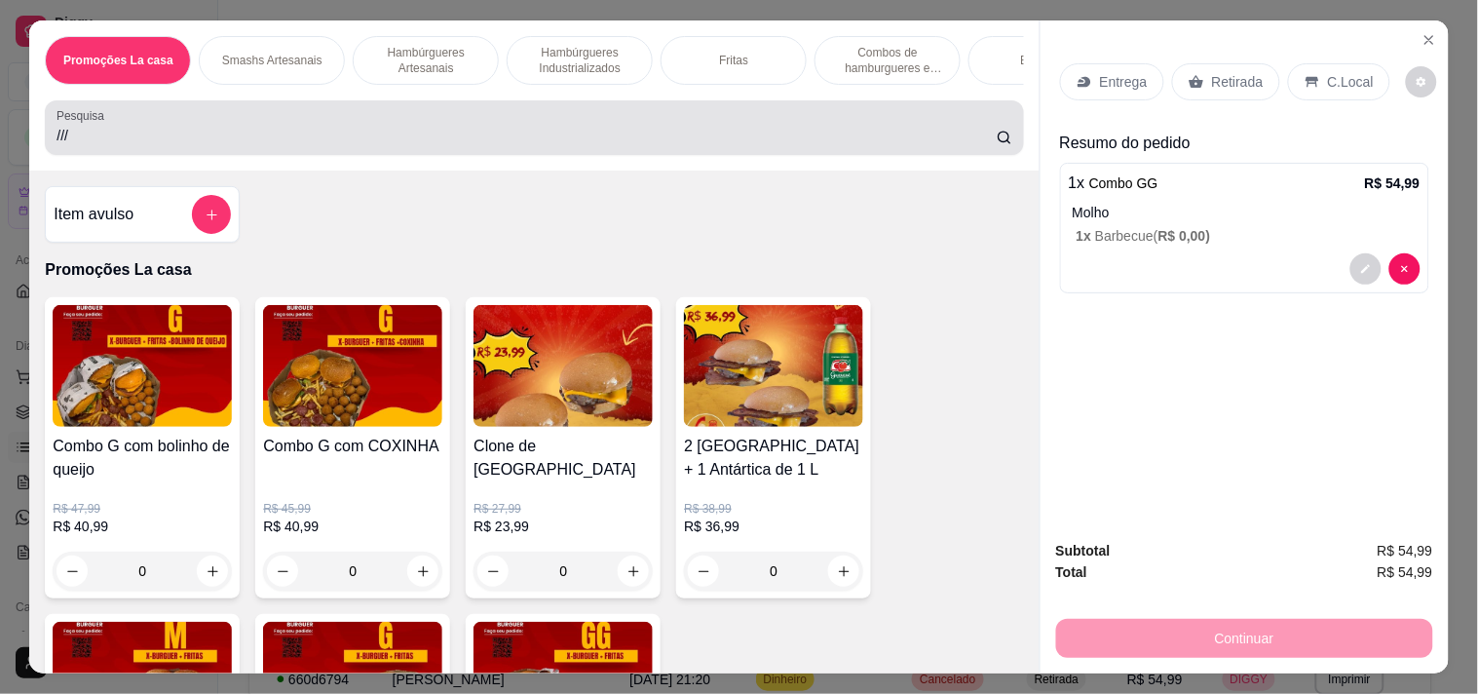
click at [207, 138] on input "///" at bounding box center [527, 135] width 940 height 19
type input "/////////////////////////////////////////////"
click at [756, 427] on img at bounding box center [773, 366] width 179 height 122
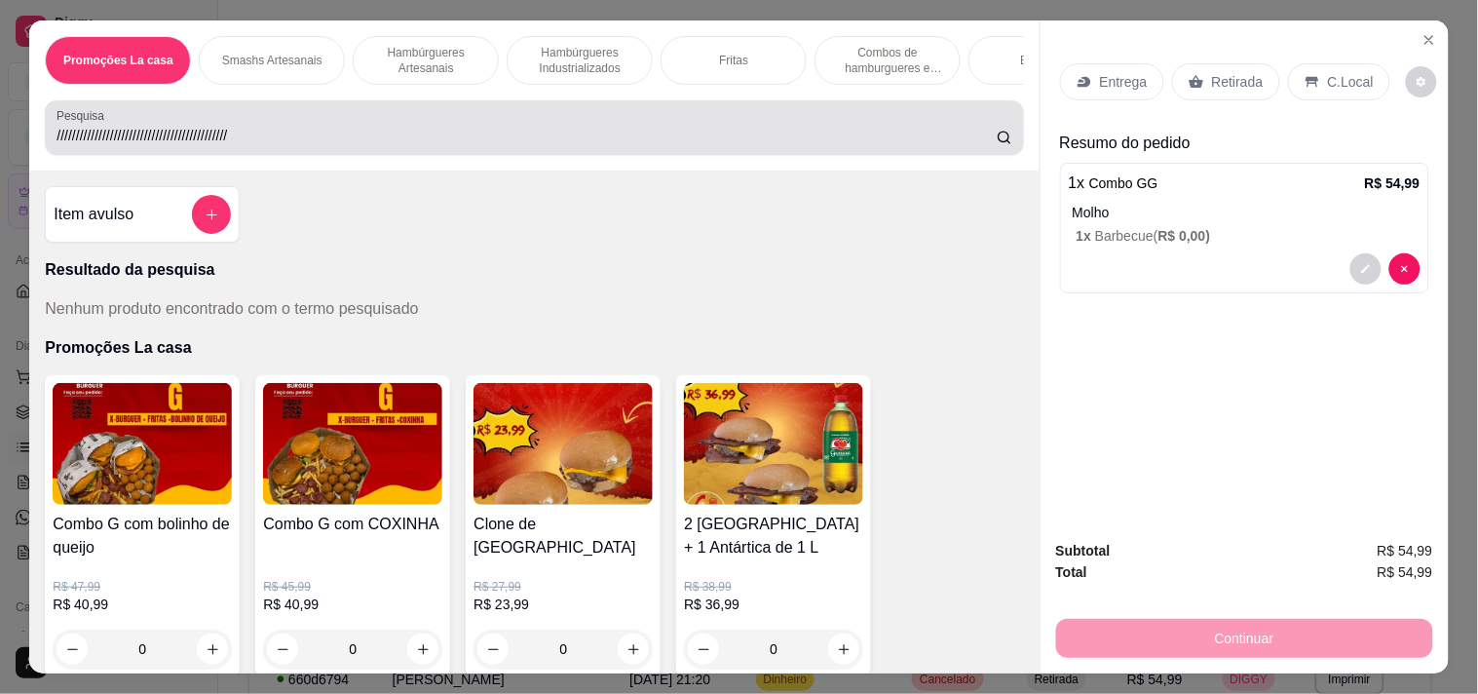
click at [830, 647] on footer "1 Adicionar R$ 36,99" at bounding box center [739, 632] width 578 height 72
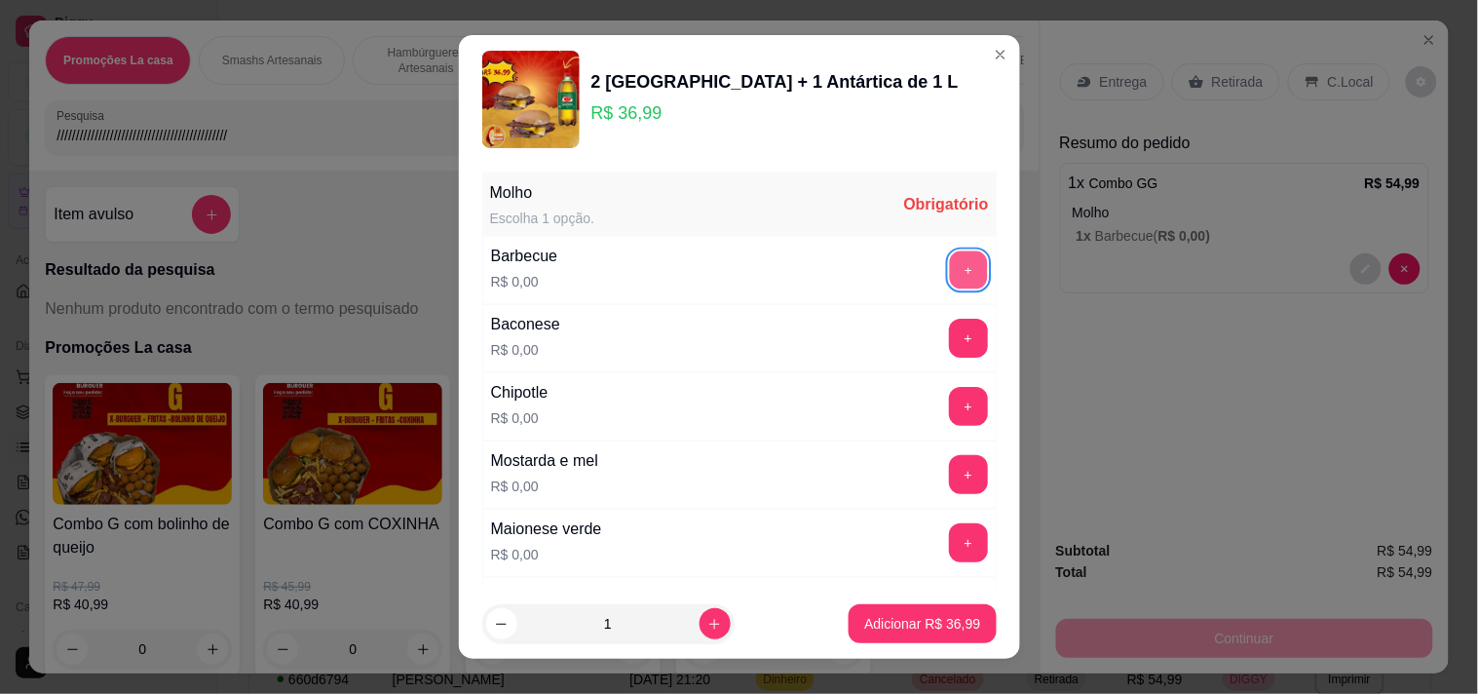
click at [949, 281] on button "+" at bounding box center [968, 269] width 38 height 38
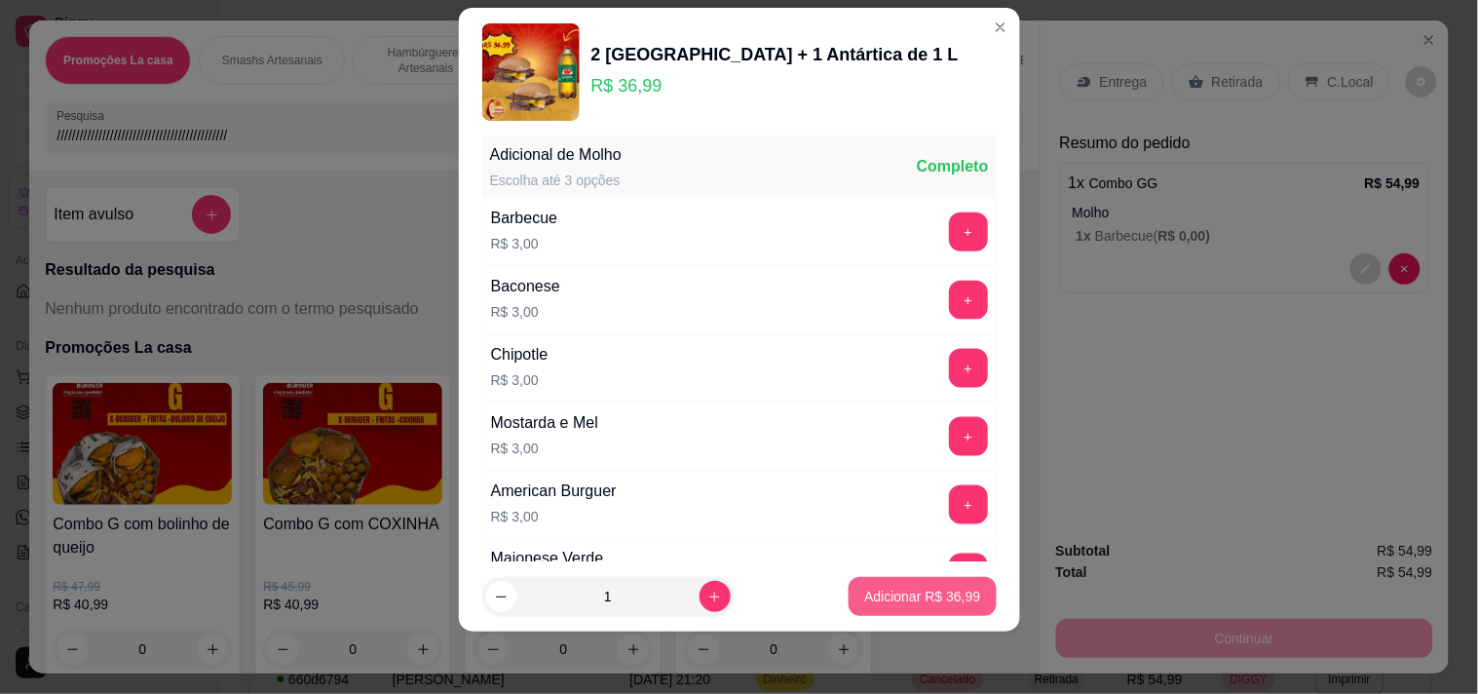
click at [904, 598] on p "Adicionar R$ 36,99" at bounding box center [922, 595] width 116 height 19
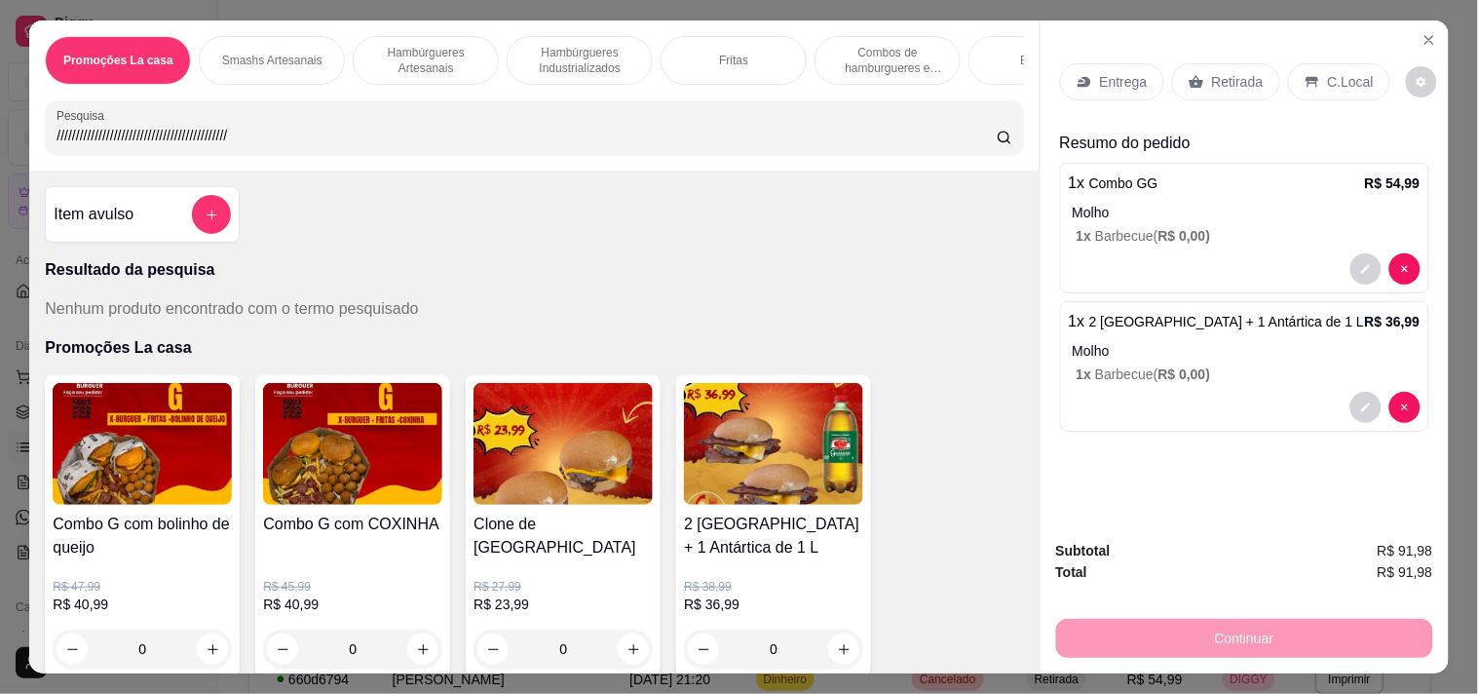
click at [1227, 72] on p "Retirada" at bounding box center [1238, 81] width 52 height 19
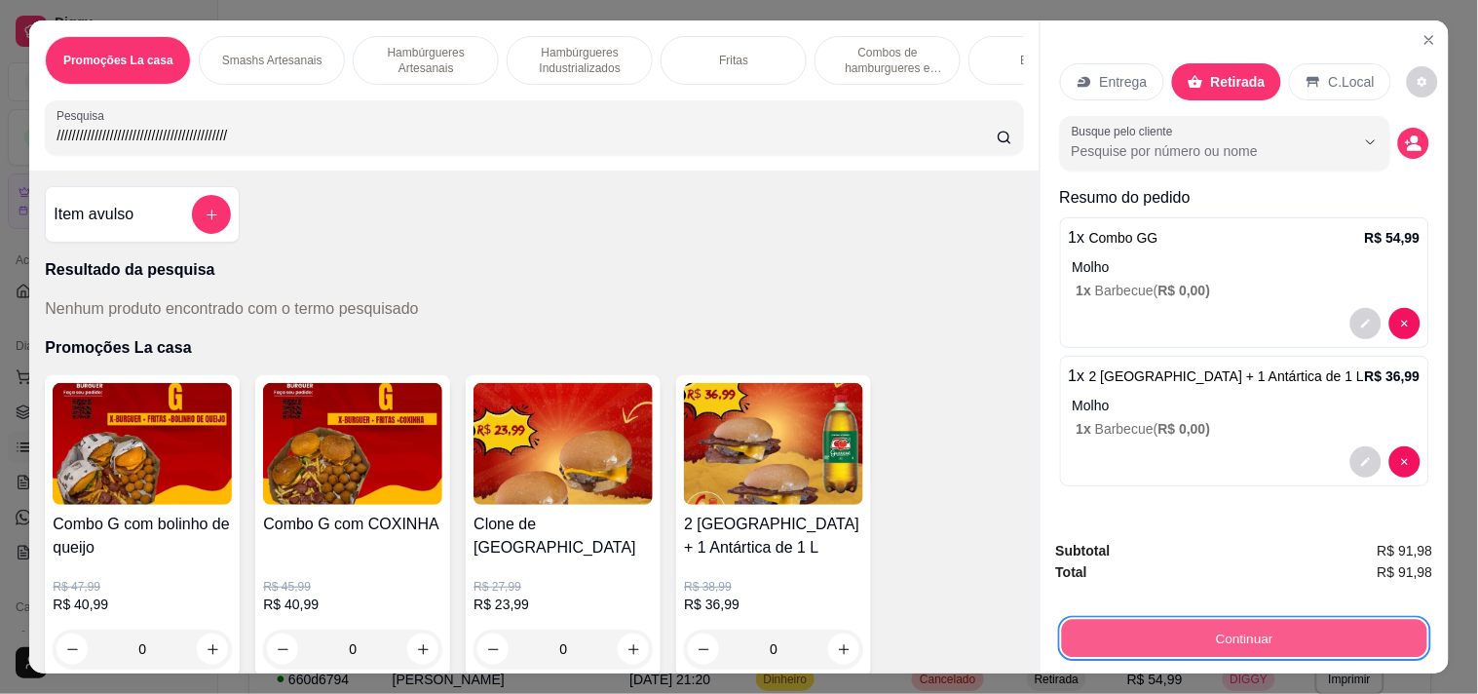
click at [1150, 634] on button "Continuar" at bounding box center [1243, 638] width 365 height 38
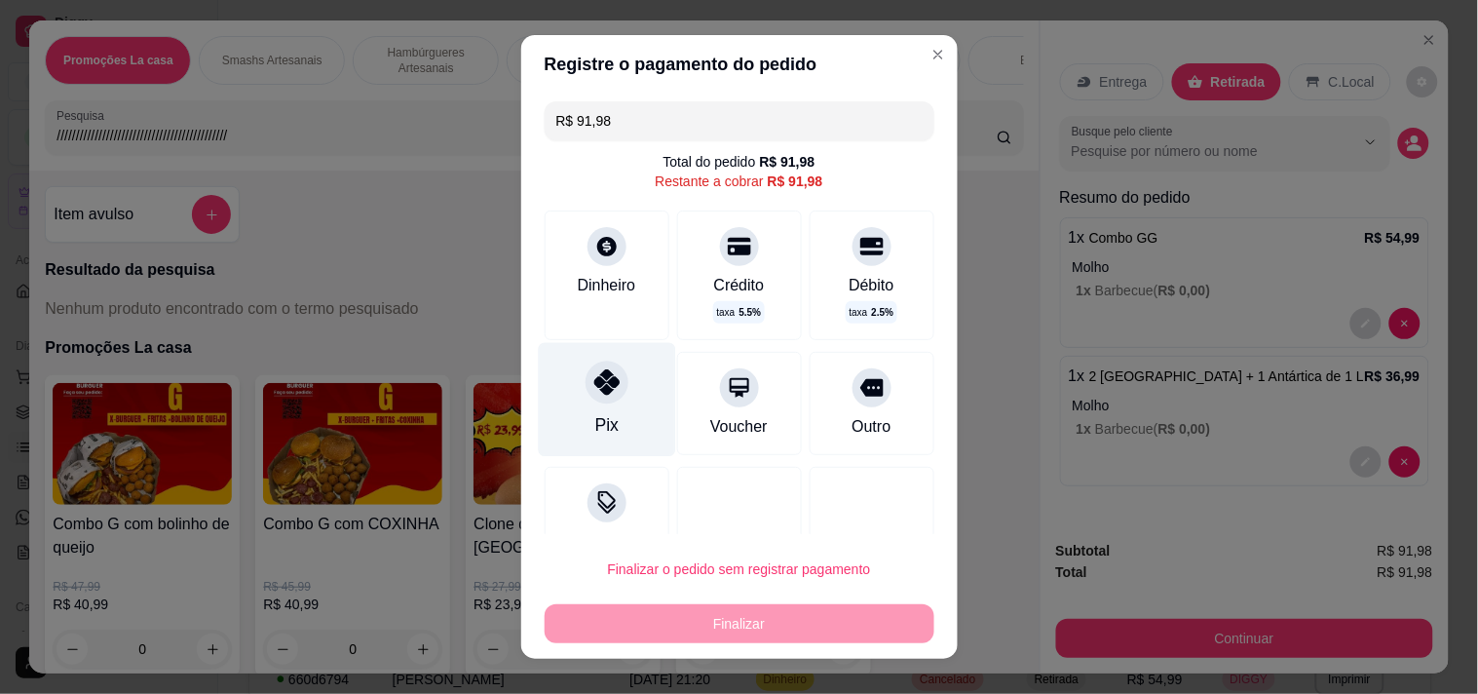
click at [630, 388] on div "Pix" at bounding box center [606, 399] width 137 height 114
type input "R$ 0,00"
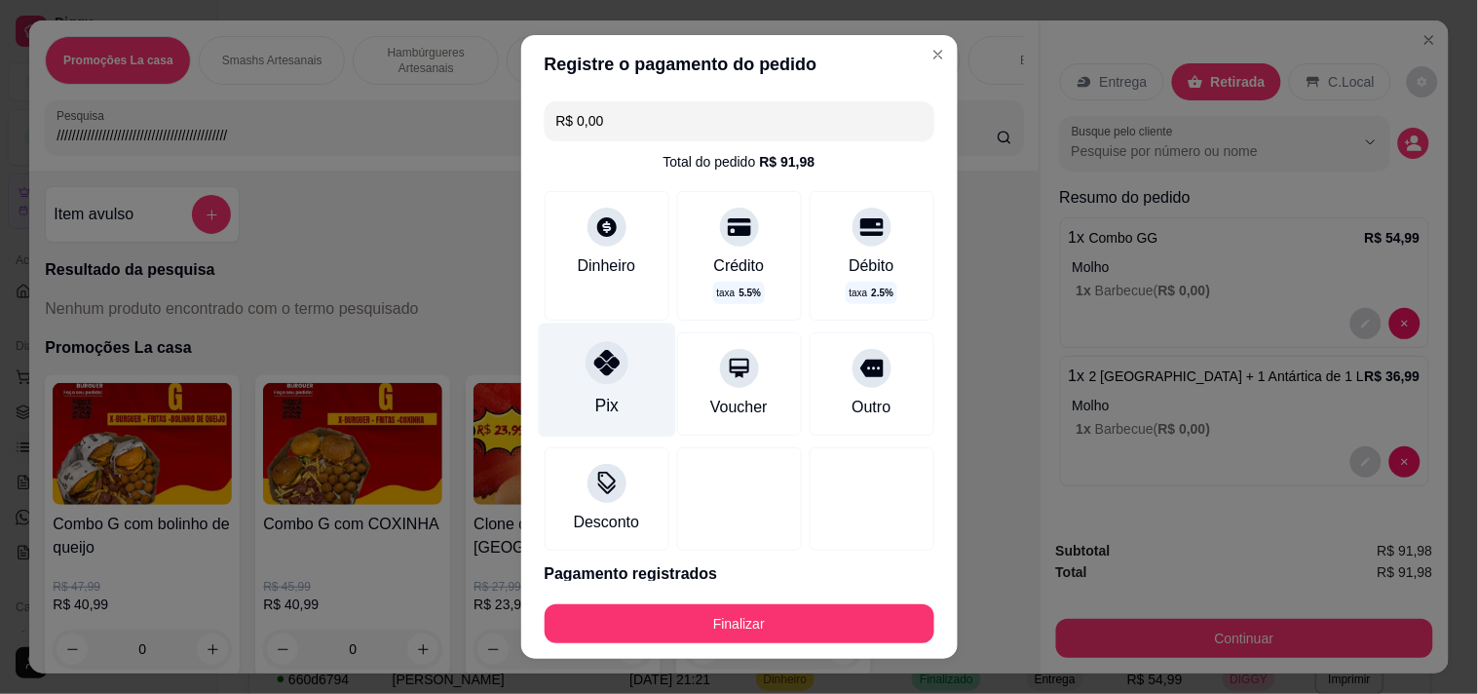
click at [630, 388] on div "Pix" at bounding box center [606, 379] width 137 height 114
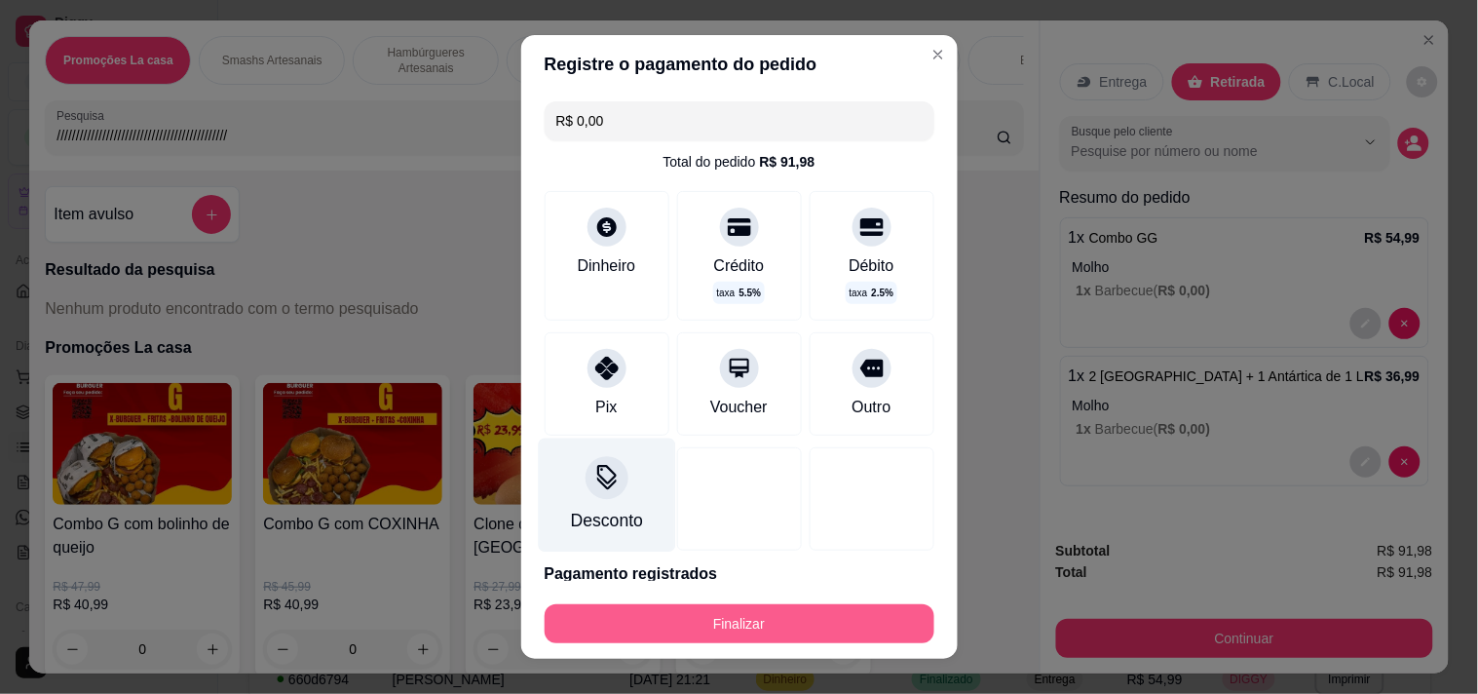
click at [588, 620] on button "Finalizar" at bounding box center [740, 623] width 390 height 39
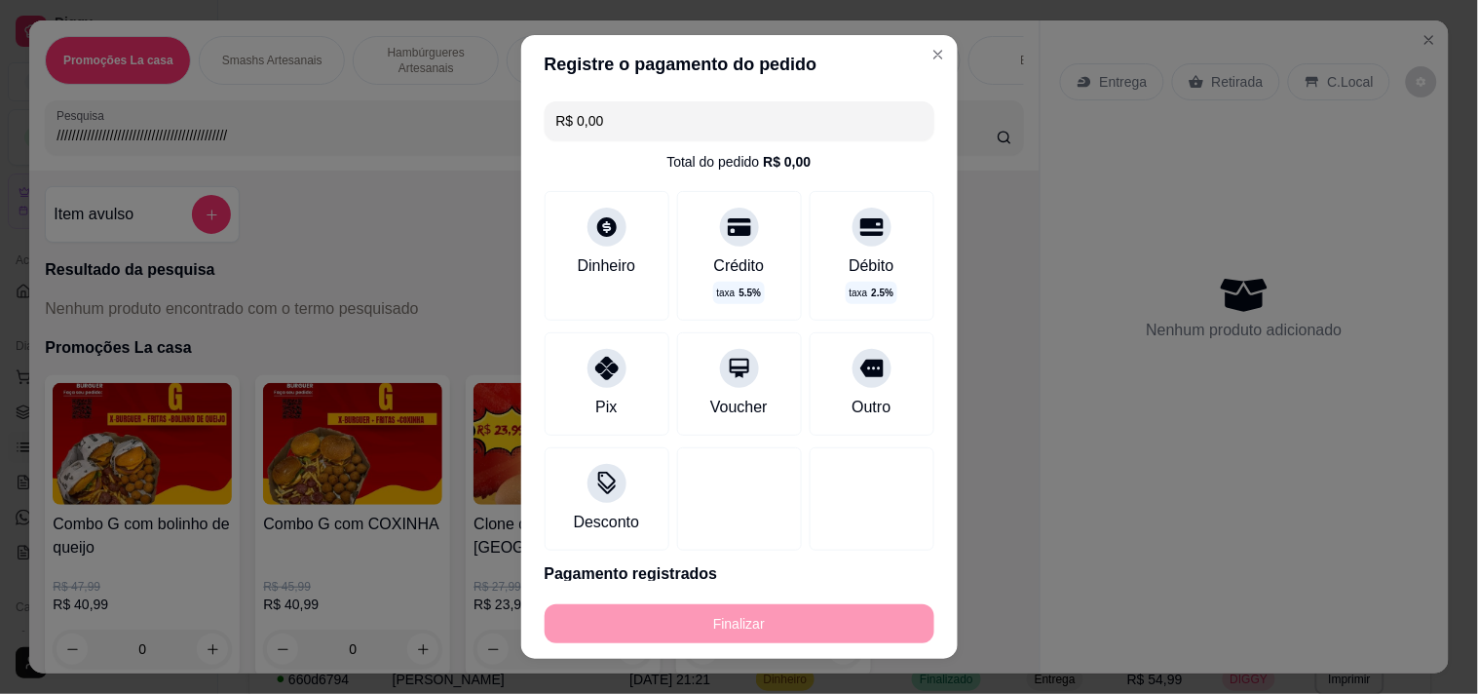
type input "-R$ 91,98"
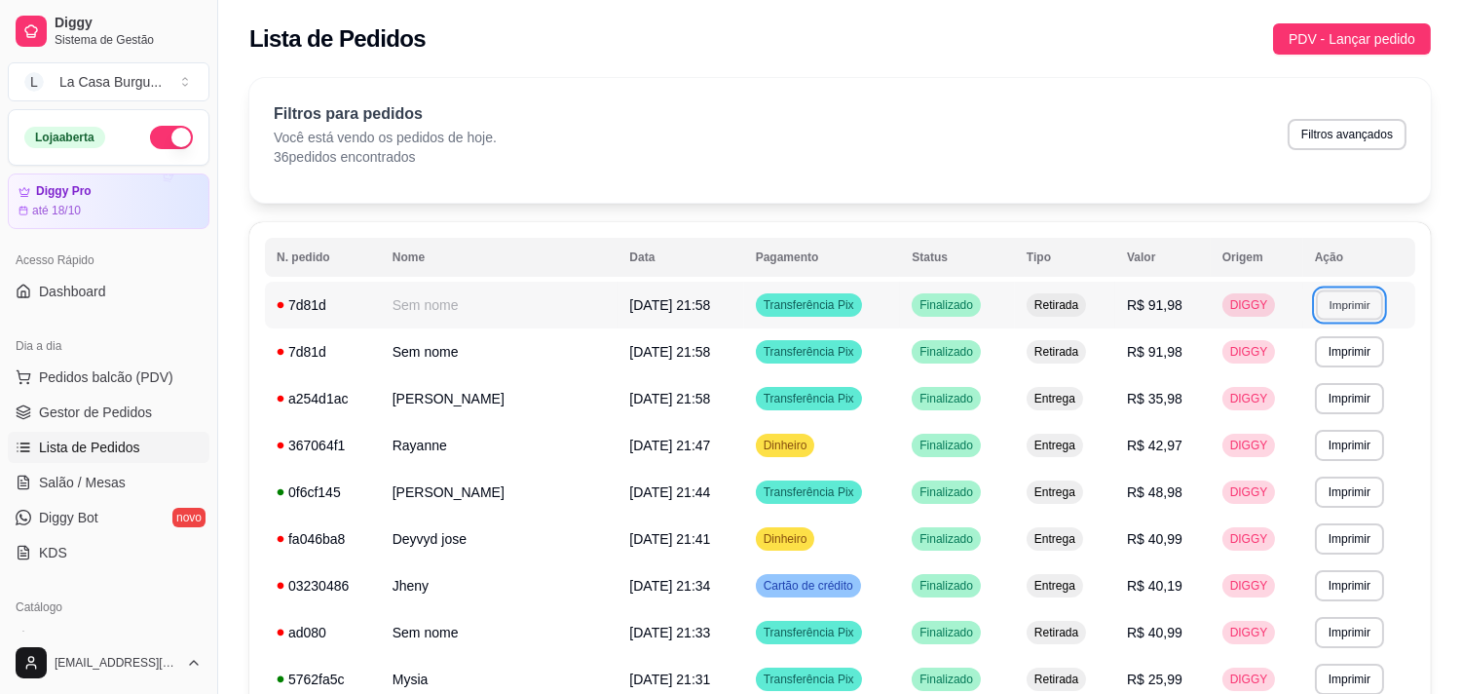
click at [1327, 304] on button "Imprimir" at bounding box center [1349, 304] width 67 height 30
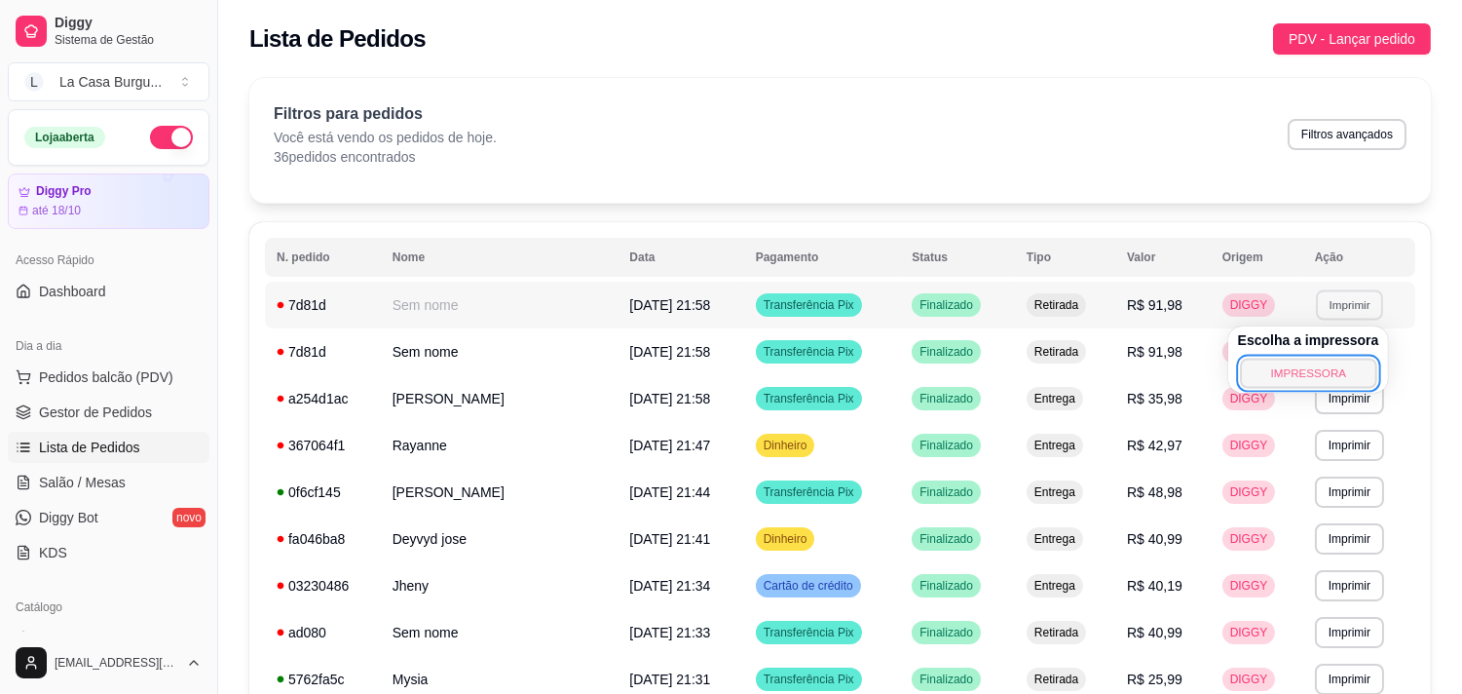
click at [1268, 362] on button "IMPRESSORA" at bounding box center [1308, 373] width 136 height 30
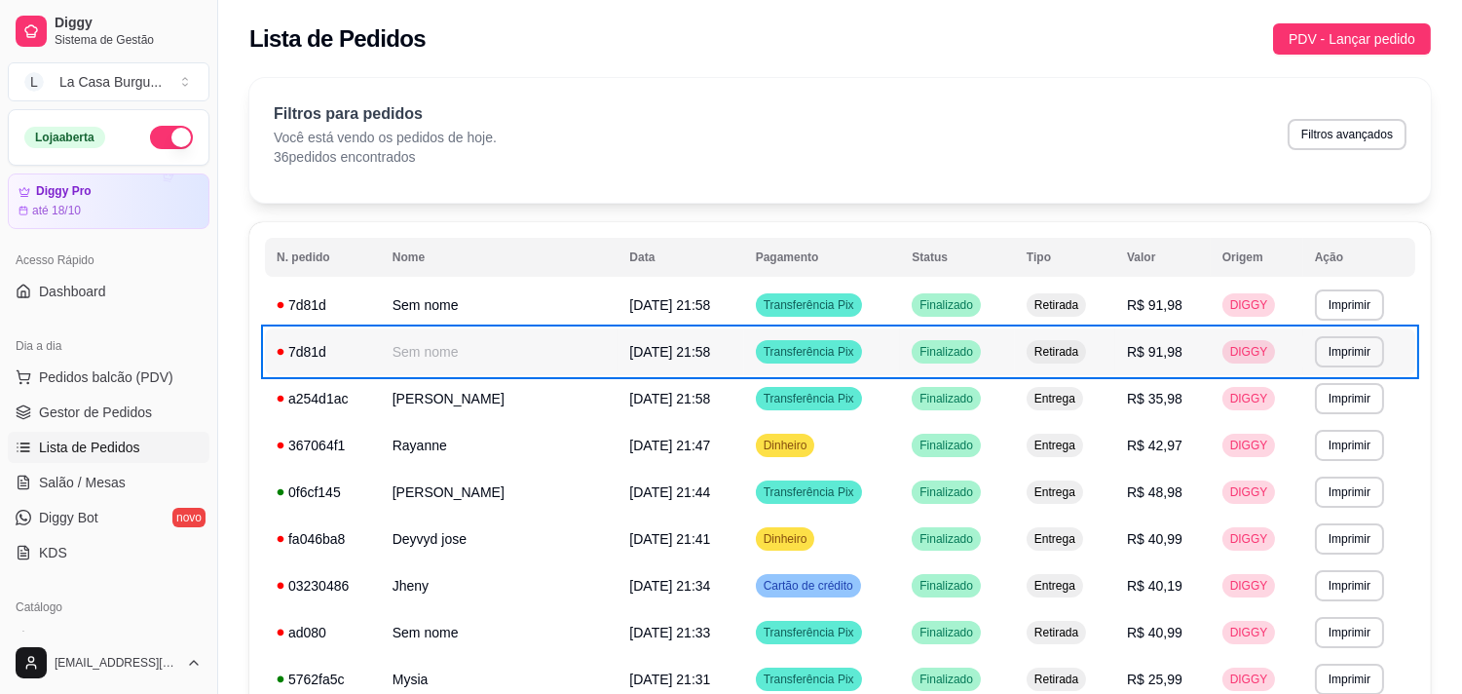
click at [1068, 338] on td "Retirada" at bounding box center [1065, 351] width 100 height 47
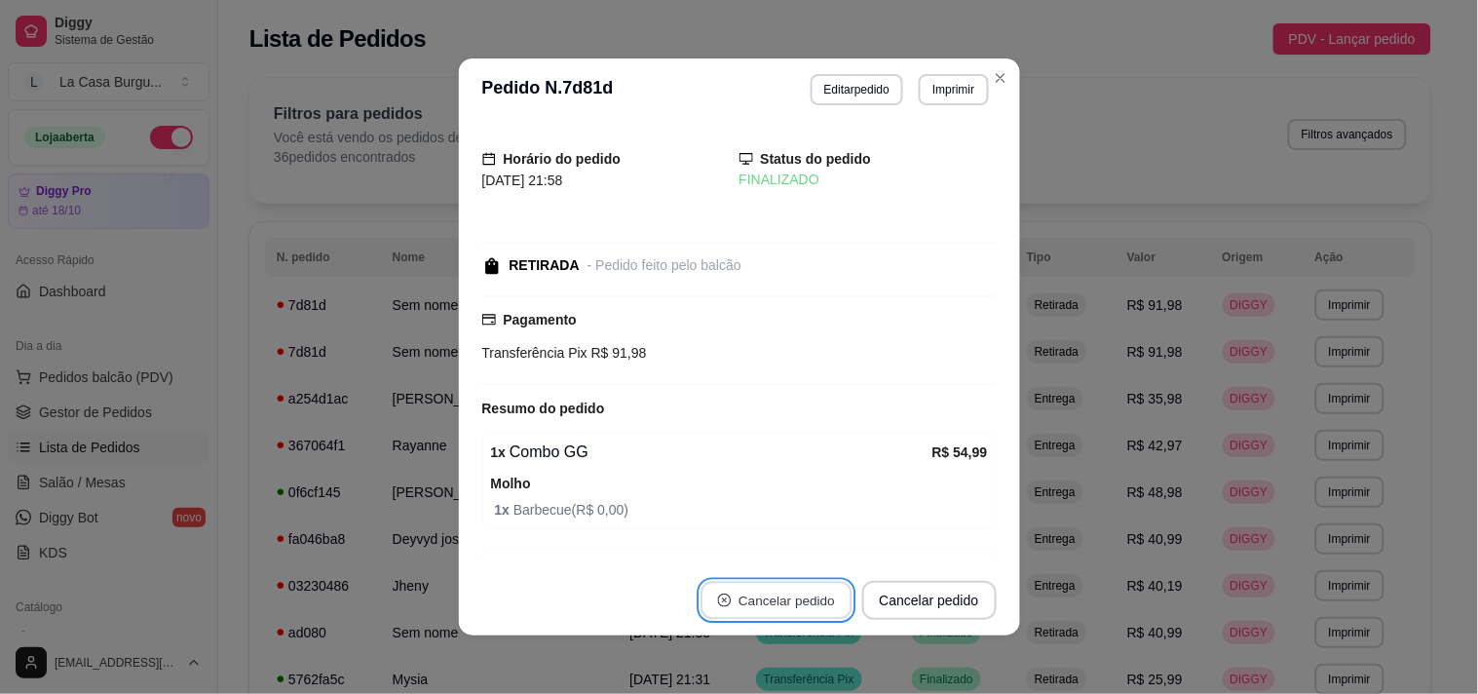
click at [753, 586] on button "Cancelar pedido" at bounding box center [775, 601] width 151 height 38
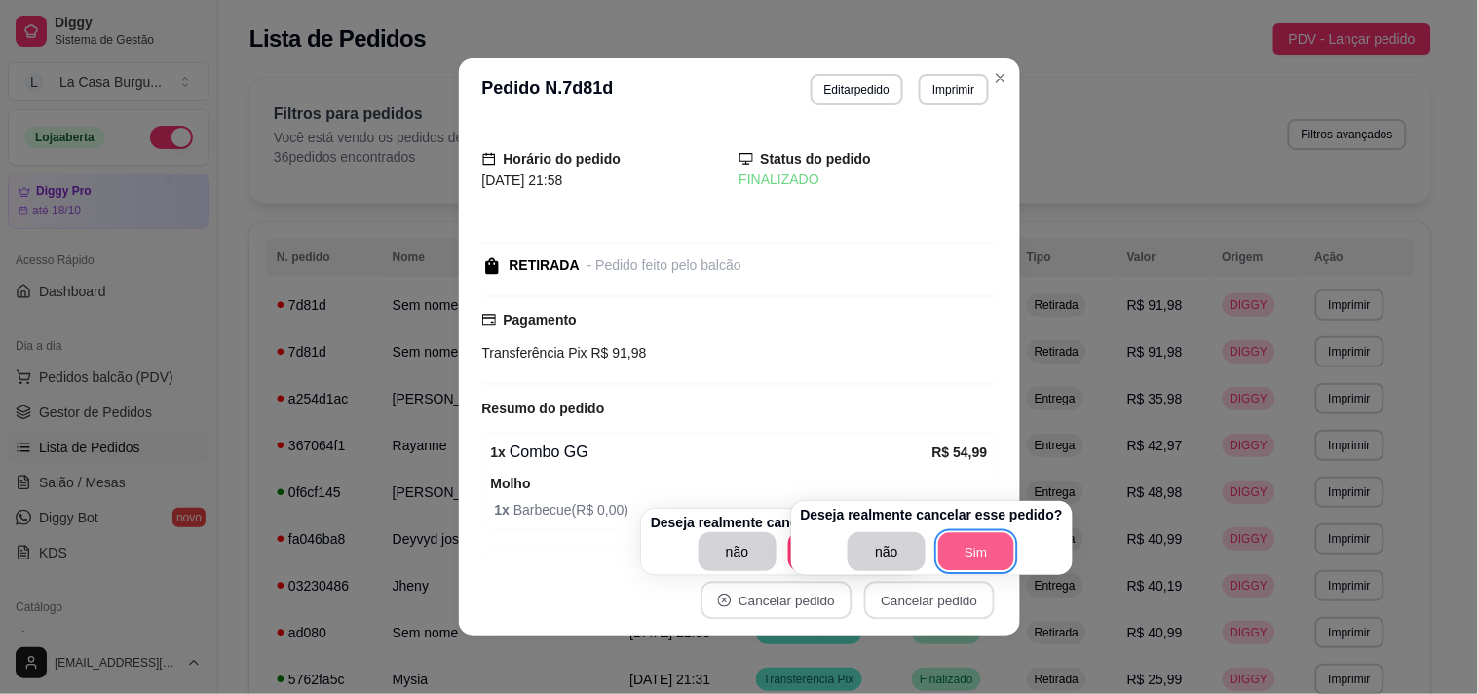
click at [969, 546] on button "Sim" at bounding box center [976, 552] width 76 height 38
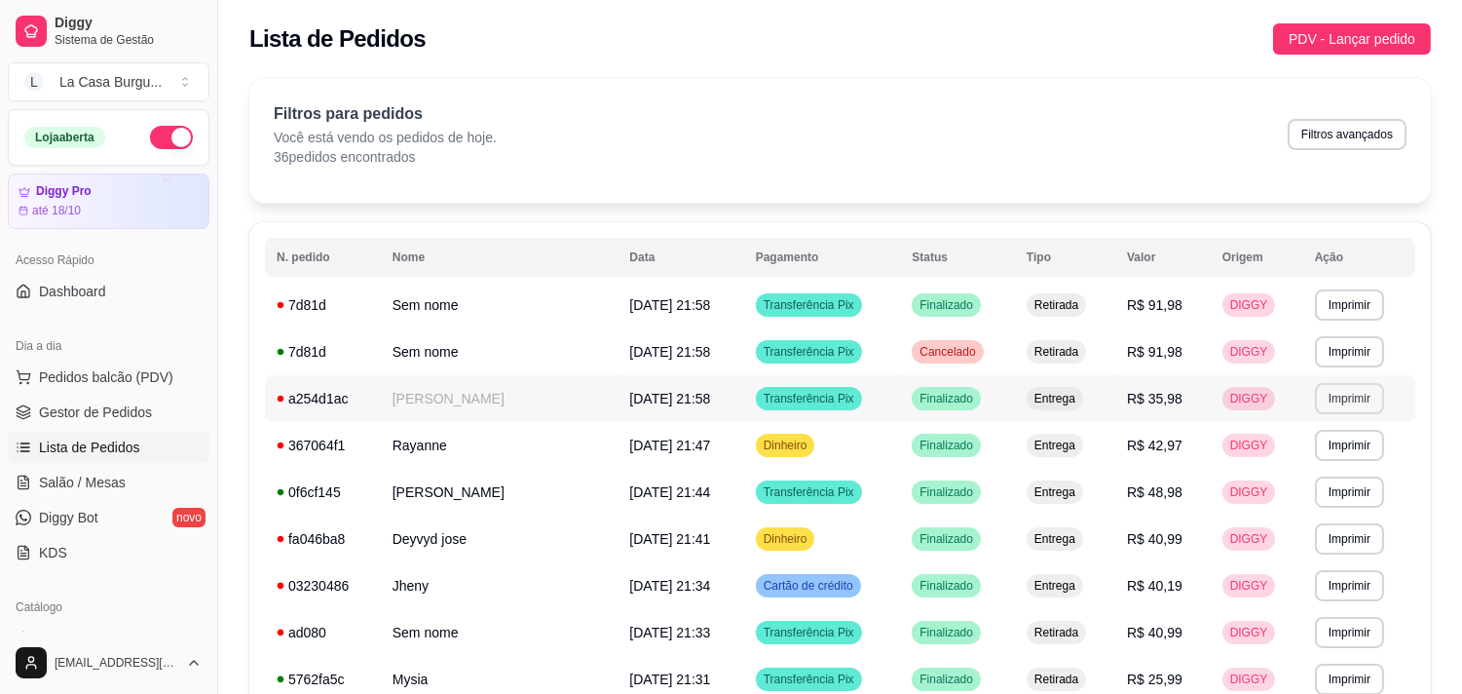
click at [1321, 392] on button "Imprimir" at bounding box center [1349, 398] width 69 height 31
click at [1270, 466] on button "IMPRESSORA" at bounding box center [1309, 467] width 136 height 30
click at [1336, 443] on button "Imprimir" at bounding box center [1349, 445] width 67 height 30
click at [1270, 507] on button "IMPRESSORA" at bounding box center [1308, 513] width 136 height 30
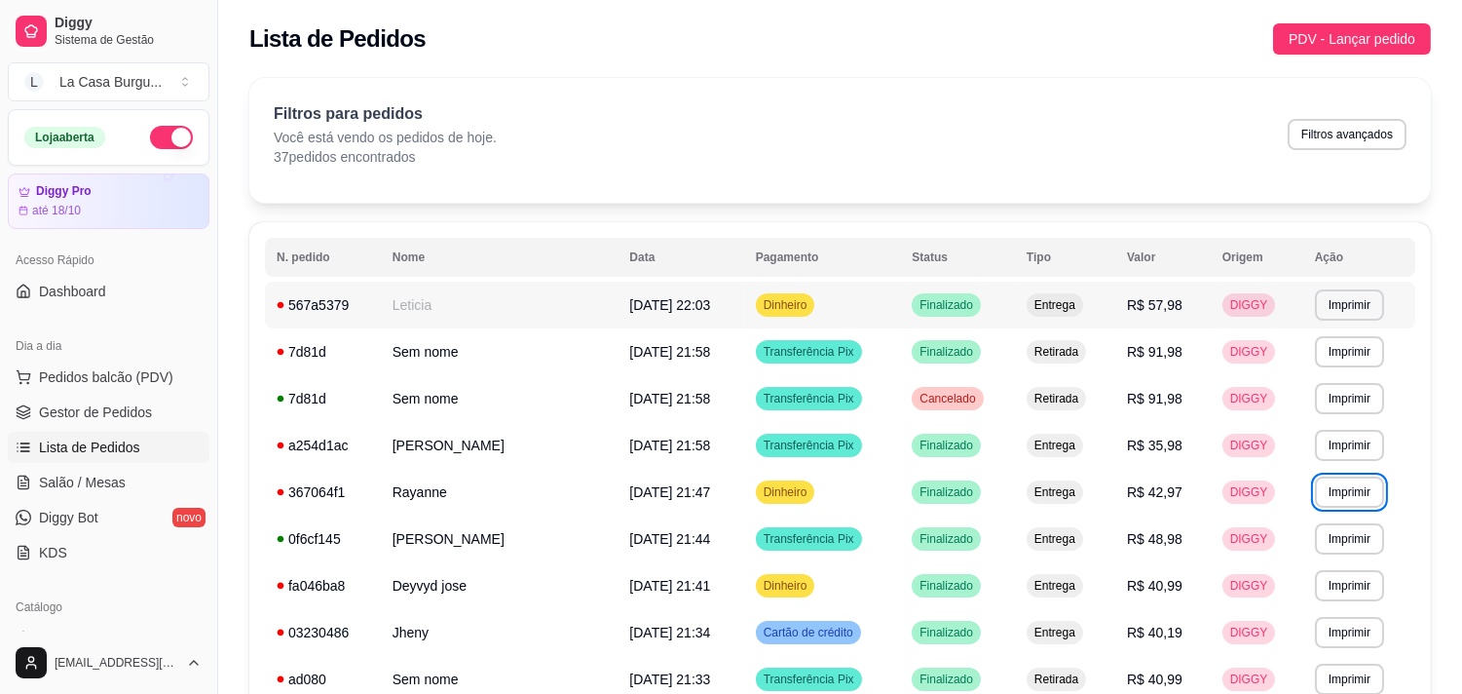
click at [962, 307] on td "Finalizado" at bounding box center [957, 305] width 115 height 47
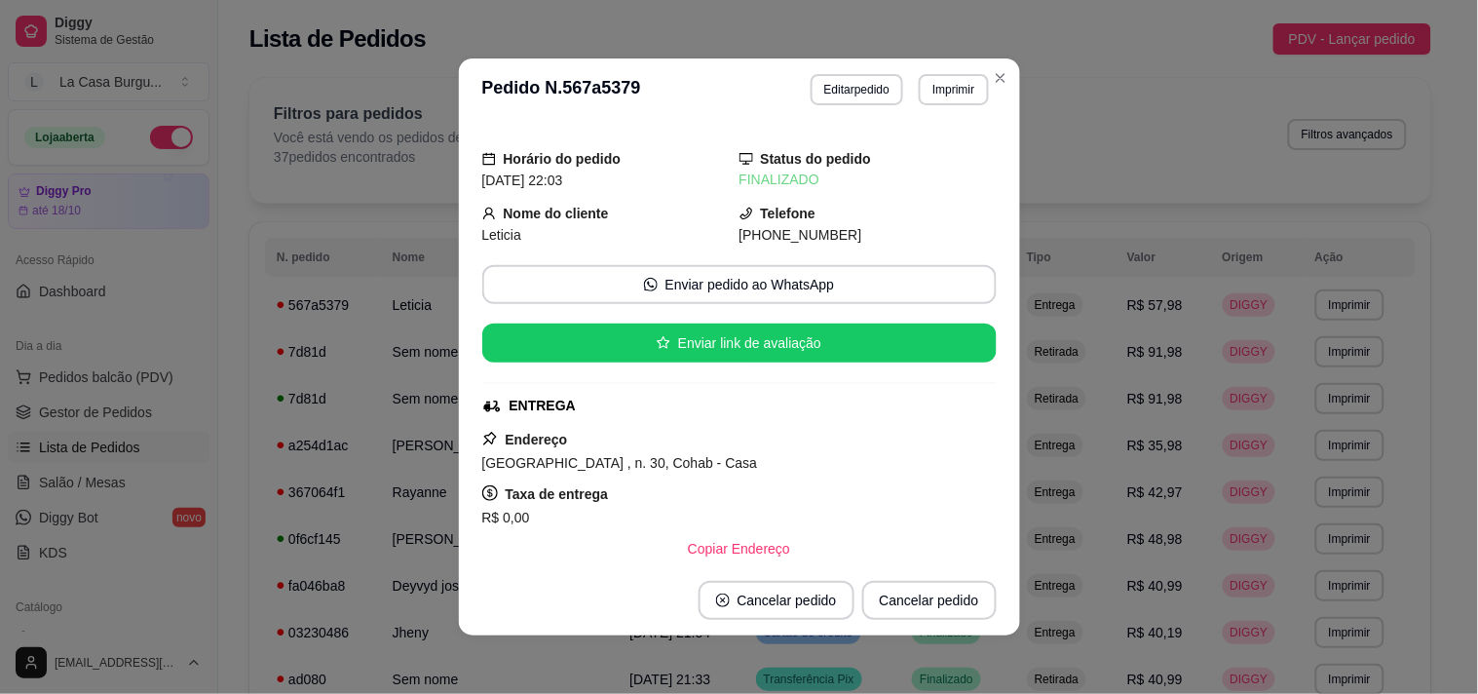
scroll to position [374, 0]
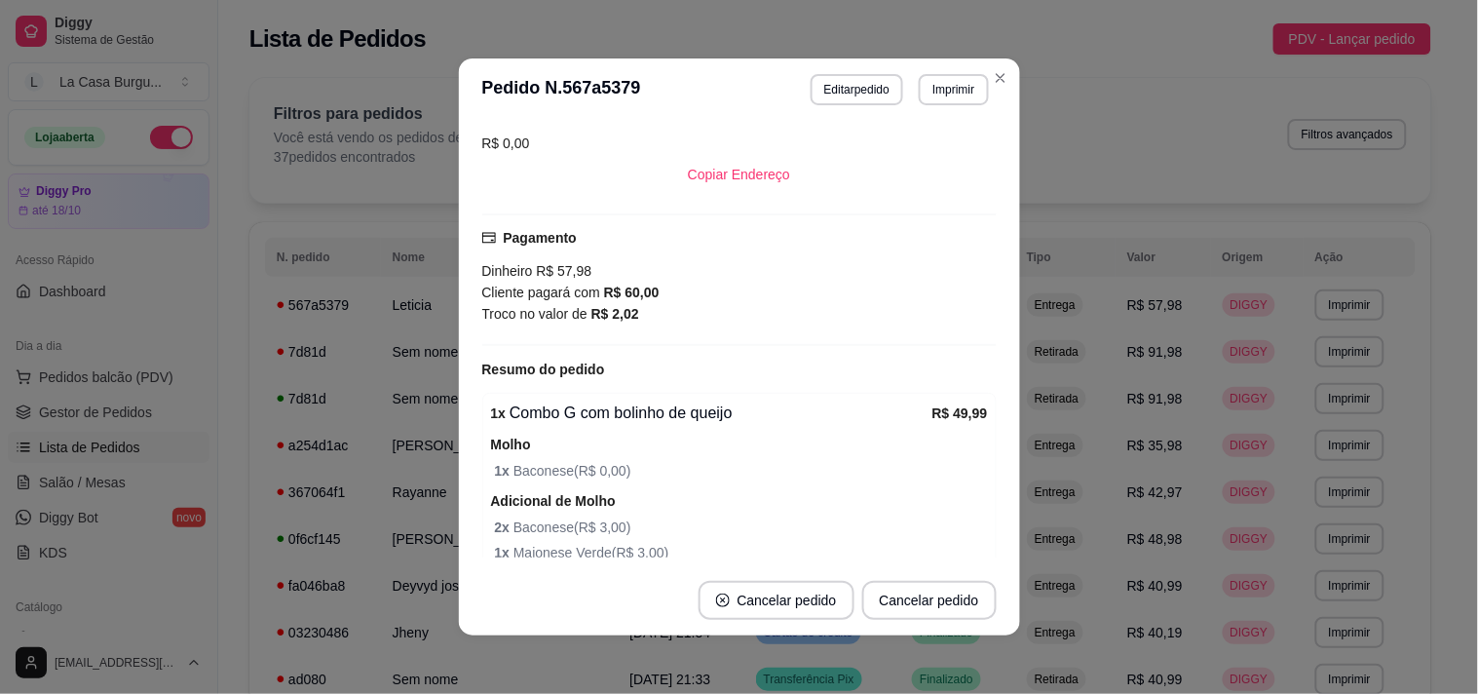
click at [1348, 294] on button "Imprimir" at bounding box center [1349, 304] width 69 height 31
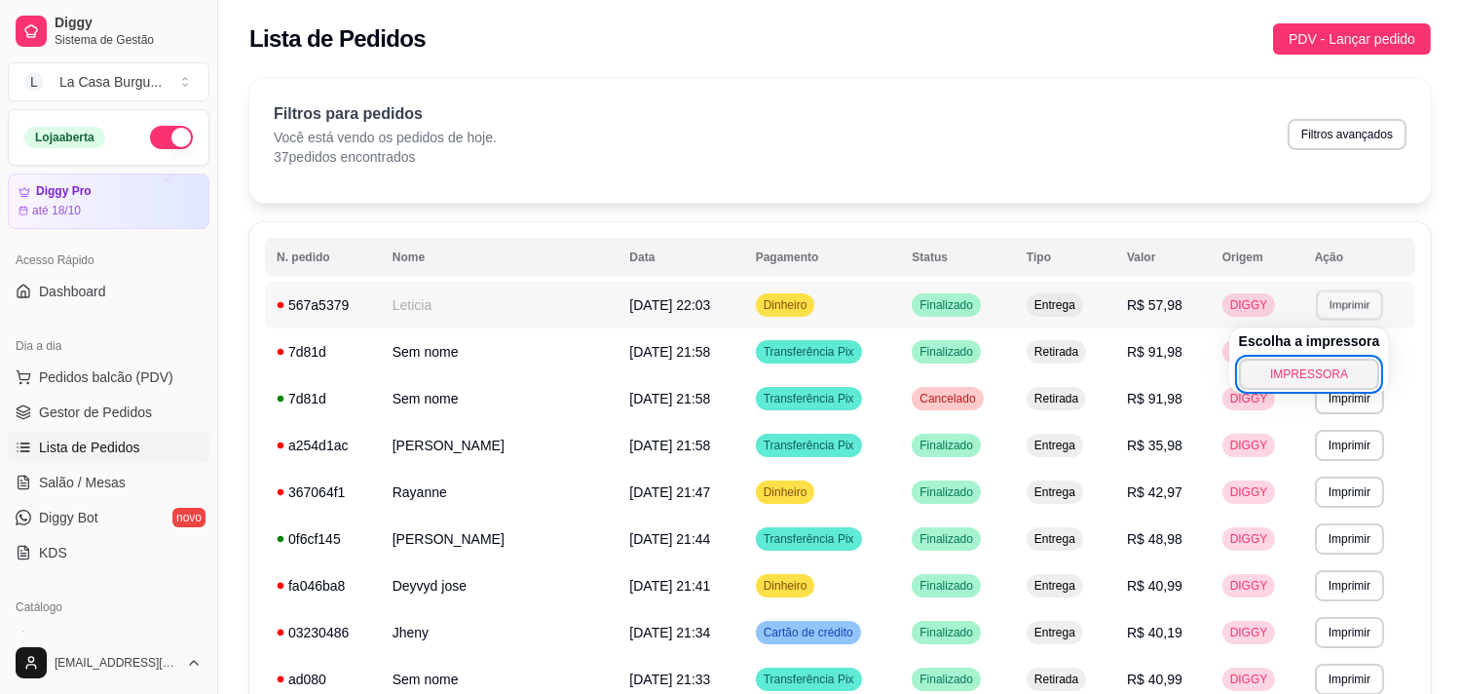
click at [1348, 294] on button "Imprimir" at bounding box center [1349, 304] width 67 height 30
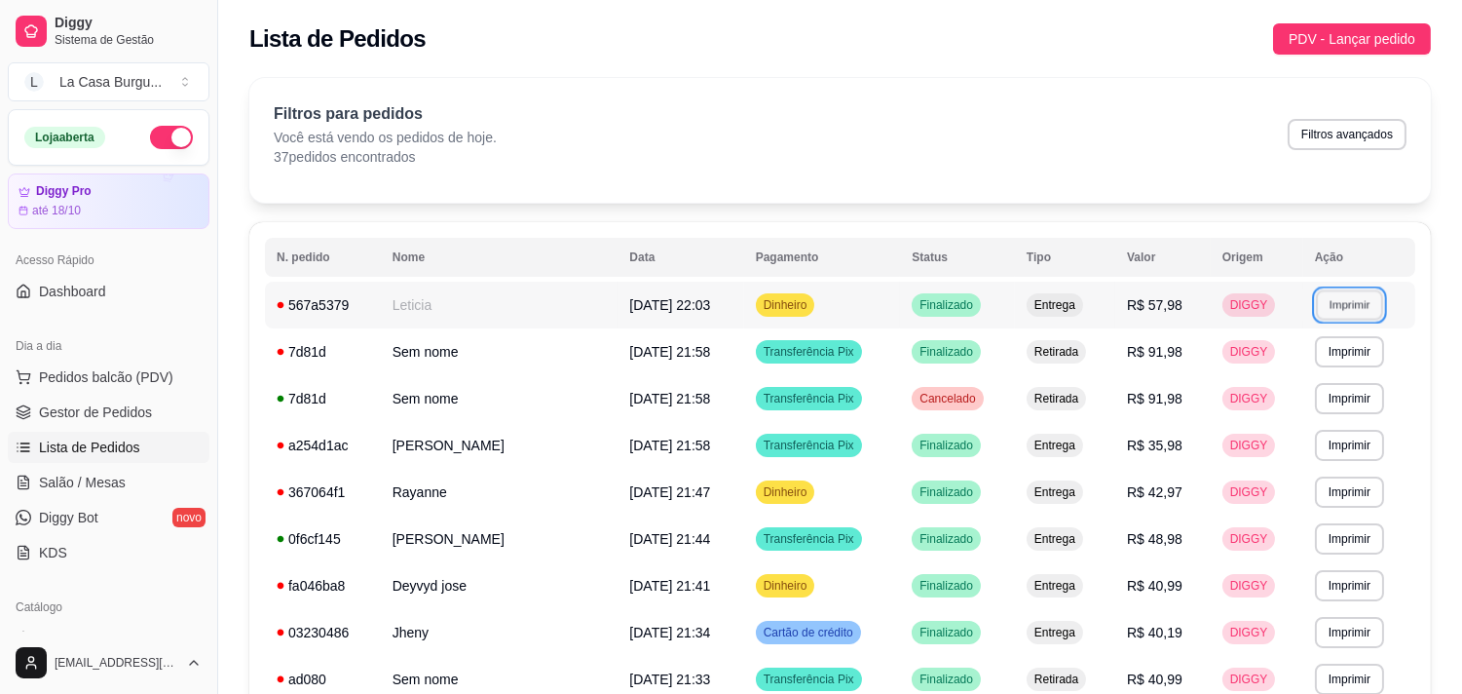
click at [1348, 294] on button "Imprimir" at bounding box center [1349, 304] width 67 height 30
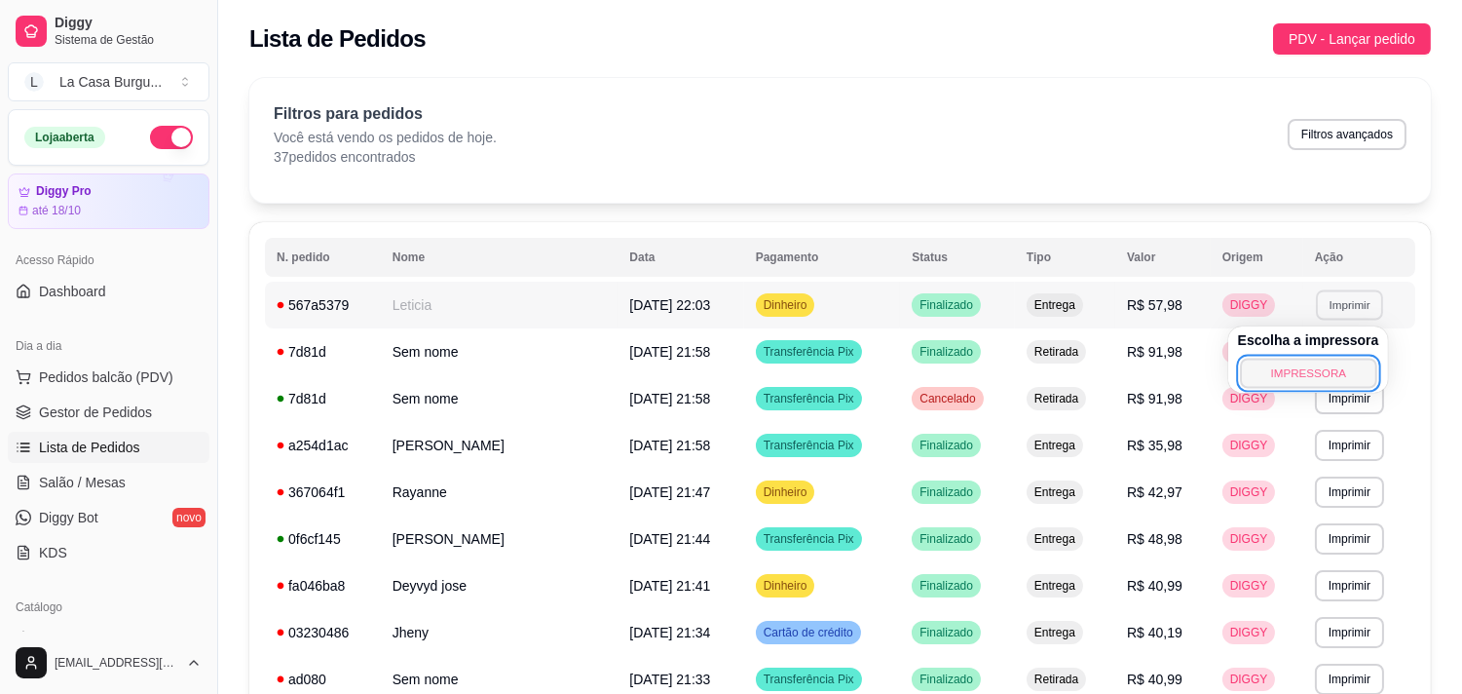
click at [1309, 376] on button "IMPRESSORA" at bounding box center [1308, 373] width 136 height 30
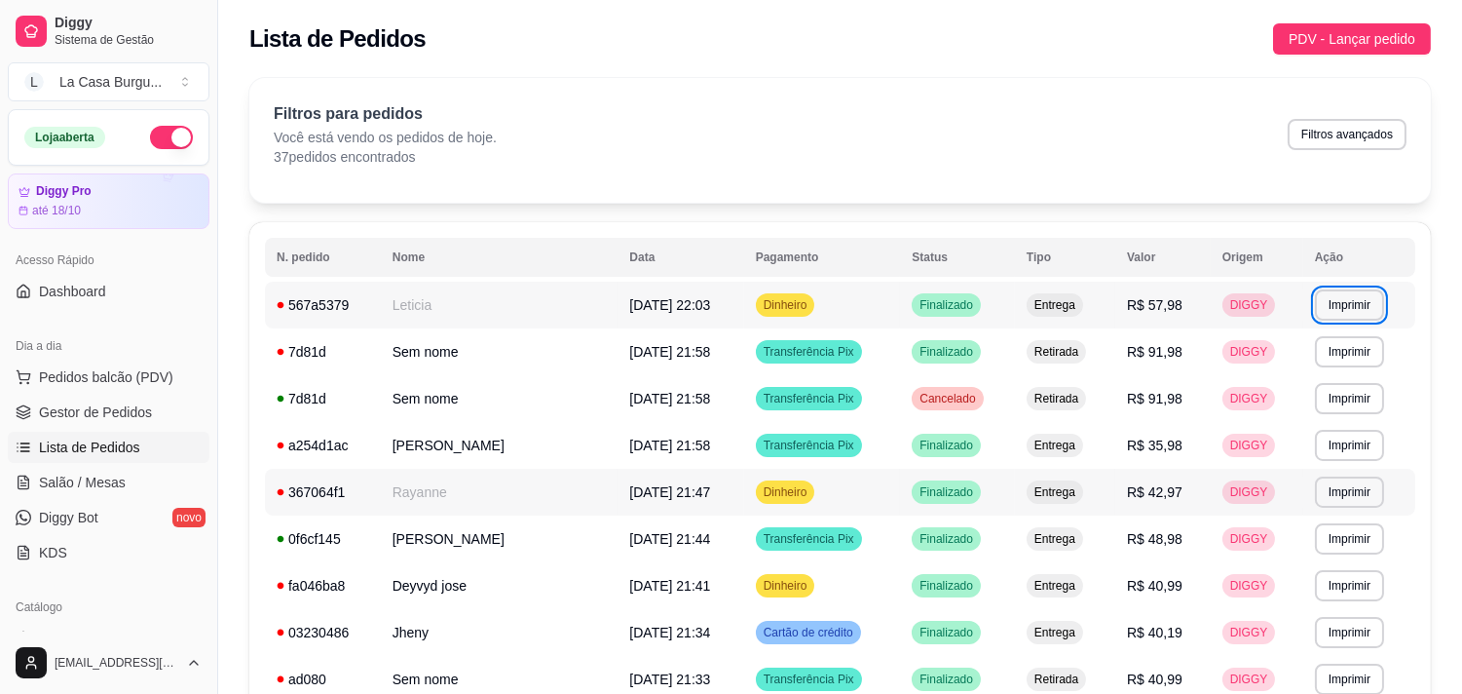
click at [618, 477] on td "[DATE] 21:47" at bounding box center [681, 492] width 126 height 47
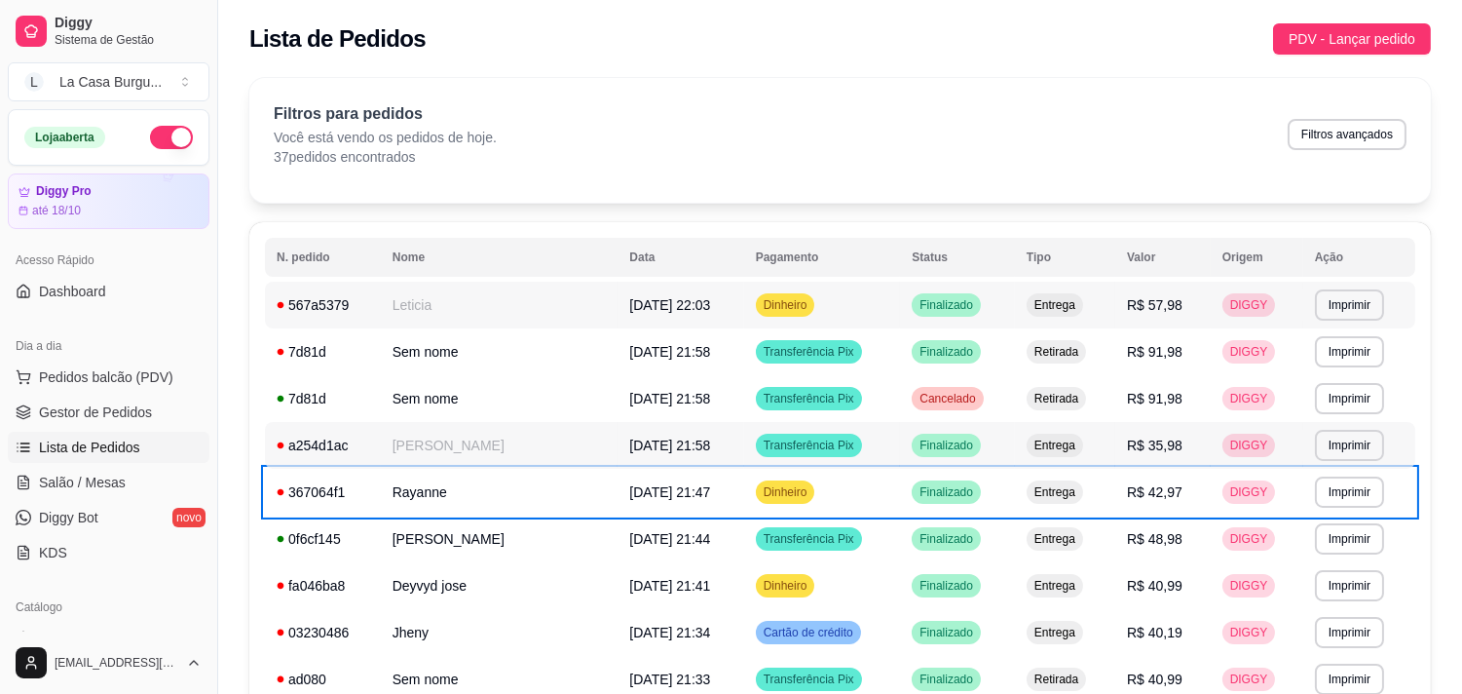
click at [1031, 442] on span "Entrega" at bounding box center [1055, 445] width 49 height 16
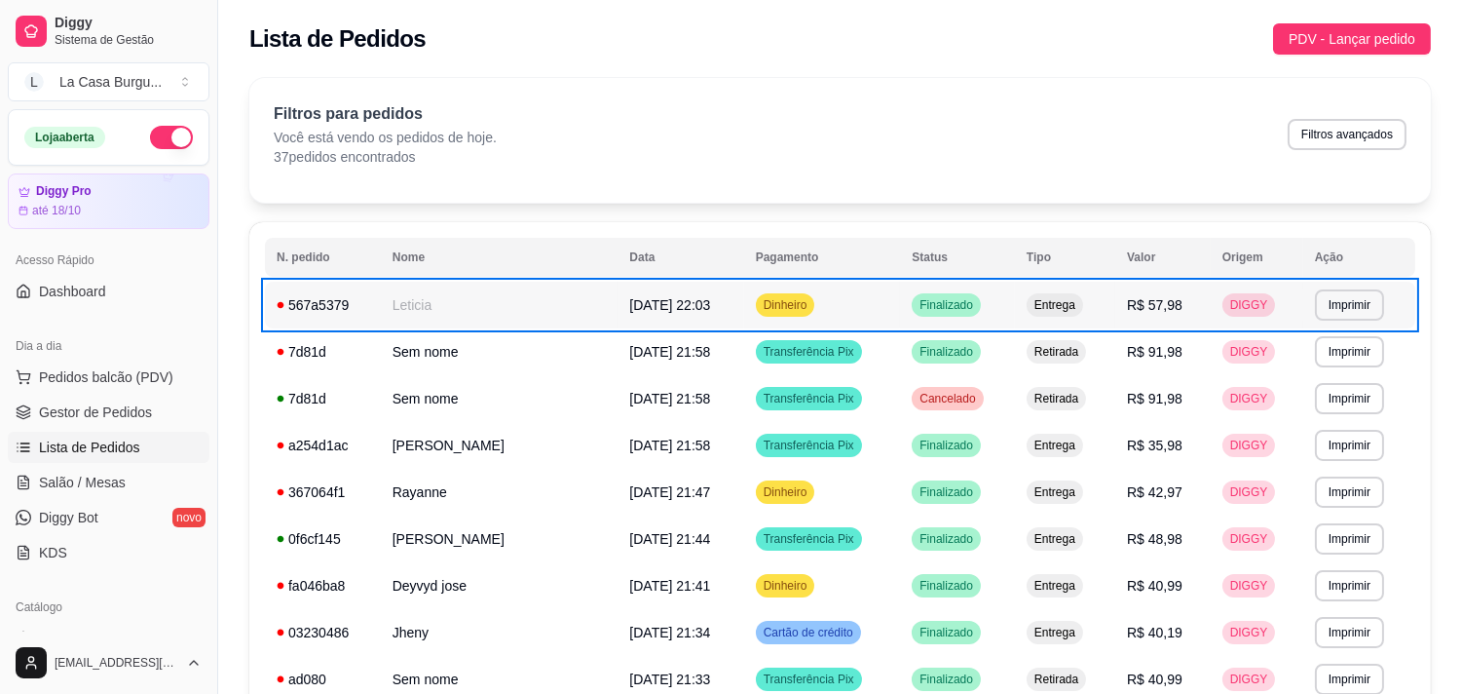
click at [1115, 304] on td "R$ 57,98" at bounding box center [1162, 305] width 95 height 47
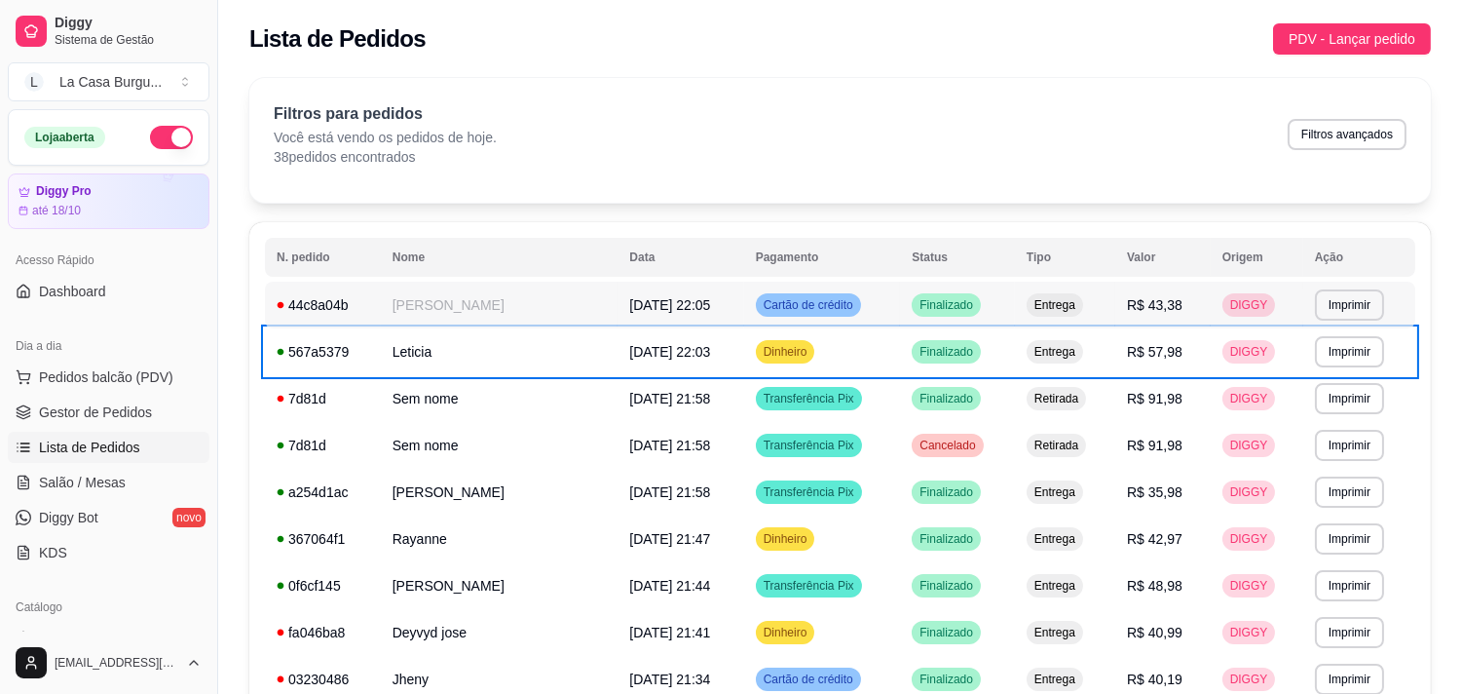
click at [959, 305] on div "Finalizado" at bounding box center [946, 304] width 69 height 23
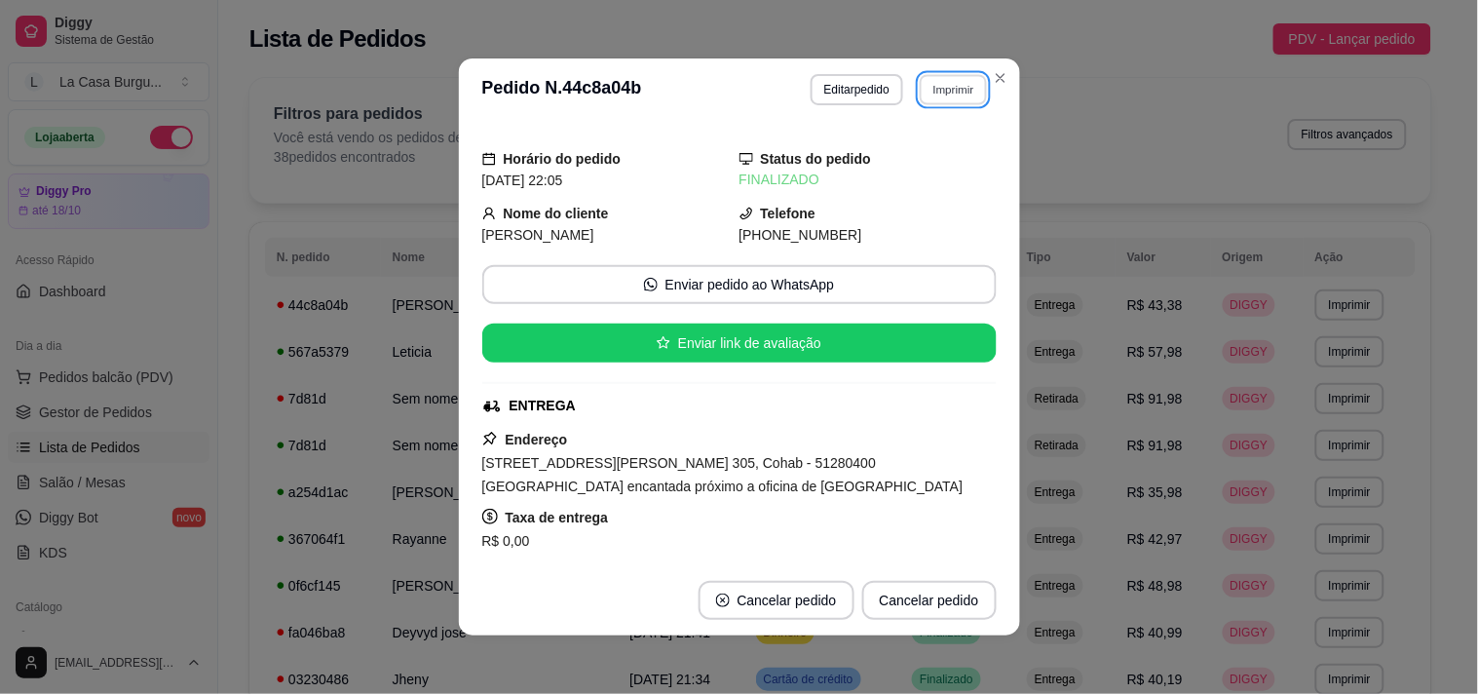
click at [955, 89] on button "Imprimir" at bounding box center [953, 89] width 67 height 30
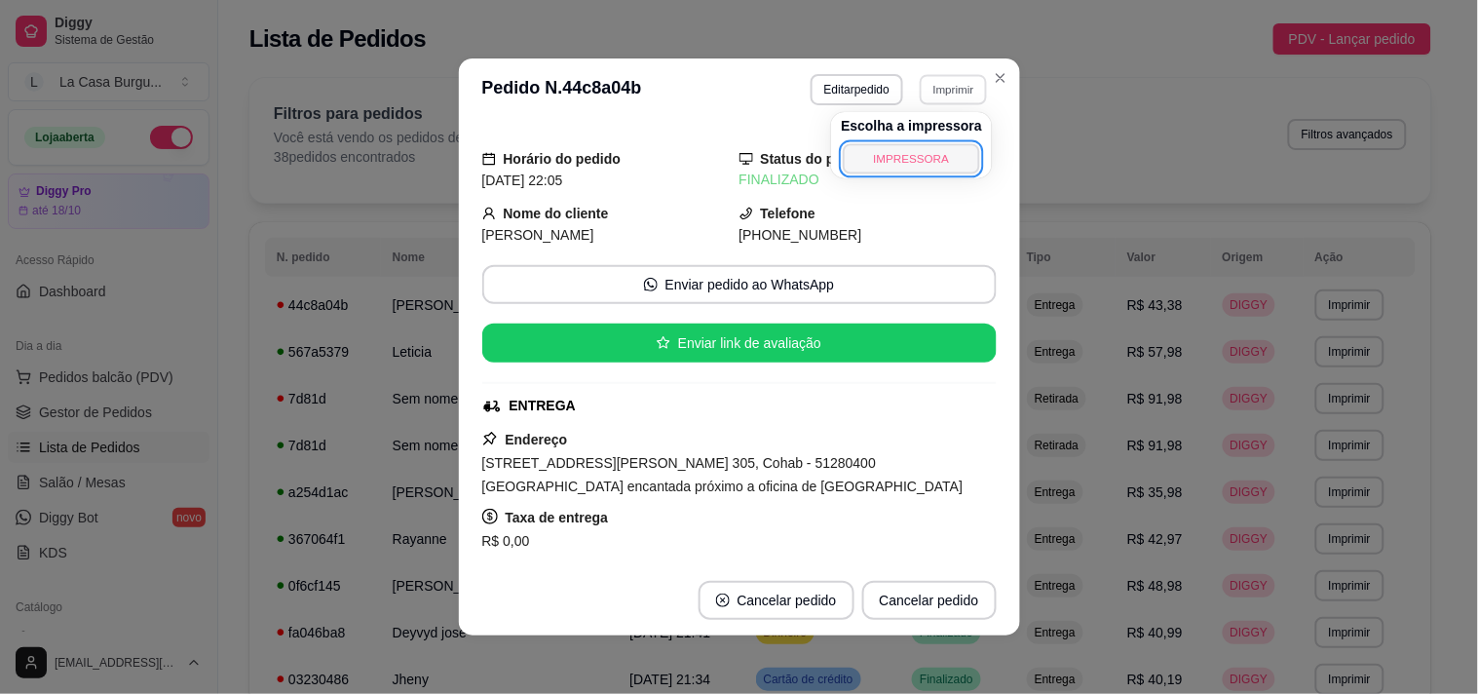
click at [943, 164] on button "IMPRESSORA" at bounding box center [912, 158] width 136 height 30
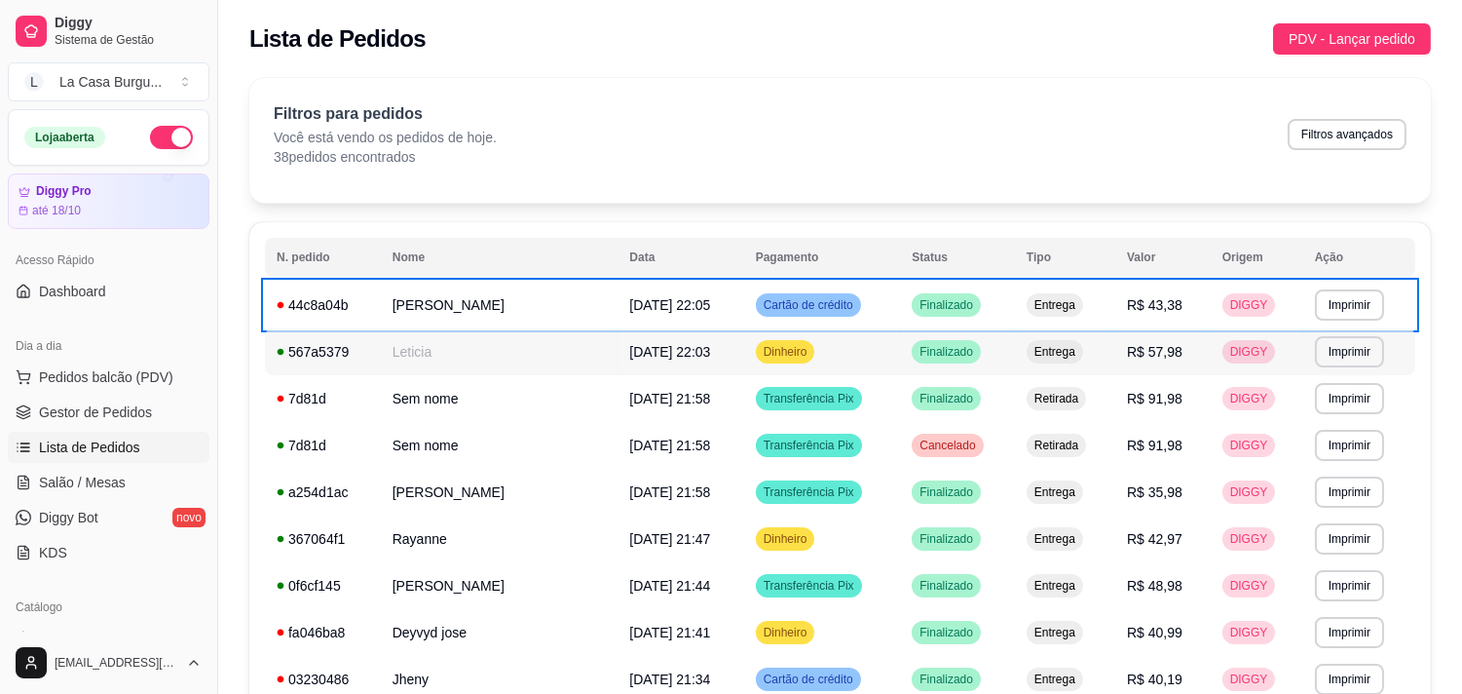
click at [945, 367] on td "Finalizado" at bounding box center [957, 351] width 115 height 47
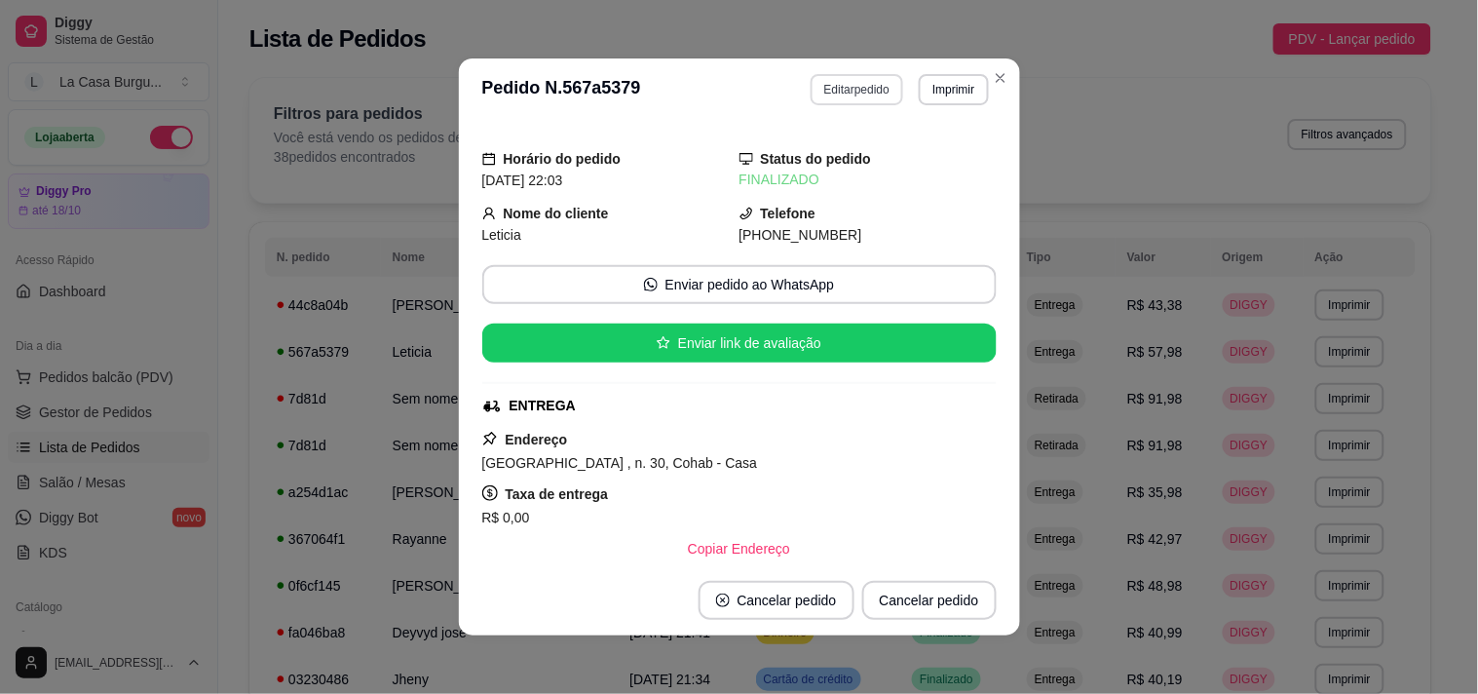
click at [816, 86] on button "Editar pedido" at bounding box center [856, 89] width 93 height 31
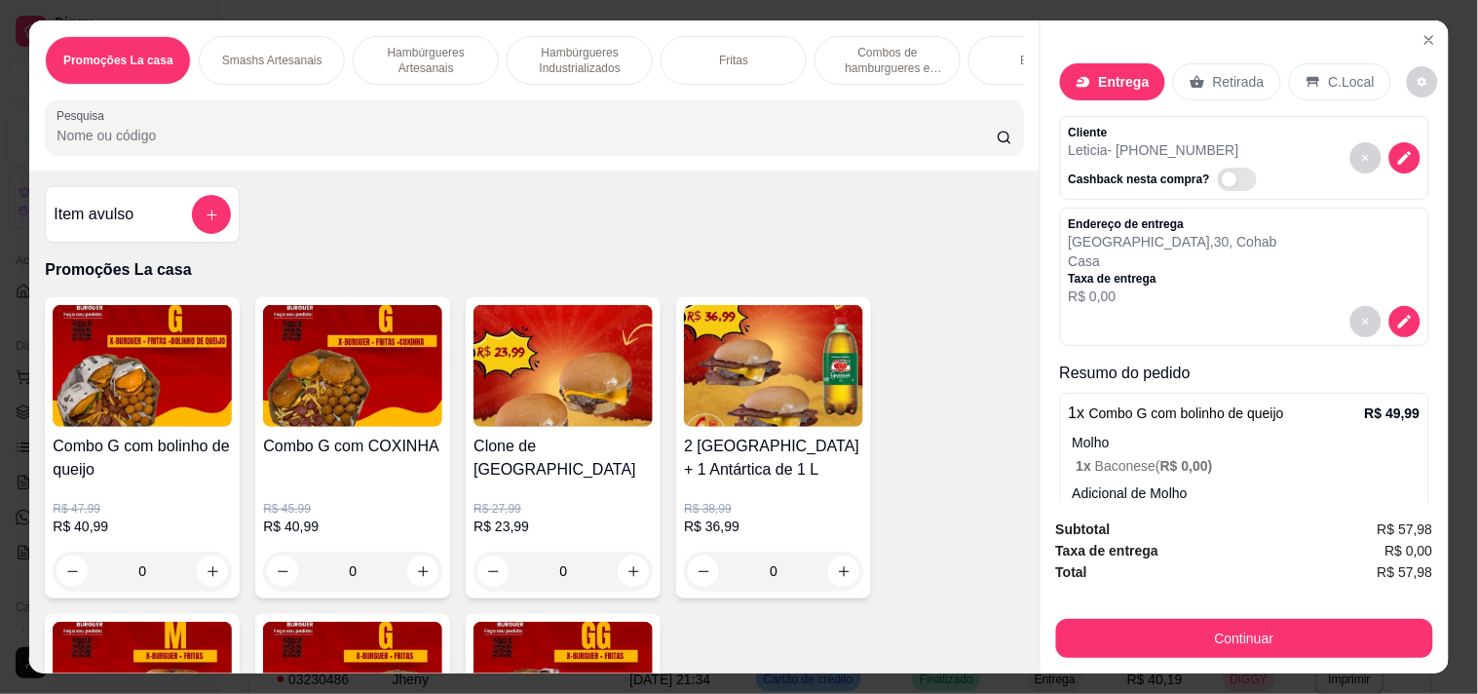
scroll to position [307, 0]
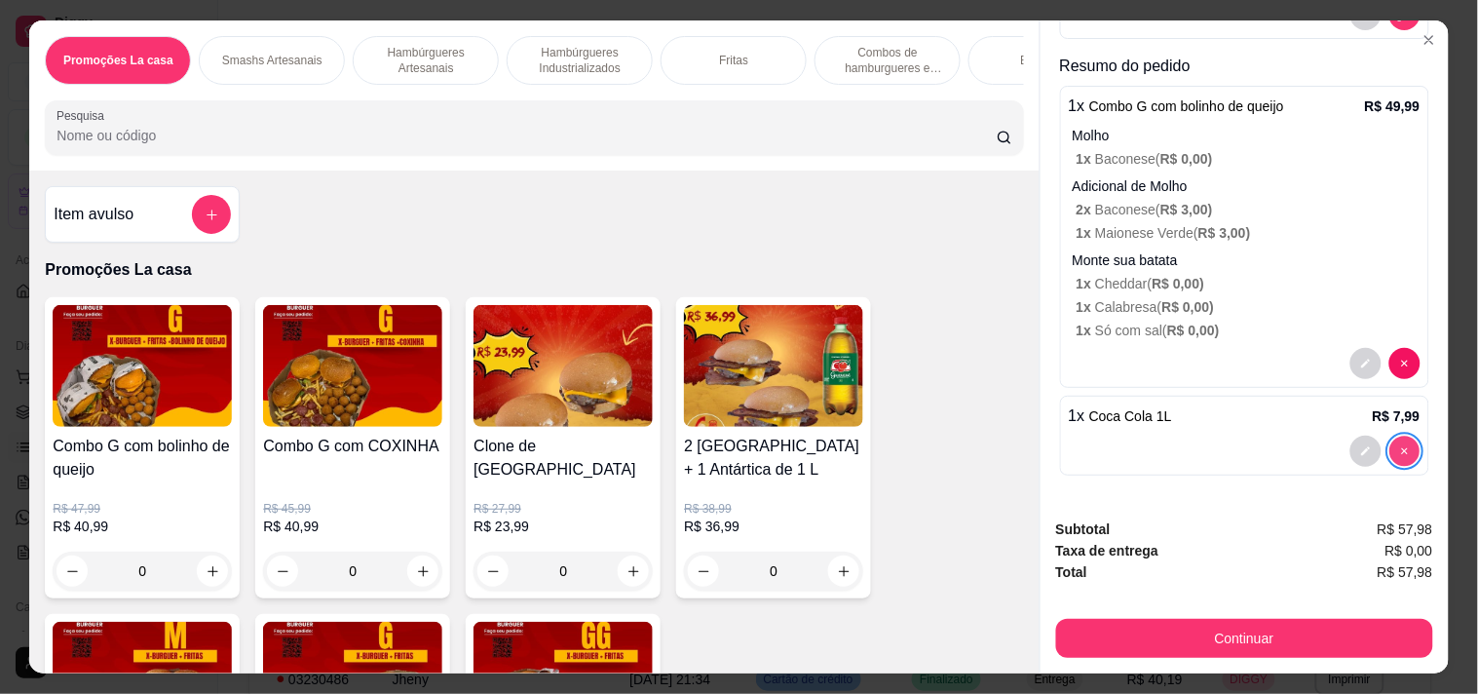
type input "0"
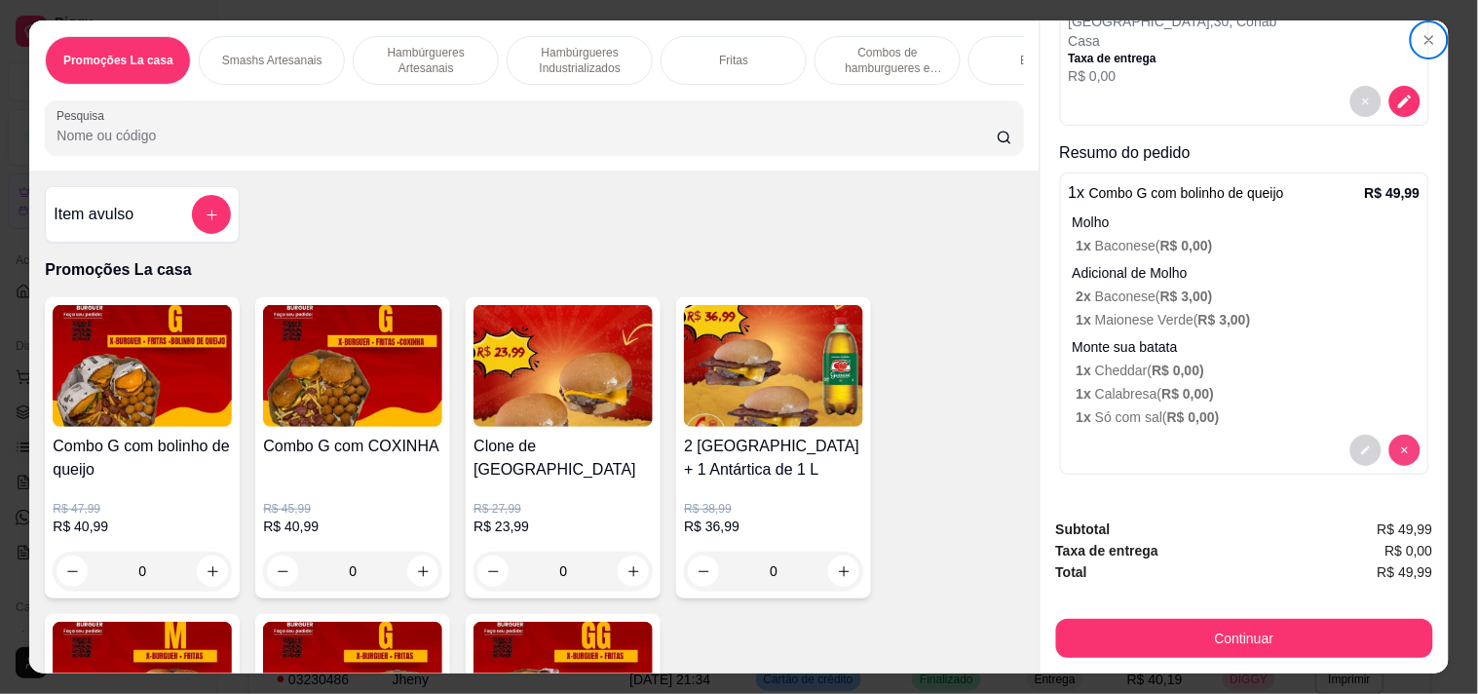
scroll to position [220, 0]
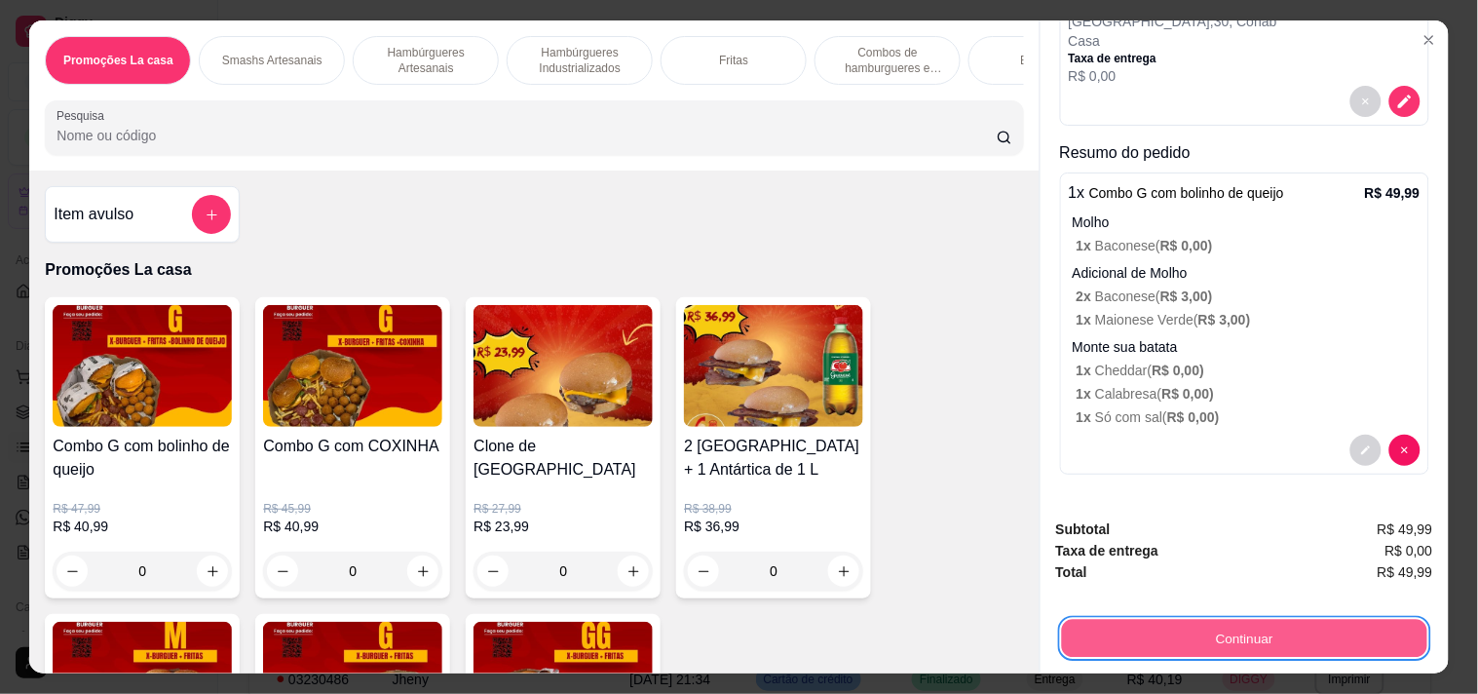
click at [1237, 634] on button "Continuar" at bounding box center [1243, 638] width 365 height 38
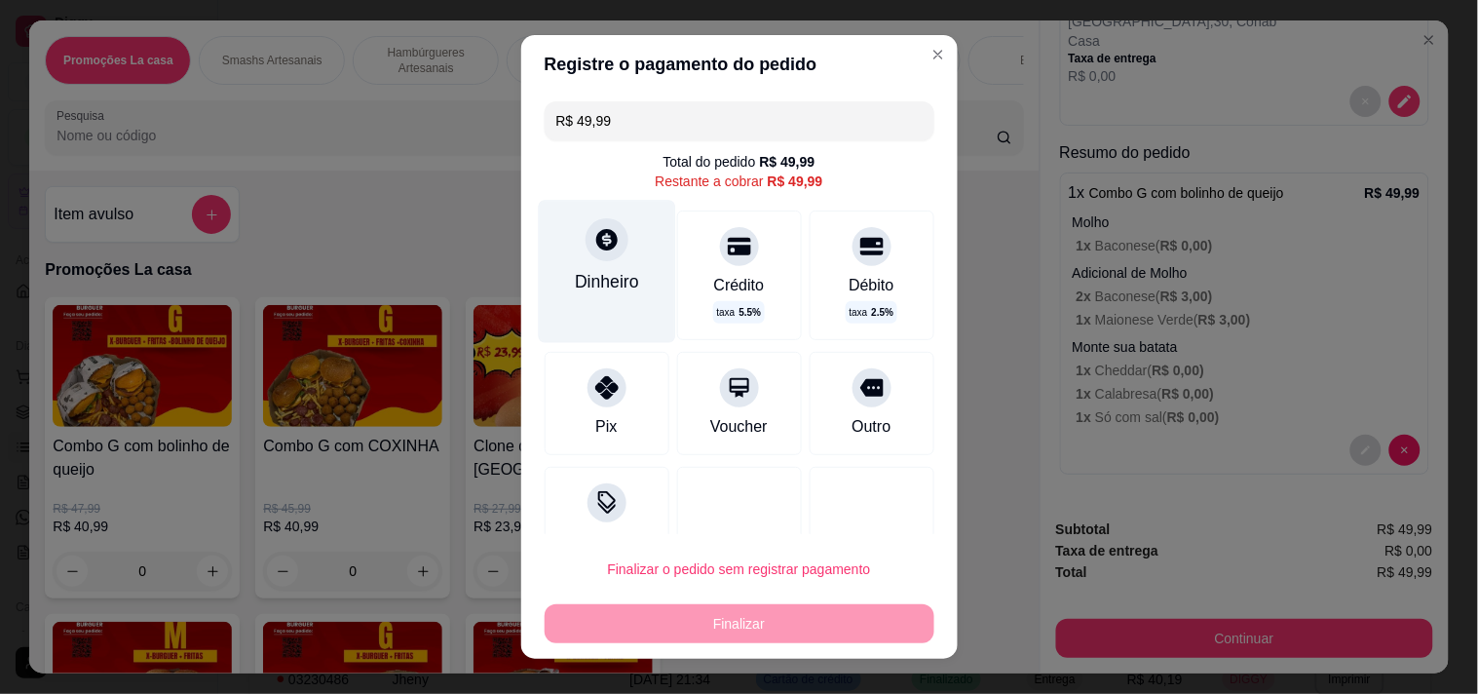
click at [586, 269] on div "Dinheiro" at bounding box center [607, 281] width 64 height 25
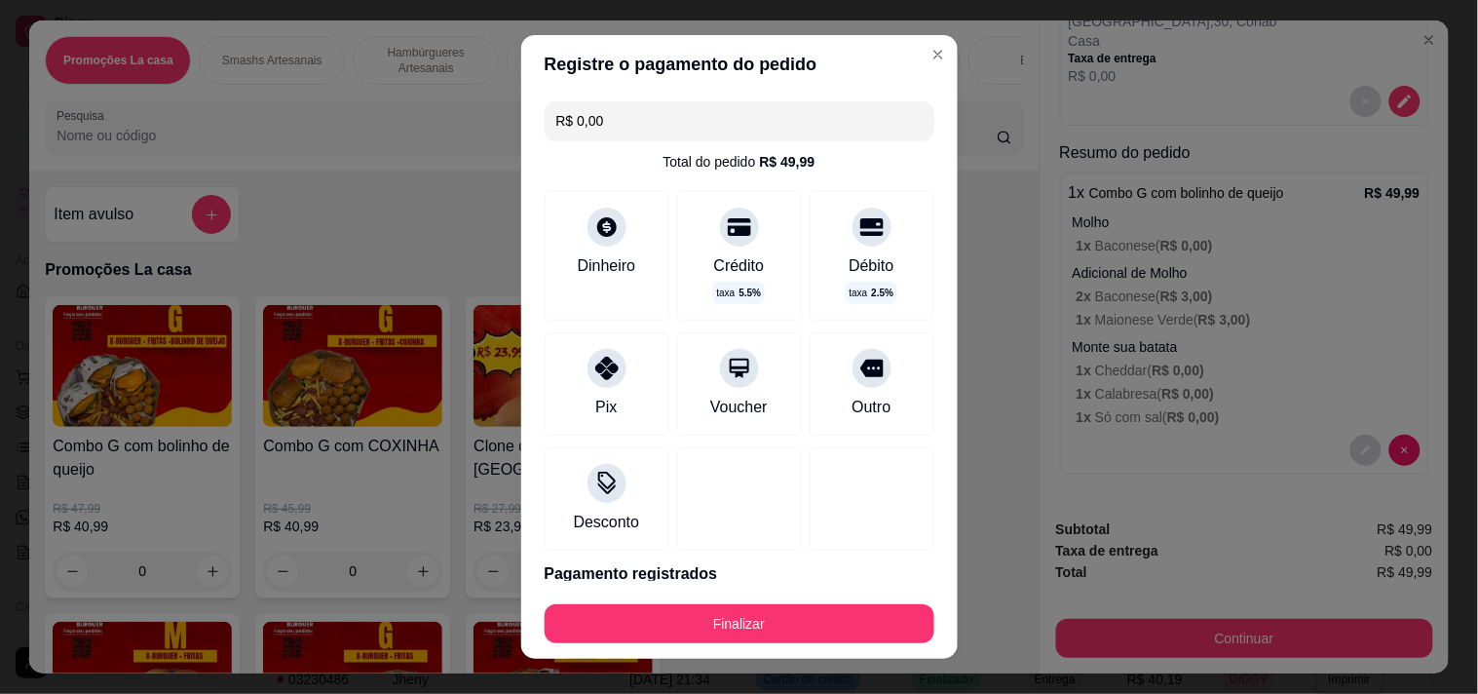
type input "R$ 0,00"
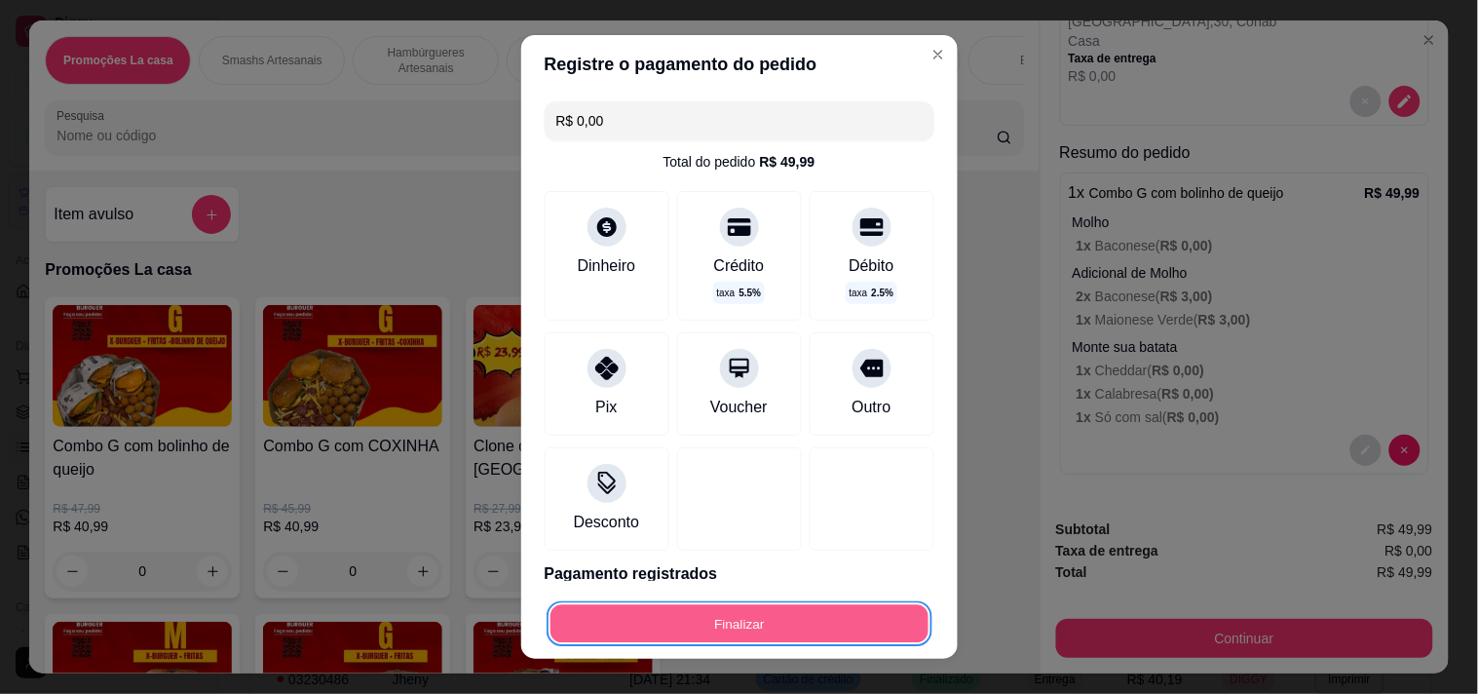
click at [690, 611] on button "Finalizar" at bounding box center [739, 624] width 378 height 38
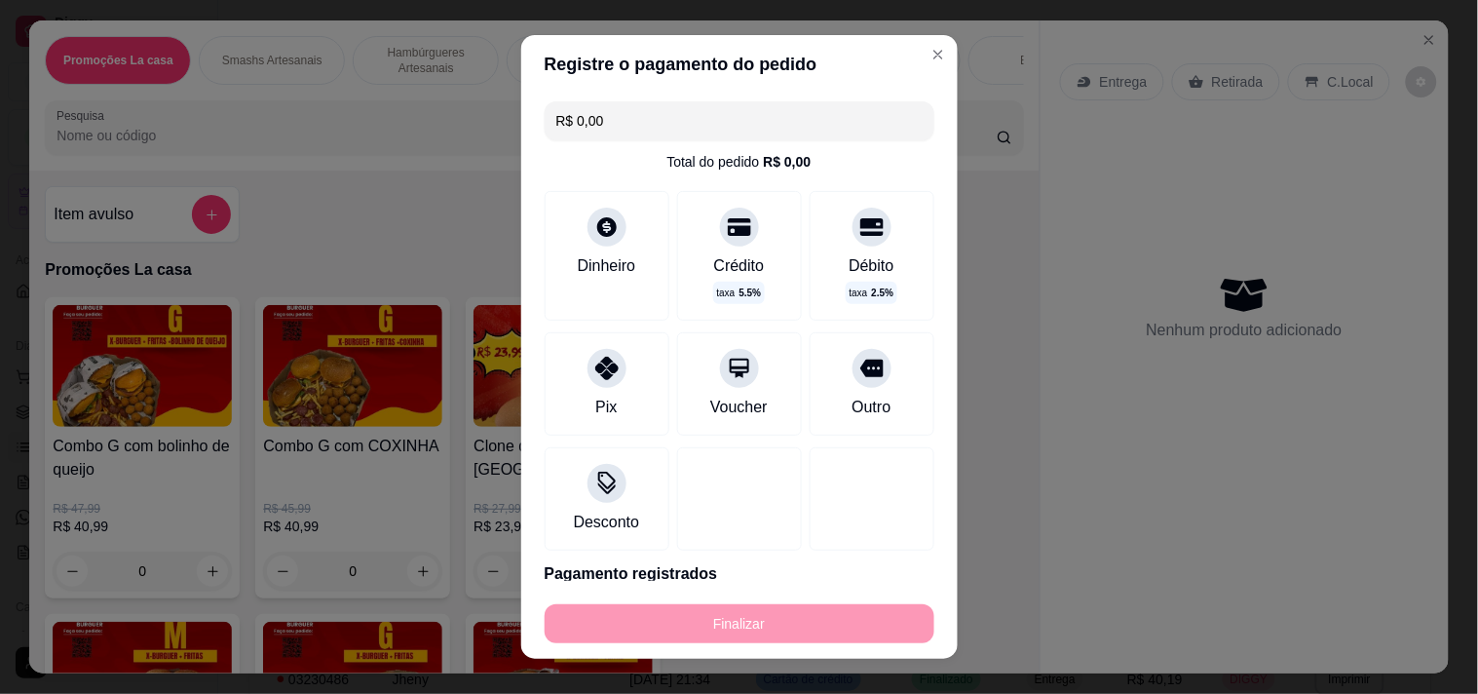
type input "-R$ 49,99"
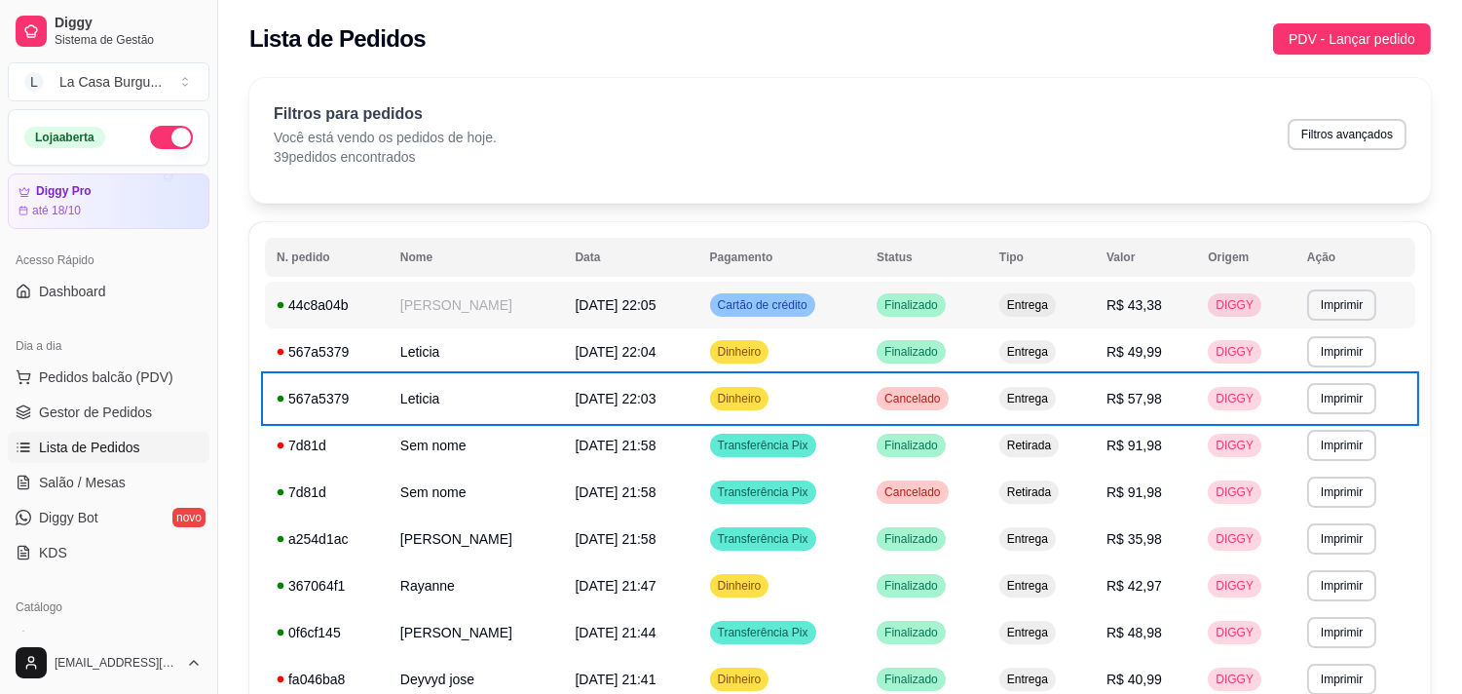
click at [1030, 312] on span "Entrega" at bounding box center [1027, 305] width 49 height 16
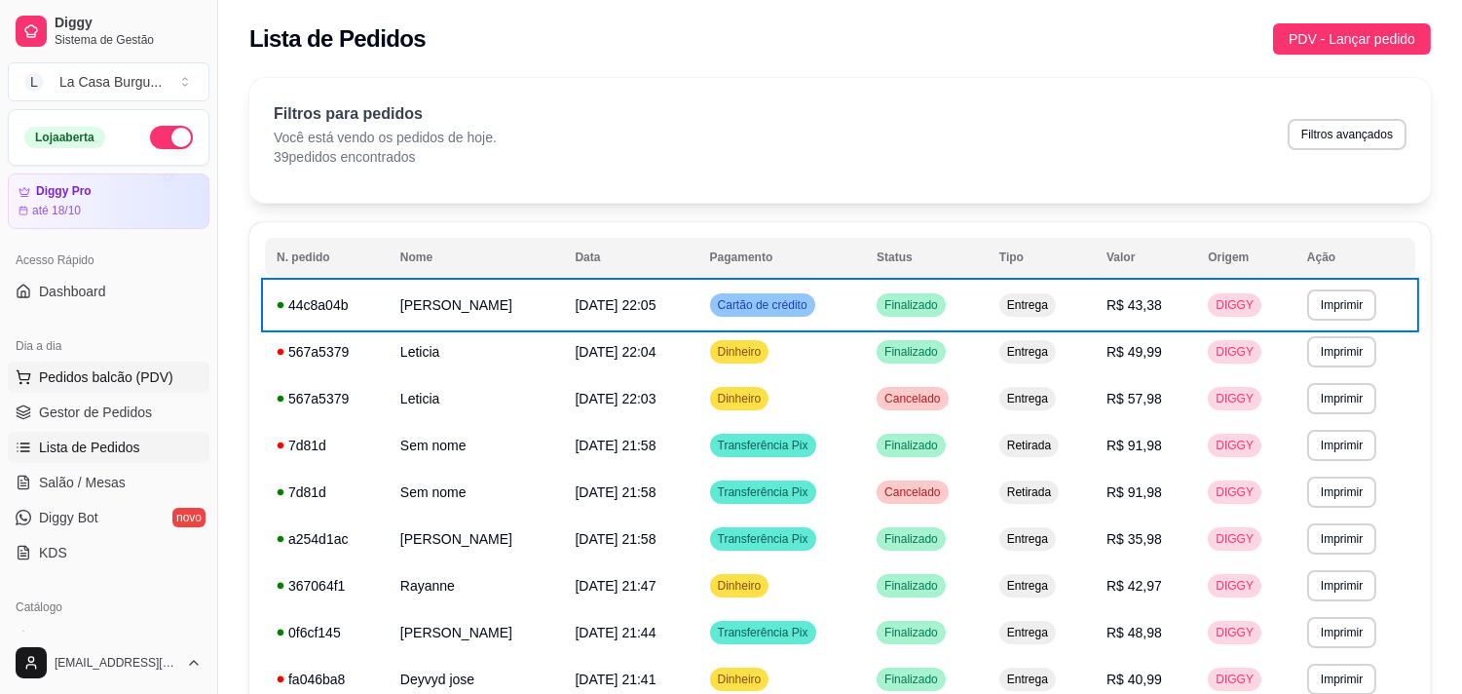
click at [85, 367] on span "Pedidos balcão (PDV)" at bounding box center [106, 376] width 134 height 19
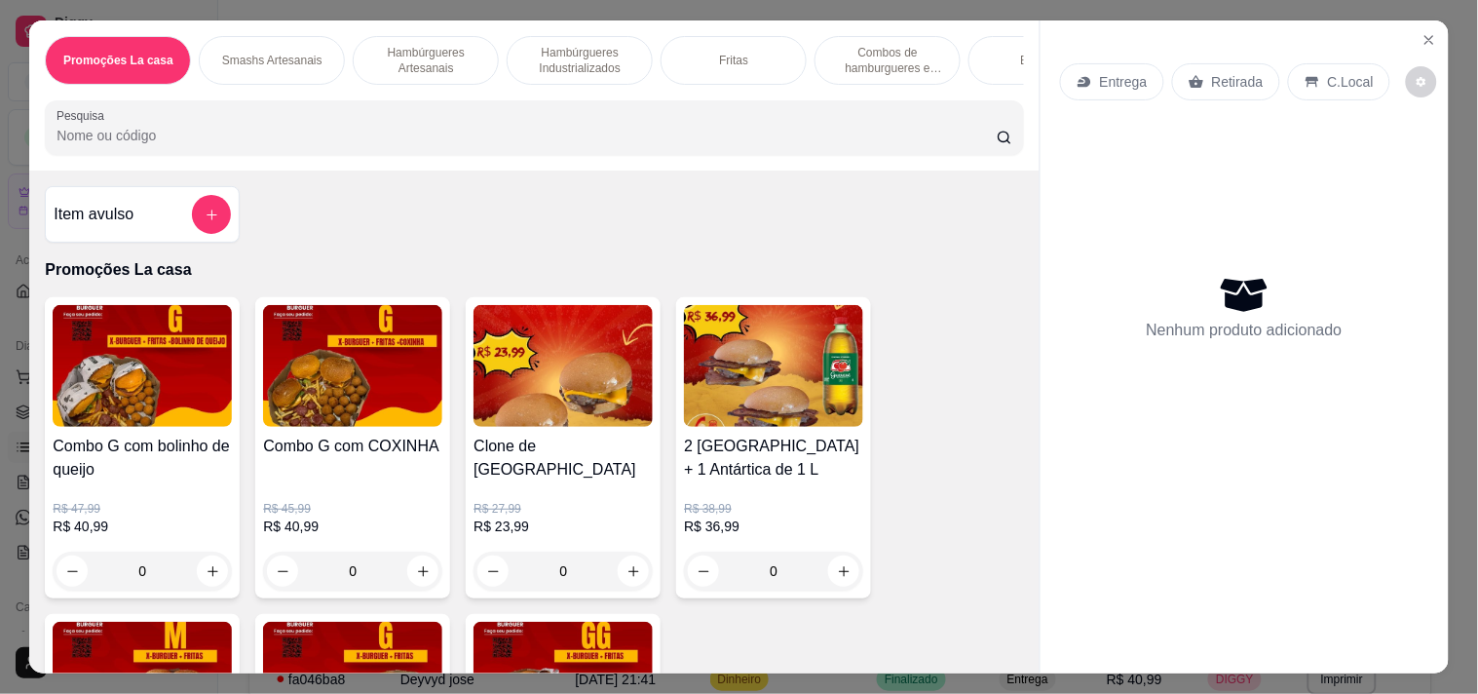
click at [417, 46] on p "Hambúrgueres Artesanais" at bounding box center [425, 60] width 113 height 31
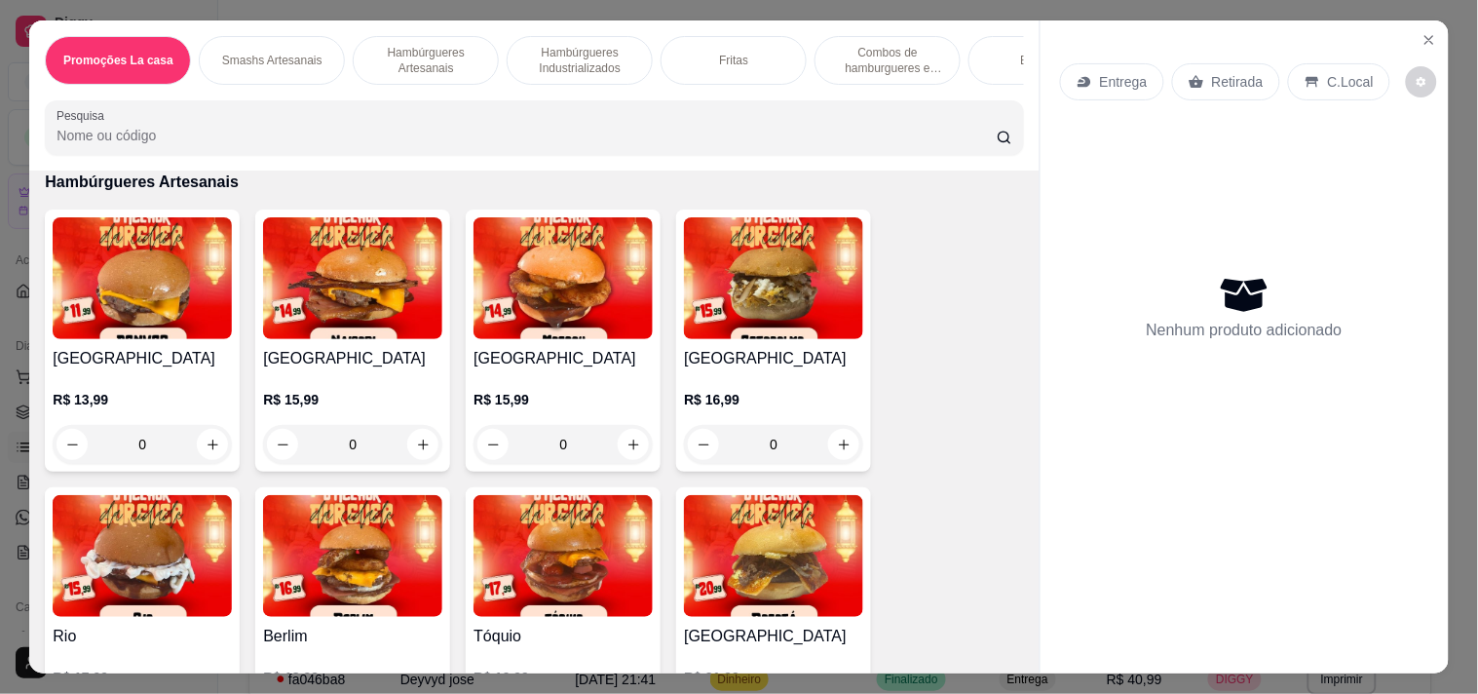
scroll to position [50, 0]
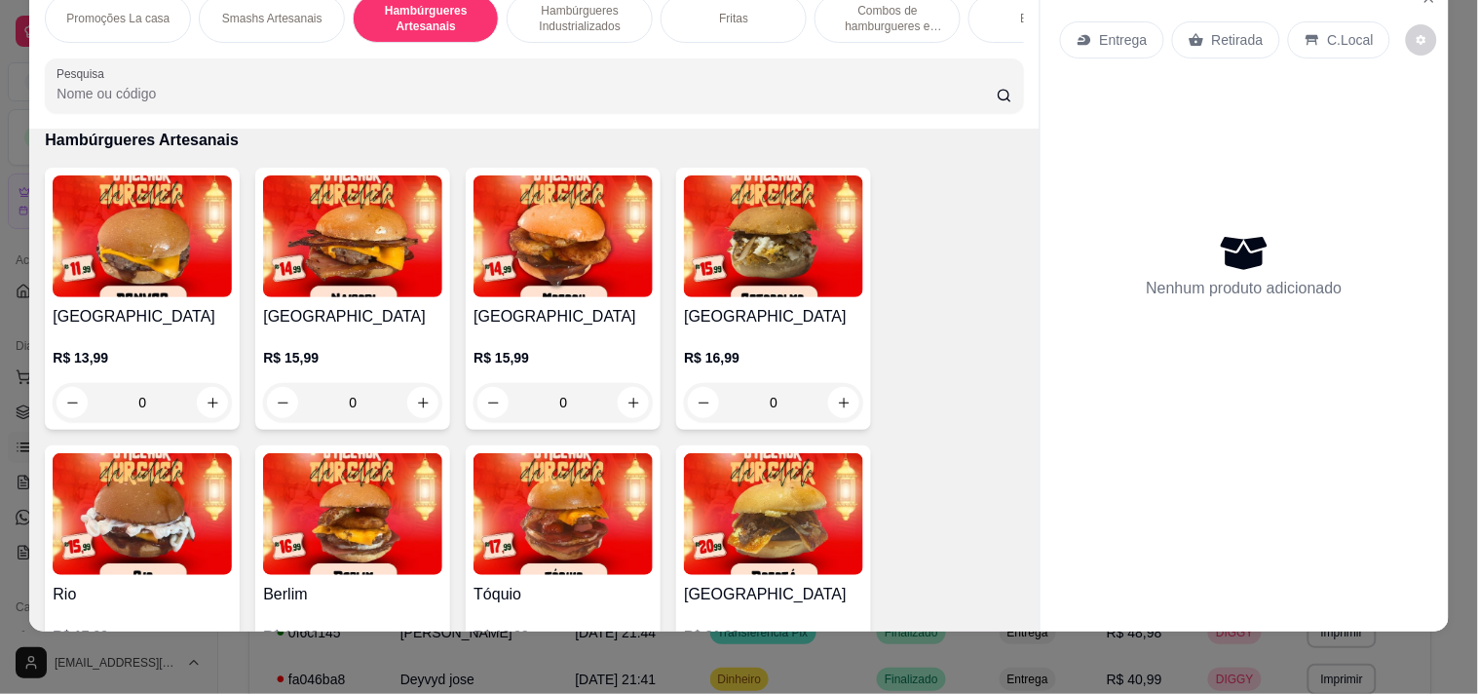
click at [198, 286] on img at bounding box center [142, 236] width 179 height 122
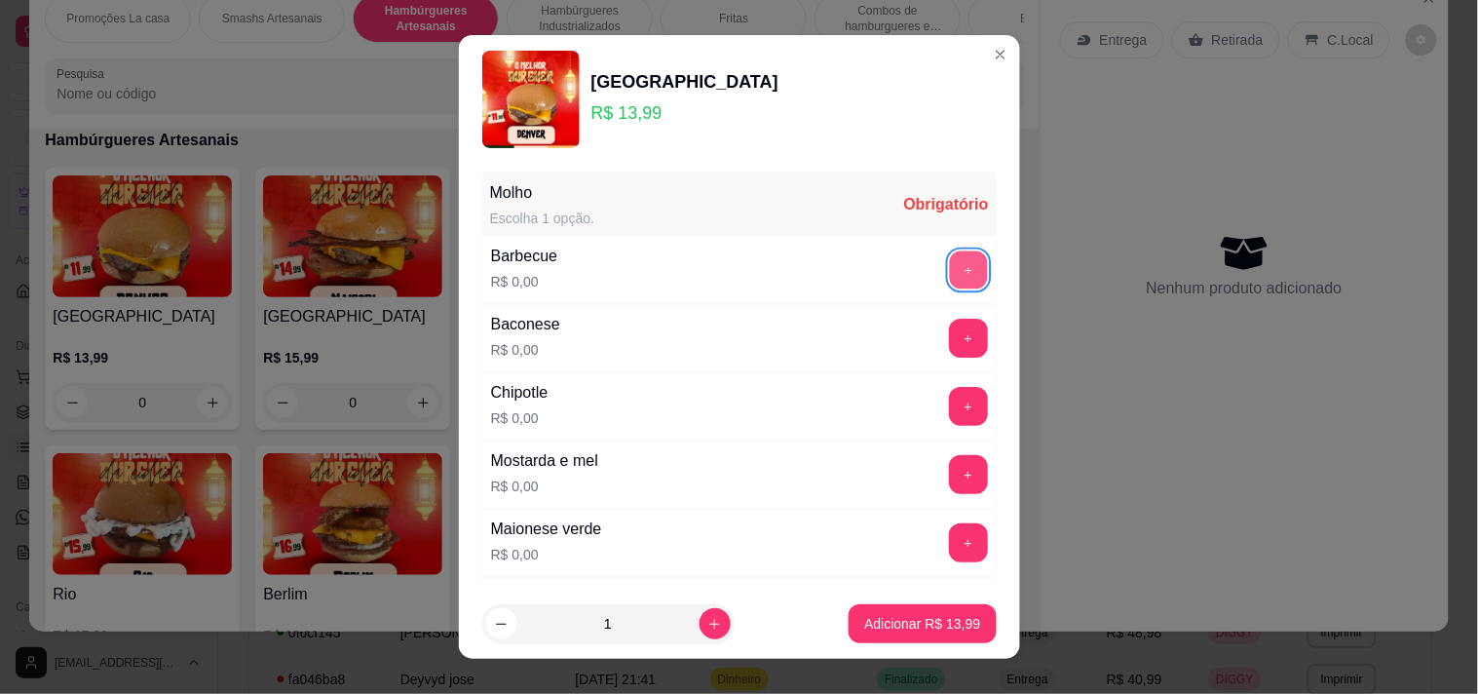
click at [949, 260] on button "+" at bounding box center [968, 269] width 38 height 38
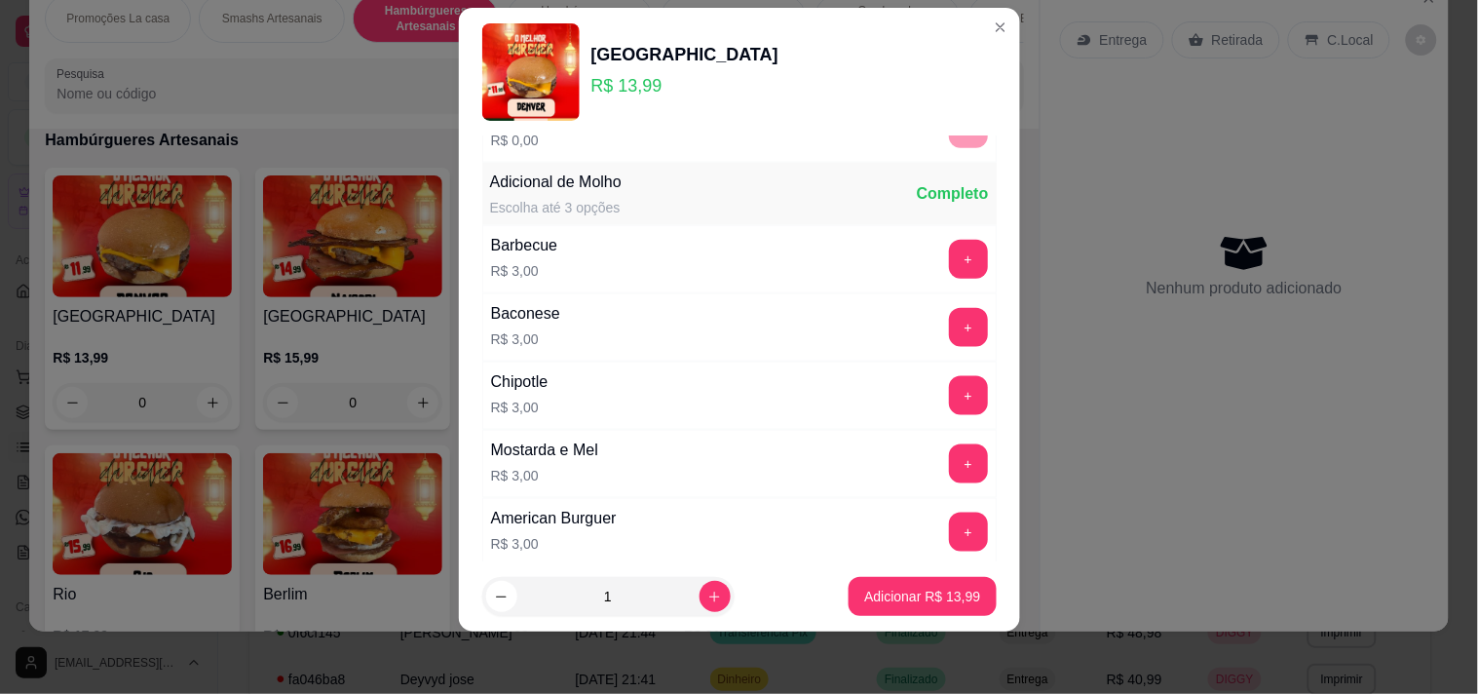
scroll to position [550, 0]
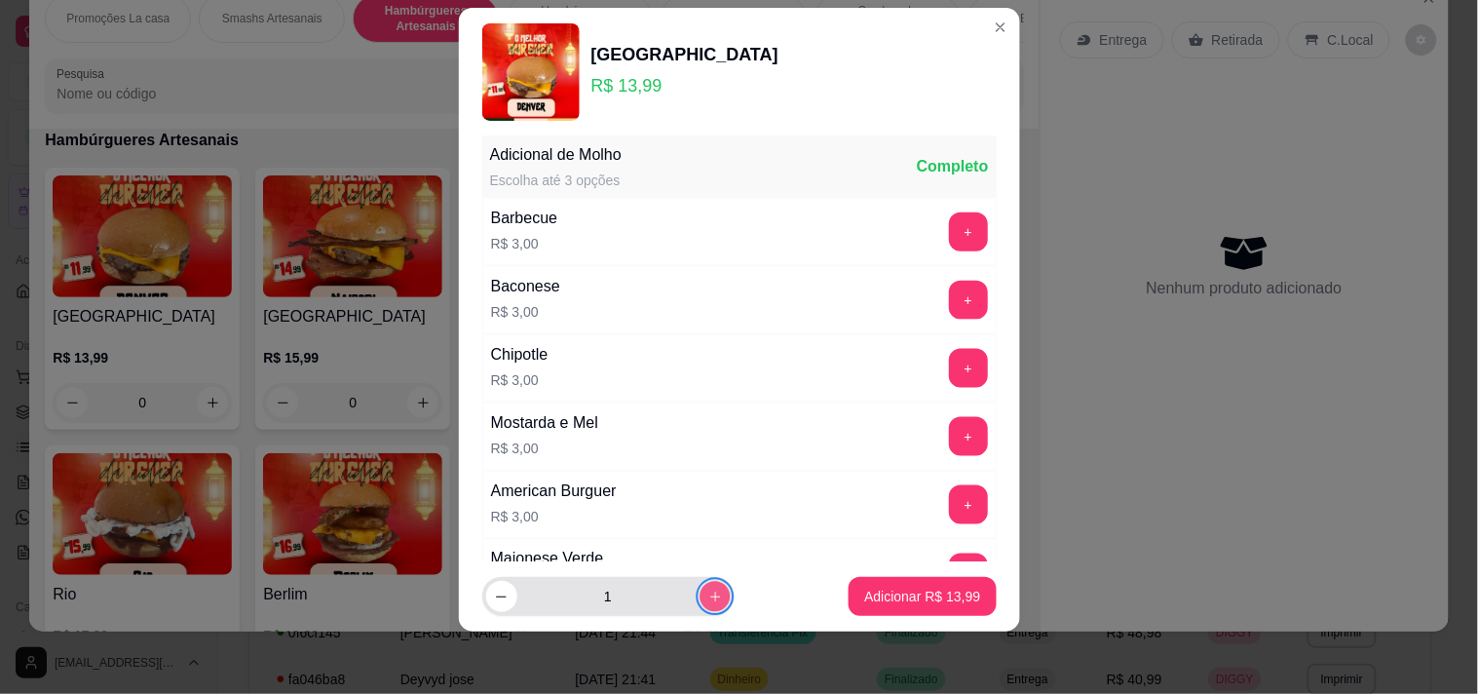
click at [707, 590] on icon "increase-product-quantity" at bounding box center [714, 596] width 15 height 15
type input "2"
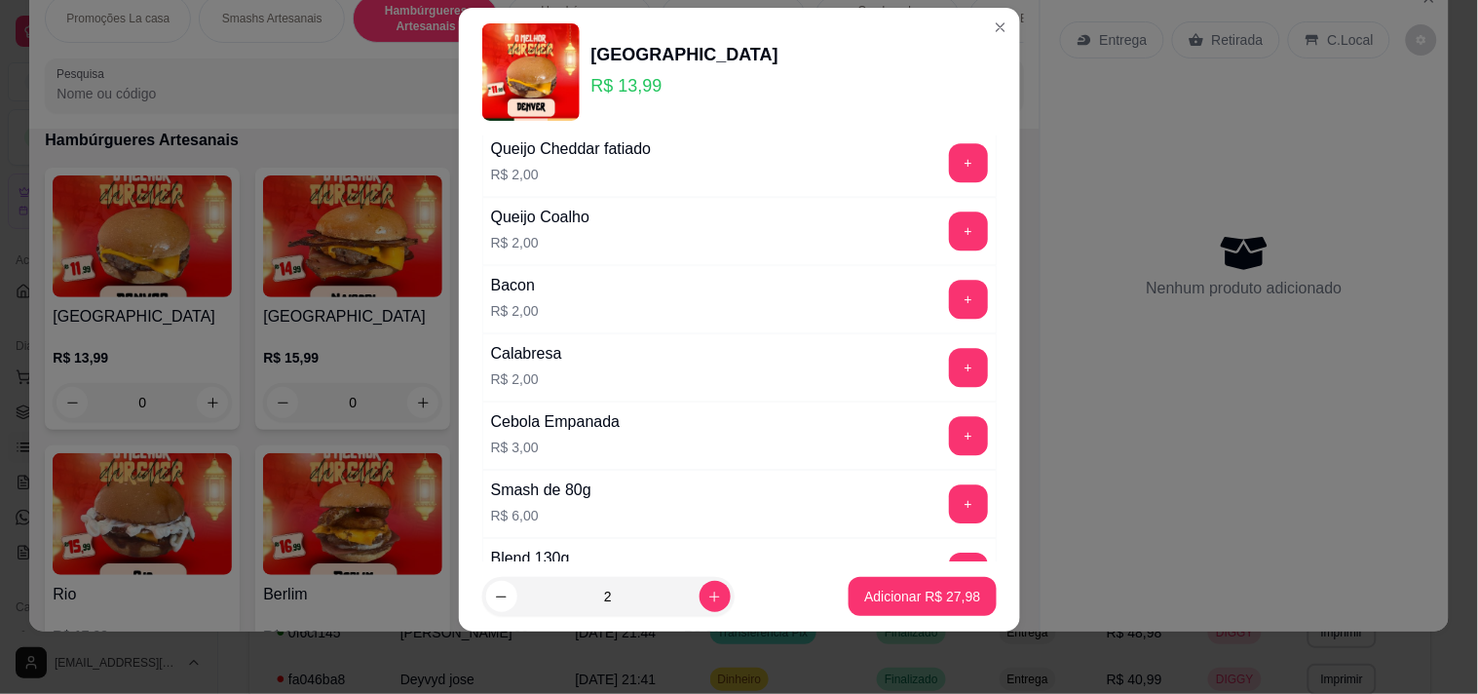
scroll to position [1643, 0]
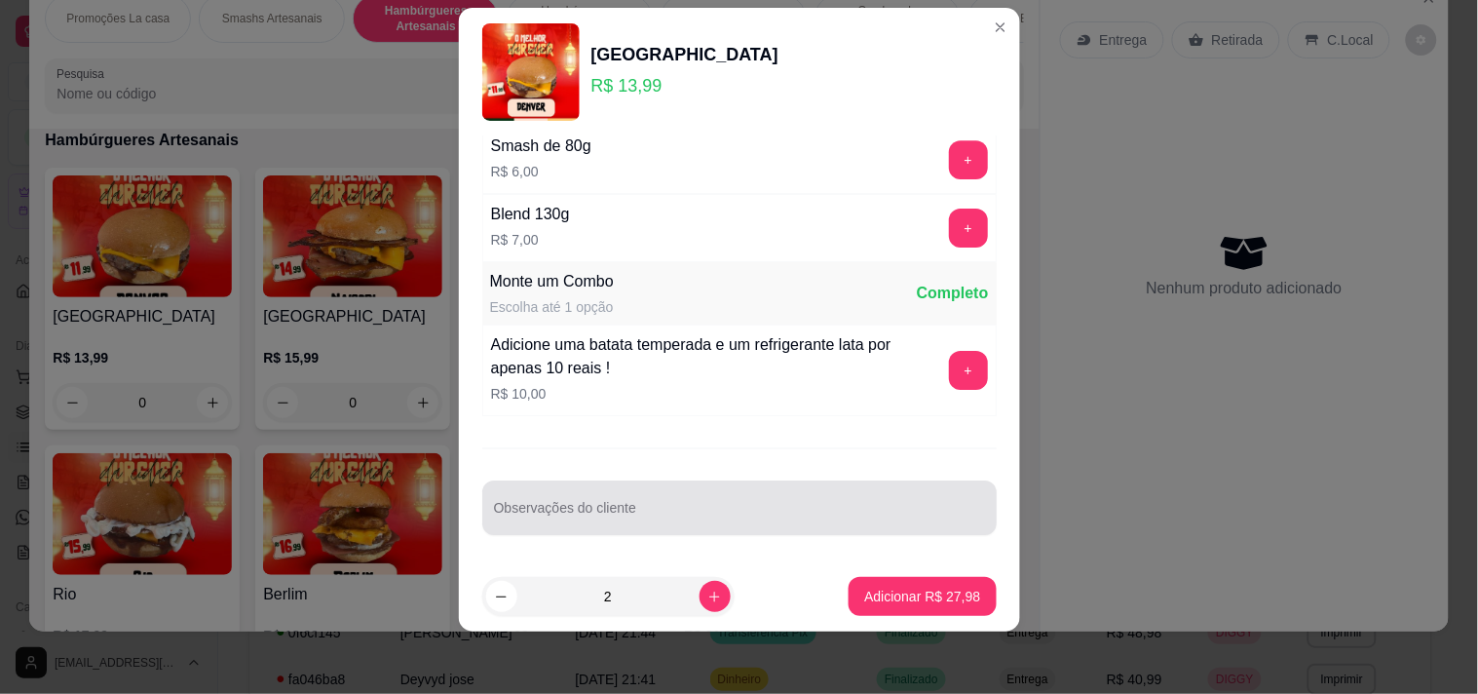
click at [732, 498] on div at bounding box center [739, 507] width 491 height 39
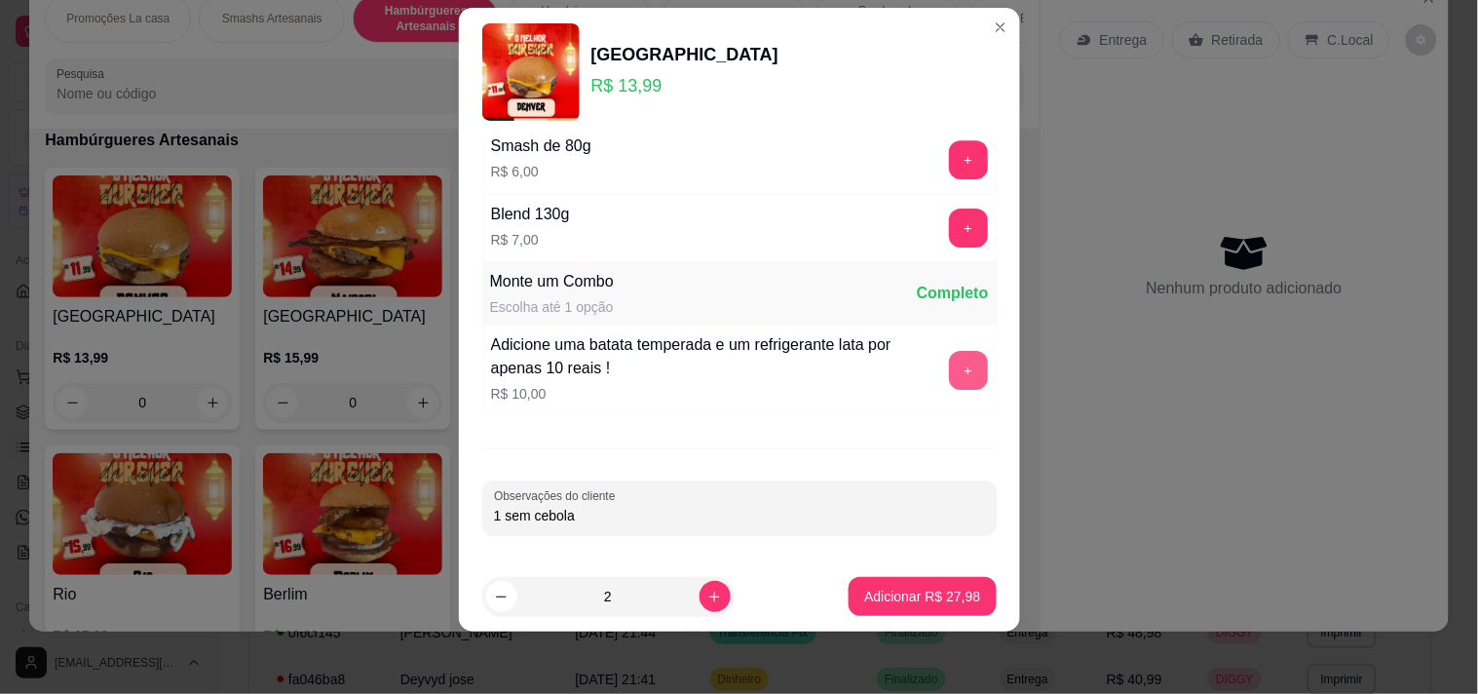
type input "1 sem cebola"
click at [949, 354] on button "+" at bounding box center [968, 370] width 38 height 38
click at [864, 594] on p "Adicionar R$ 47,98" at bounding box center [922, 595] width 116 height 19
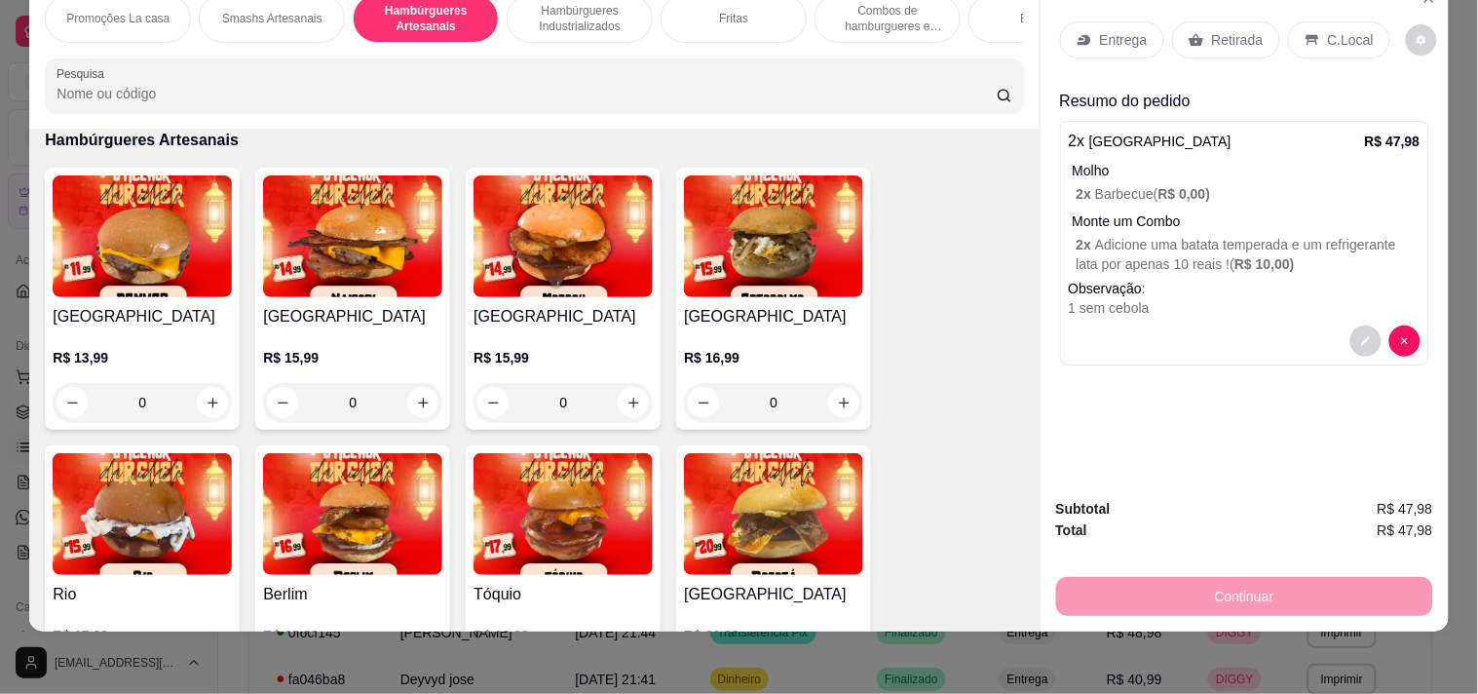
click at [560, 505] on img at bounding box center [562, 514] width 179 height 122
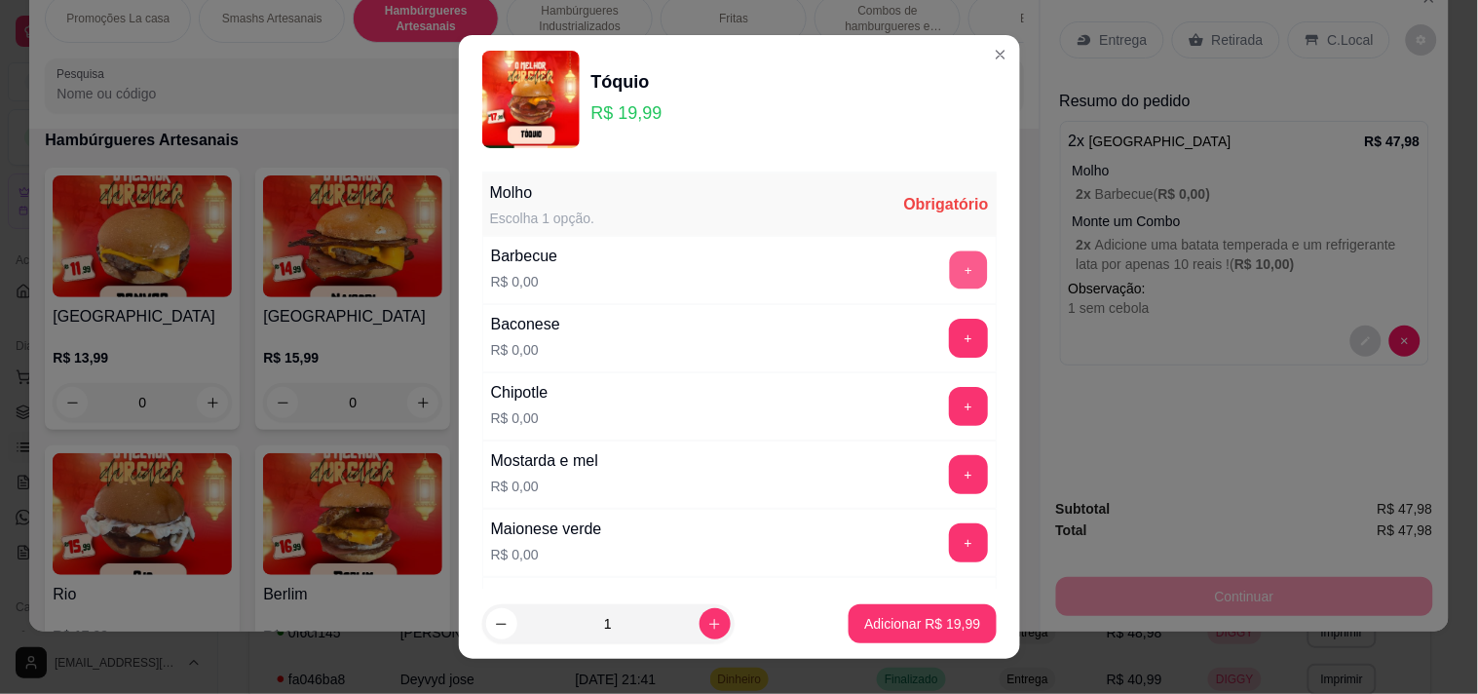
click at [949, 267] on button "+" at bounding box center [968, 269] width 38 height 38
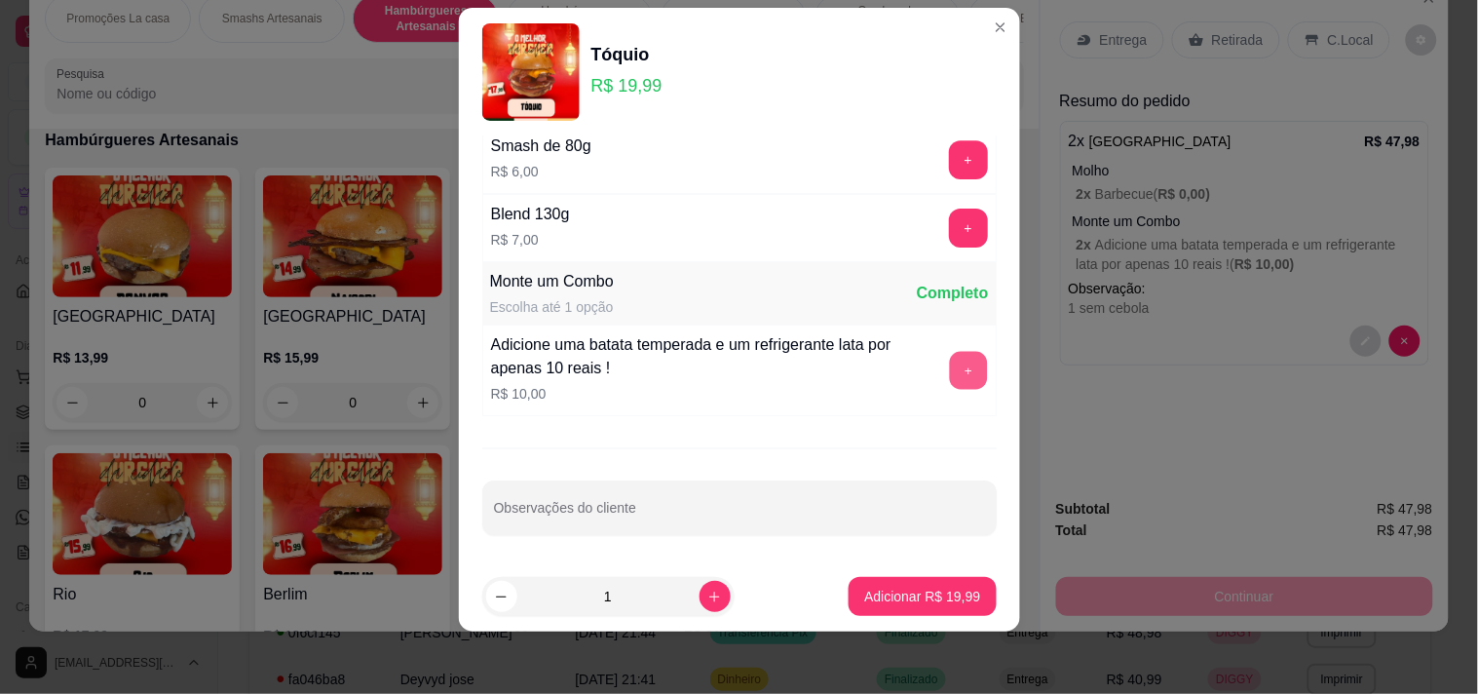
click at [949, 372] on button "+" at bounding box center [968, 370] width 38 height 38
click at [850, 609] on button "Adicionar R$ 29,99" at bounding box center [921, 596] width 147 height 39
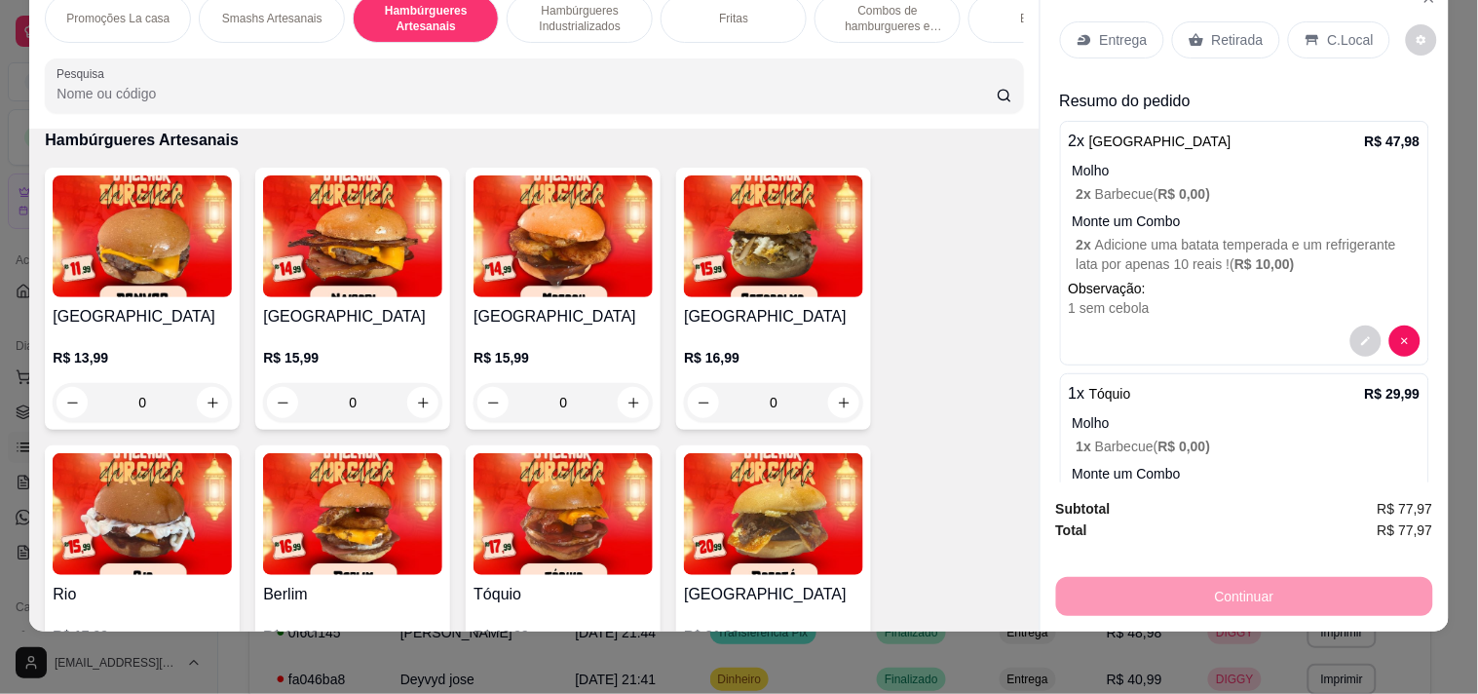
scroll to position [1502, 0]
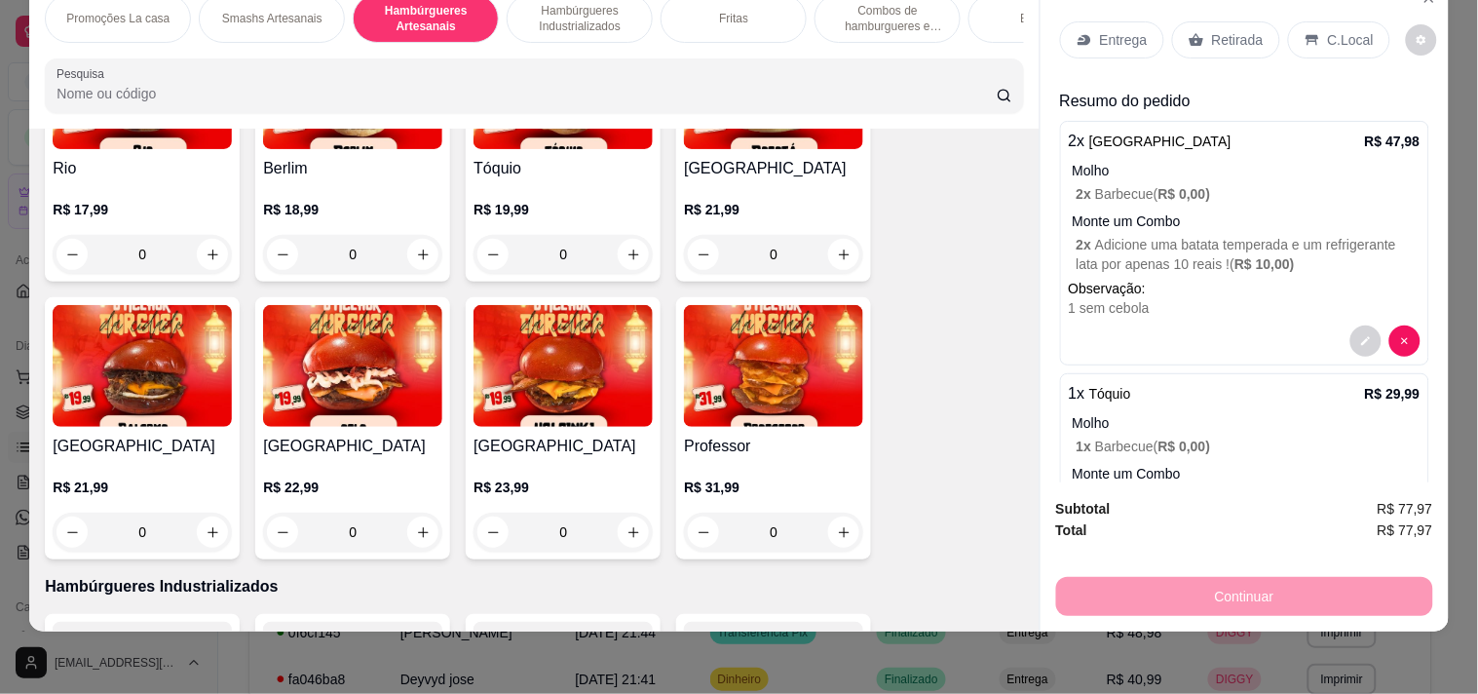
click at [173, 434] on h4 "[GEOGRAPHIC_DATA]" at bounding box center [142, 445] width 179 height 23
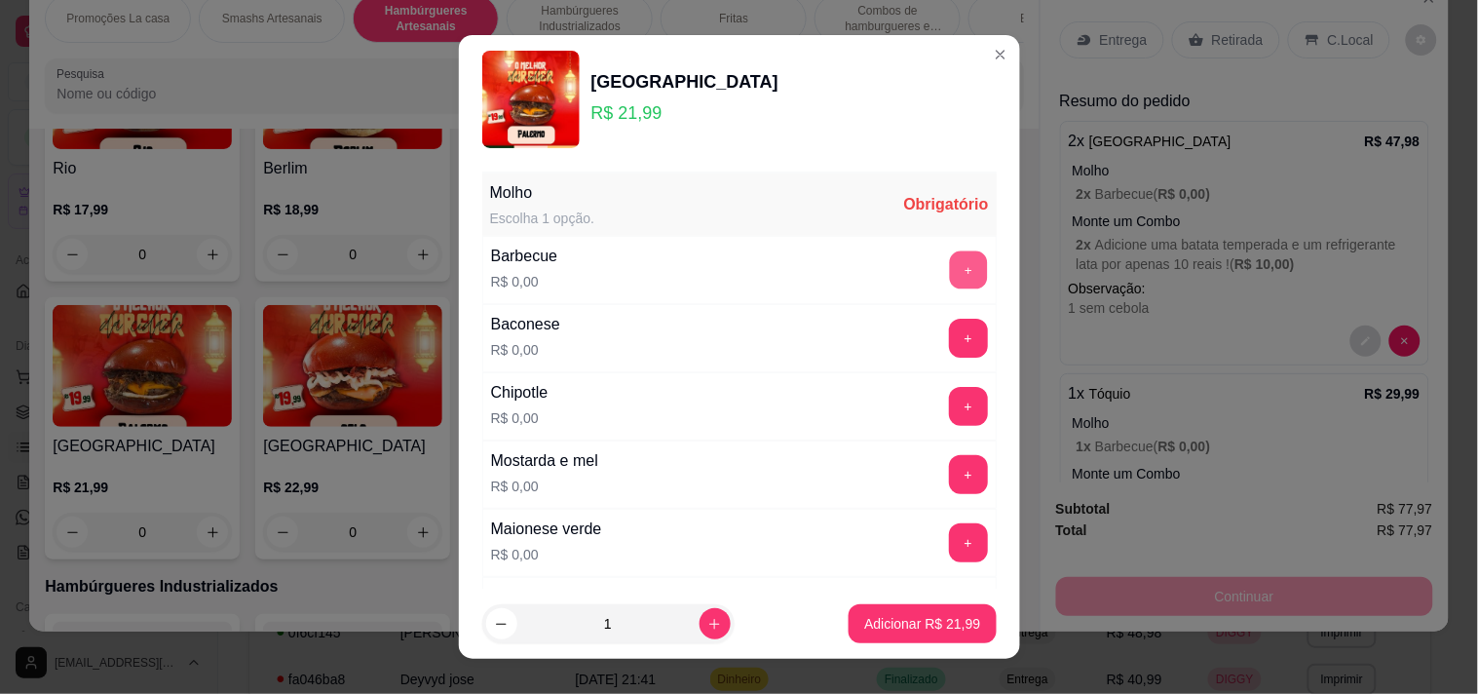
click at [949, 266] on button "+" at bounding box center [968, 269] width 38 height 38
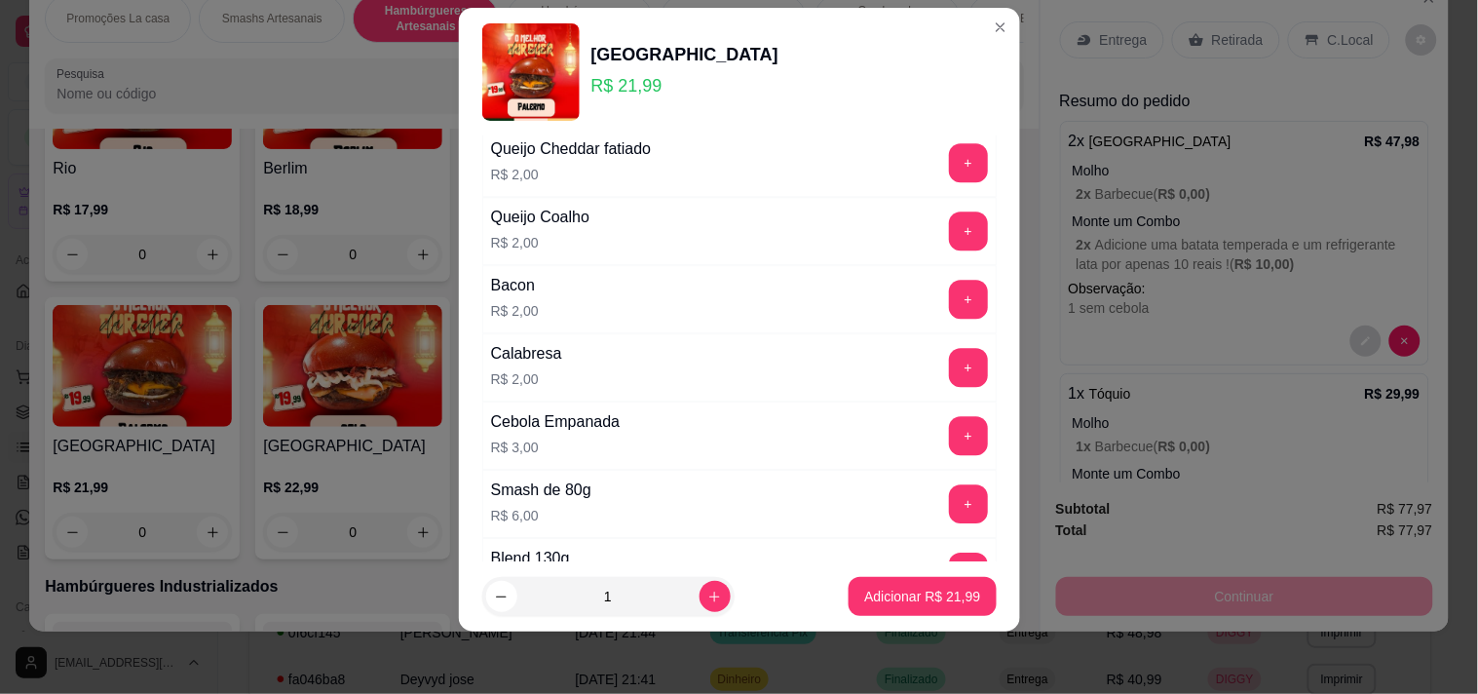
scroll to position [1643, 0]
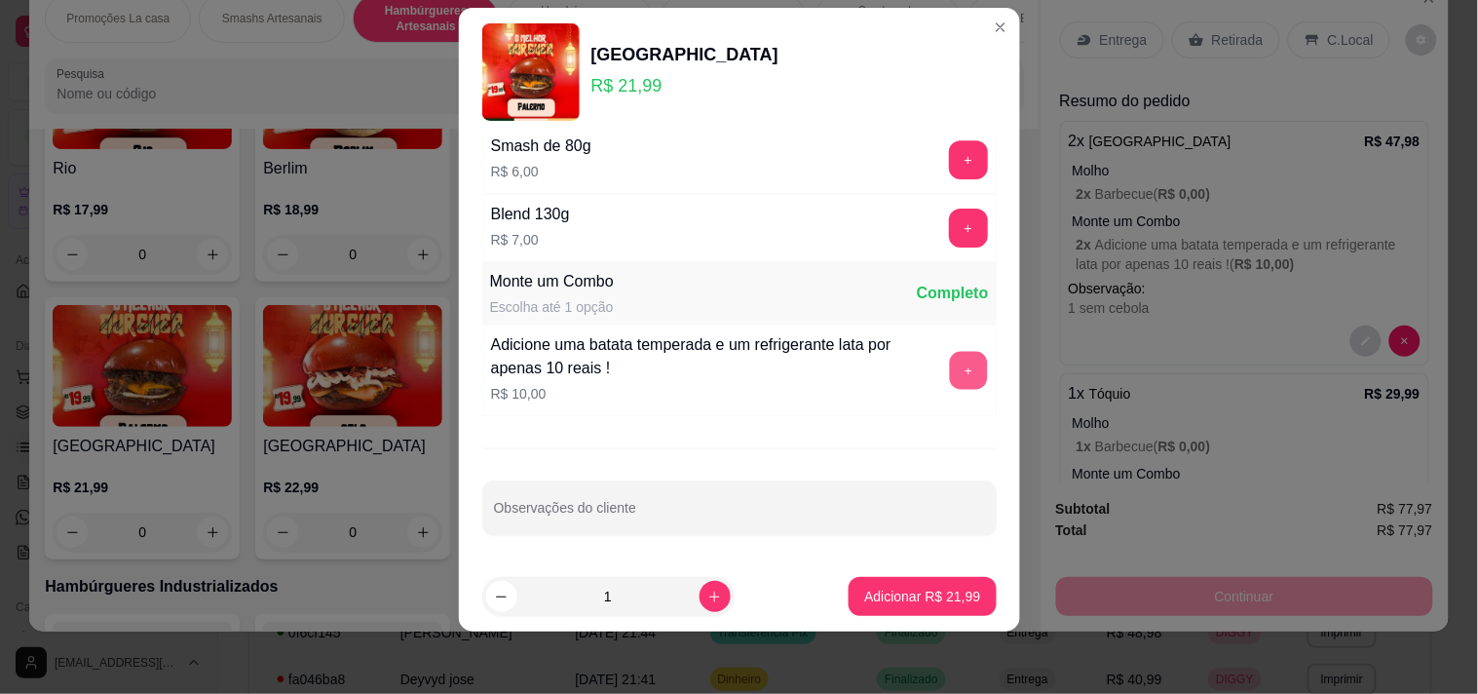
click at [949, 366] on button "+" at bounding box center [968, 370] width 38 height 38
click at [864, 597] on p "Adicionar R$ 31,99" at bounding box center [922, 595] width 116 height 19
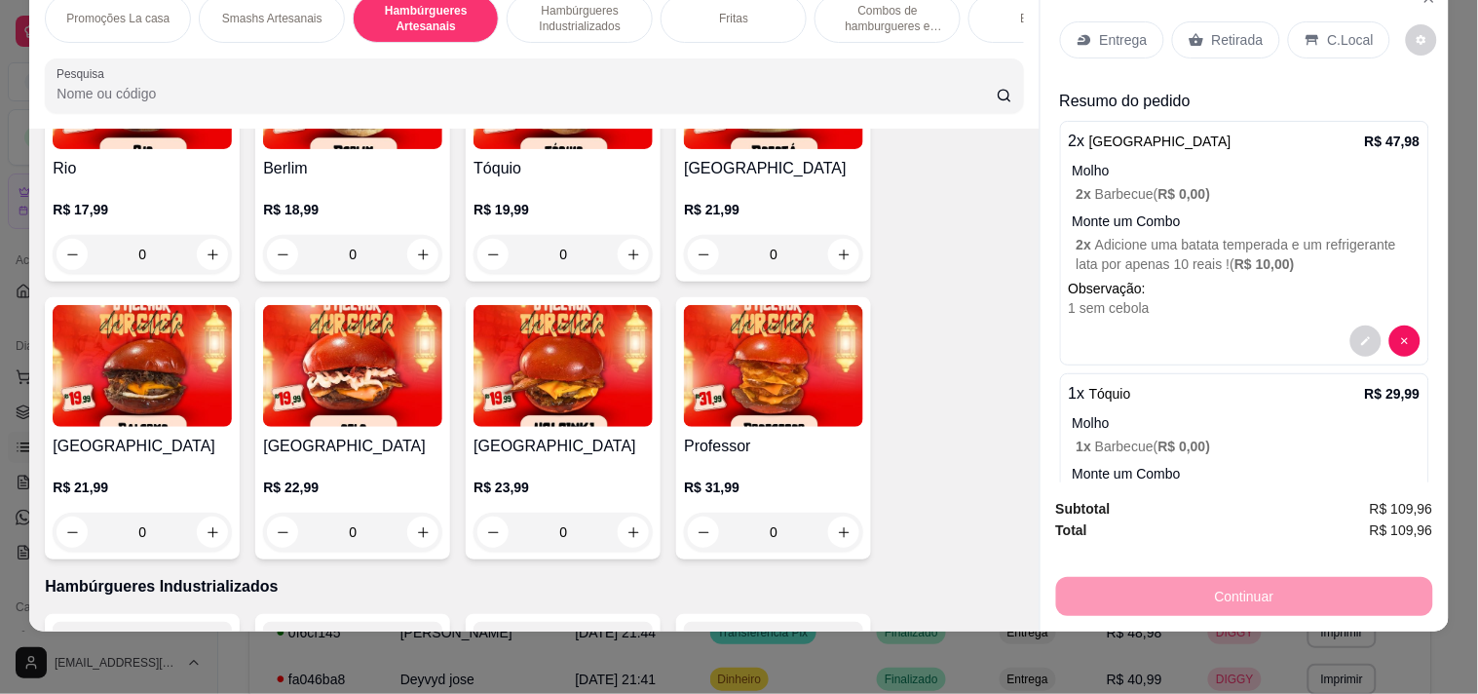
click at [1328, 30] on p "C.Local" at bounding box center [1351, 39] width 46 height 19
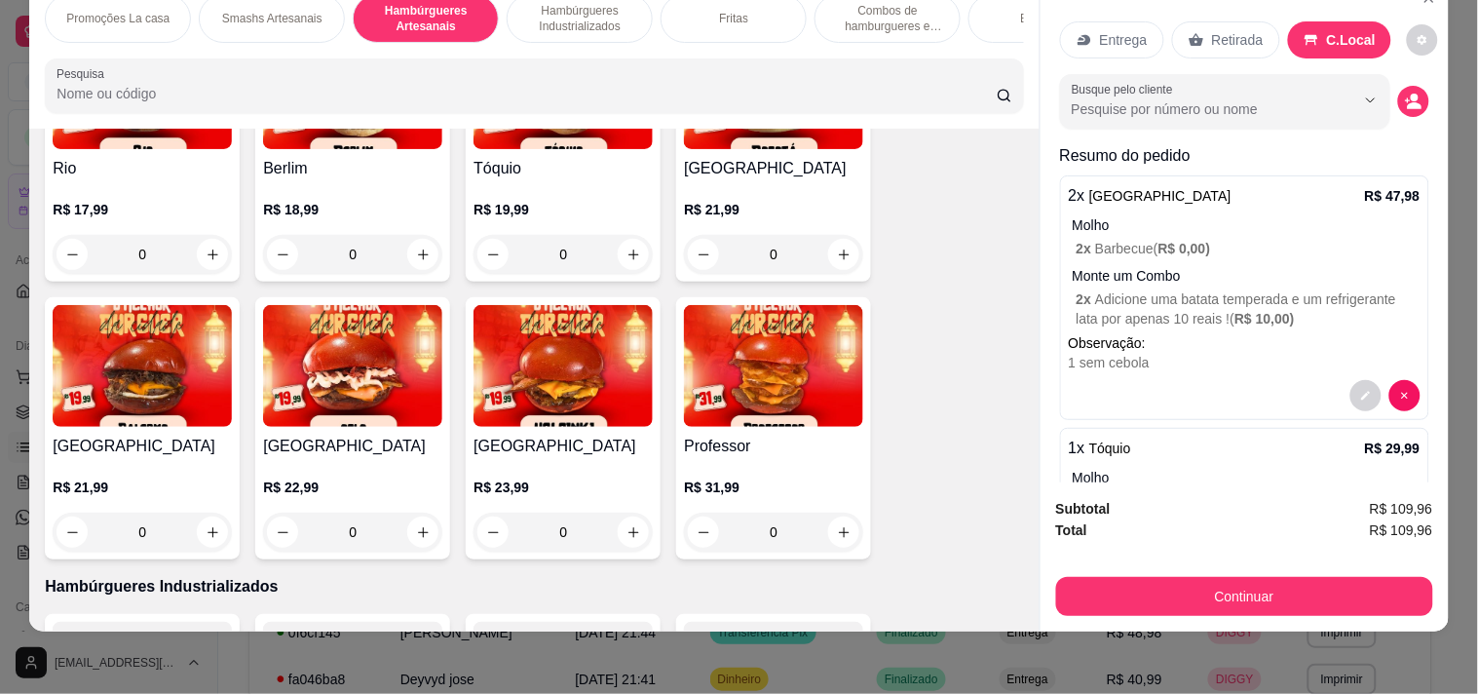
click at [981, 21] on div "Bebidas" at bounding box center [1041, 18] width 146 height 49
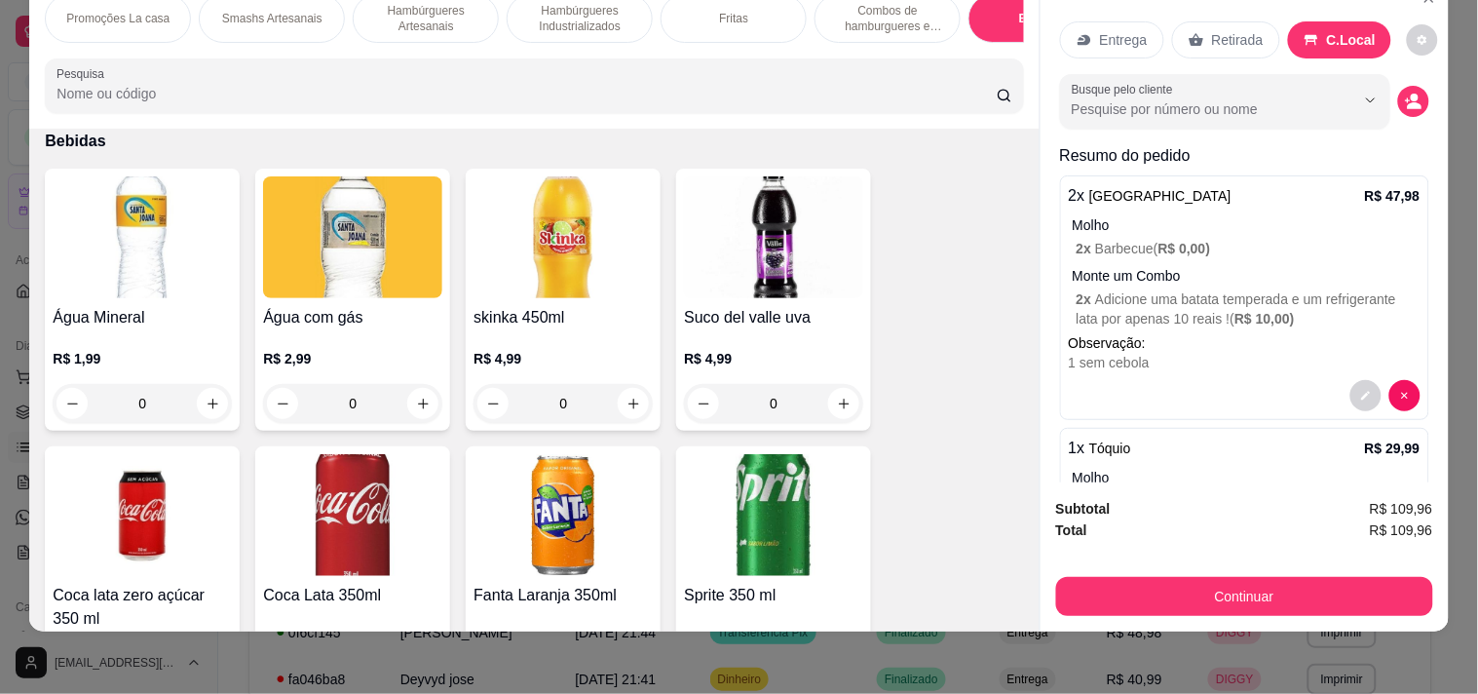
click at [324, 570] on img at bounding box center [352, 515] width 179 height 122
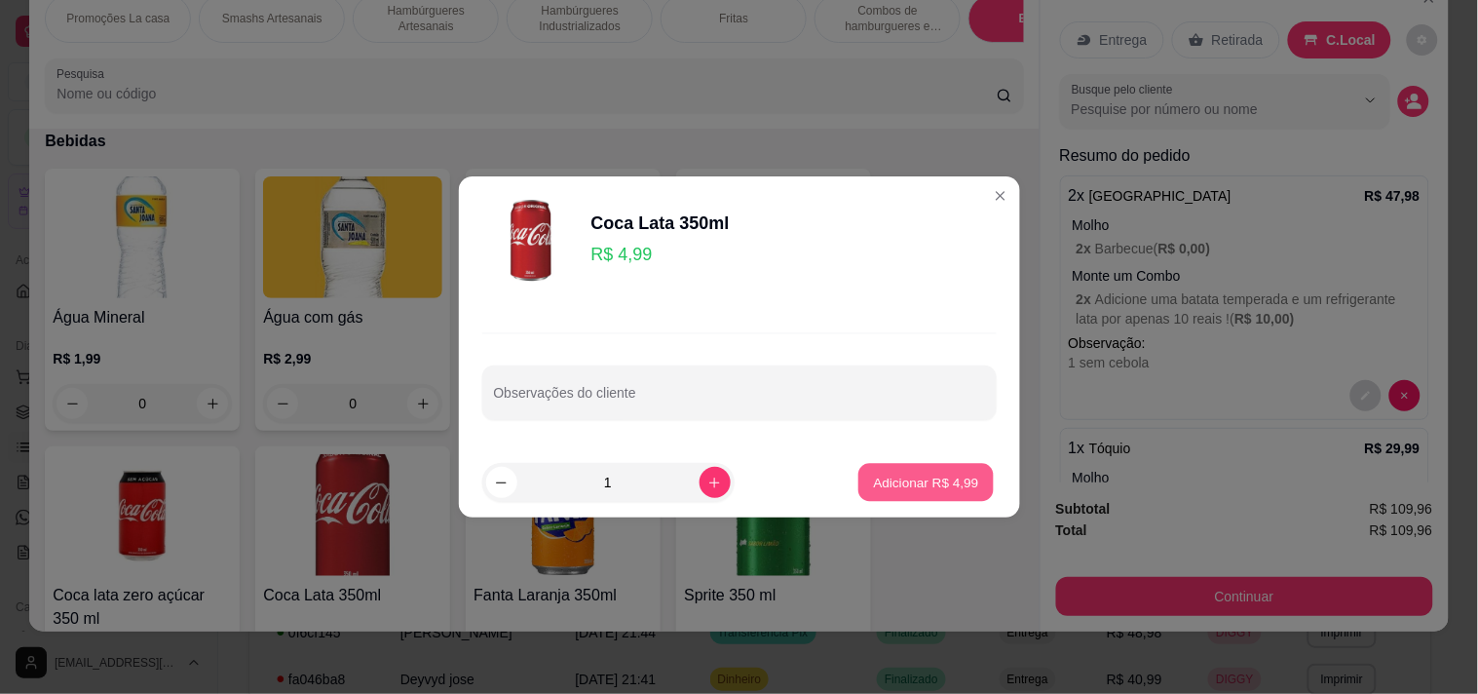
click at [861, 469] on button "Adicionar R$ 4,99" at bounding box center [925, 483] width 135 height 38
type input "1"
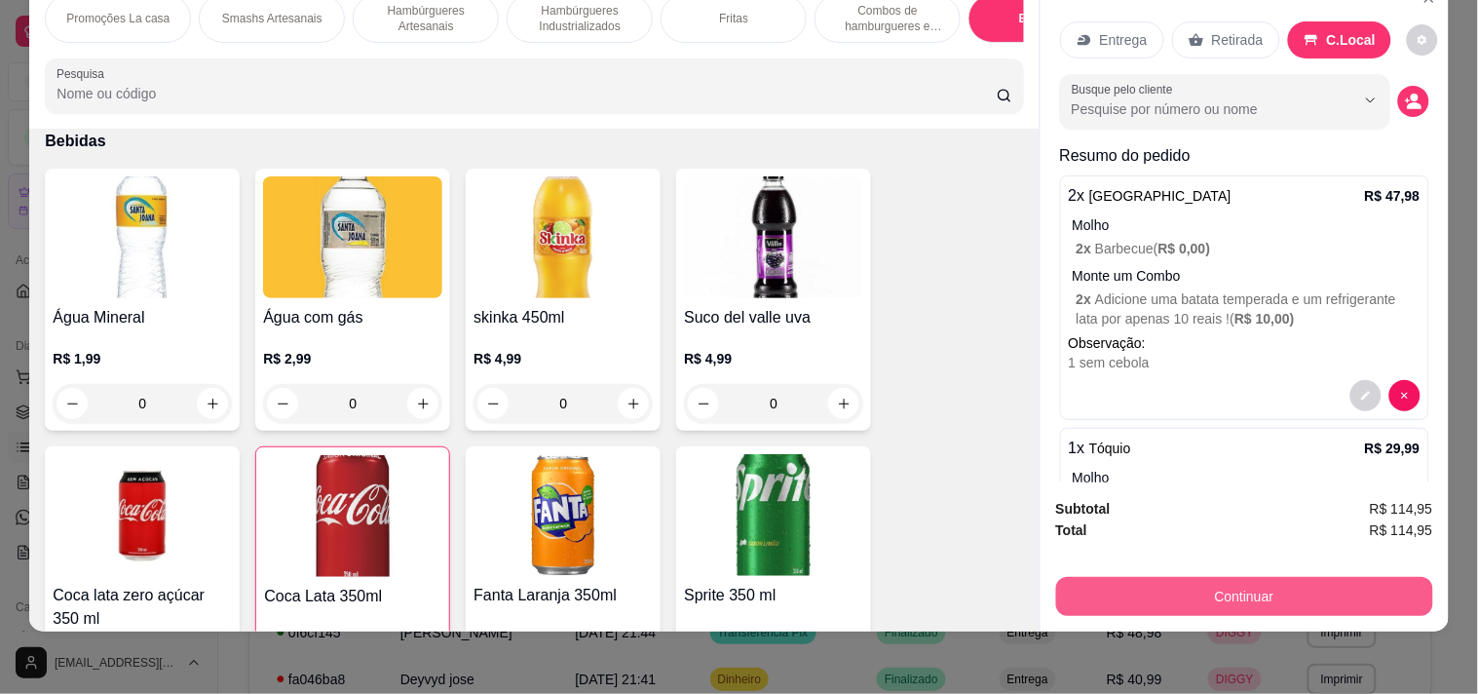
click at [1102, 577] on button "Continuar" at bounding box center [1244, 596] width 377 height 39
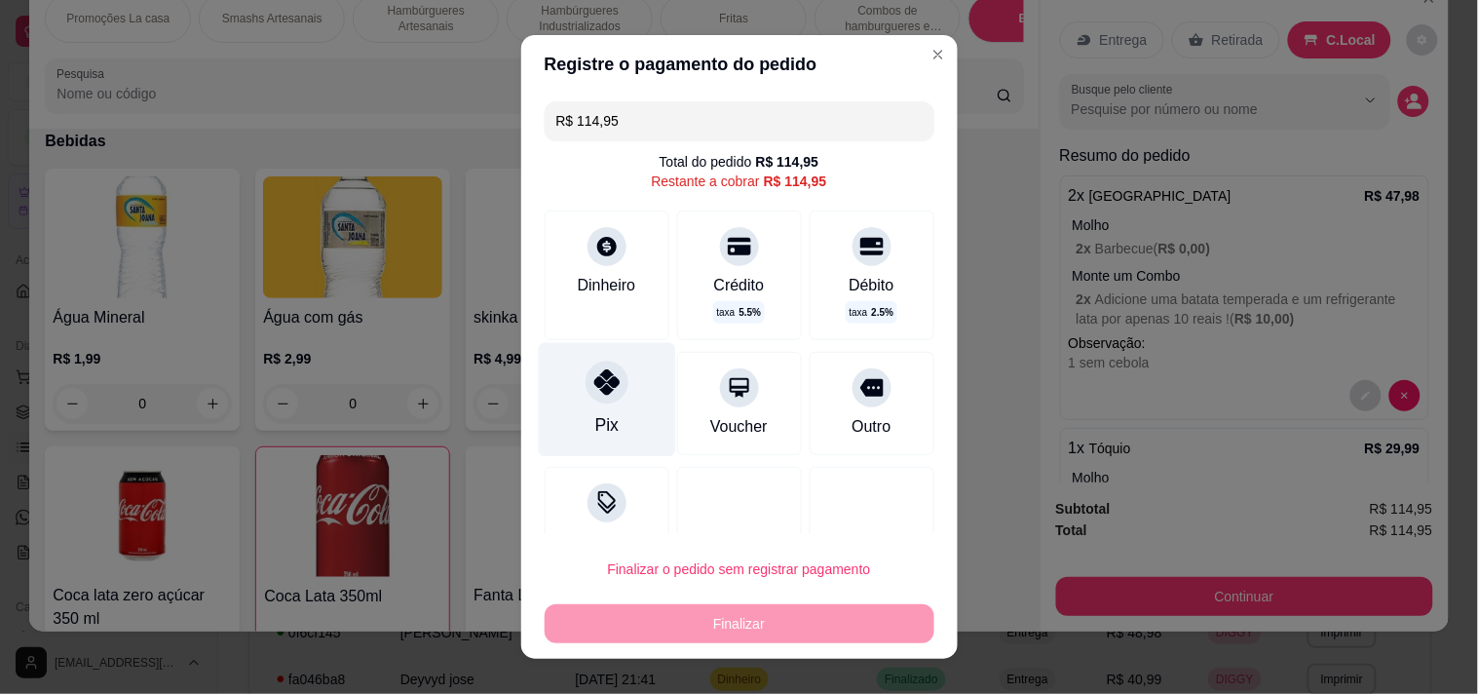
click at [612, 409] on div "Pix" at bounding box center [606, 399] width 137 height 114
type input "R$ 0,00"
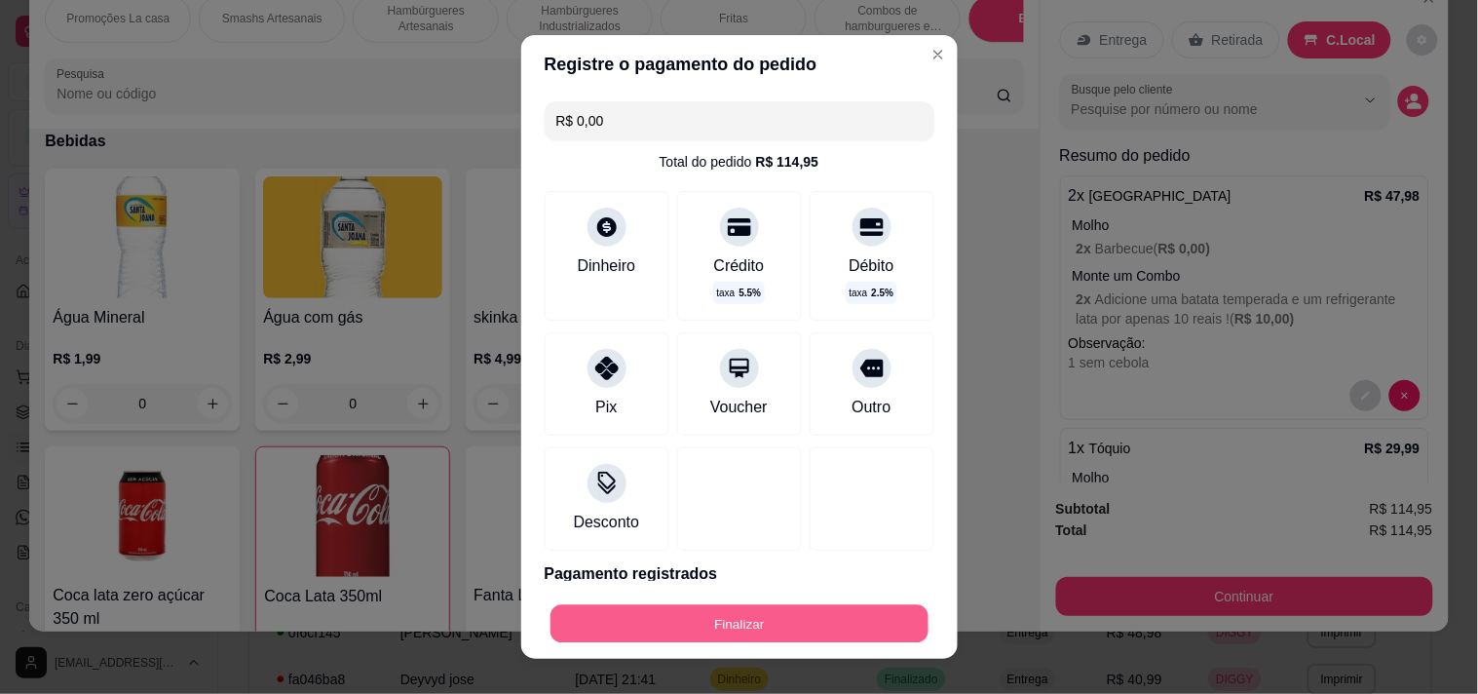
click at [678, 610] on button "Finalizar" at bounding box center [739, 624] width 378 height 38
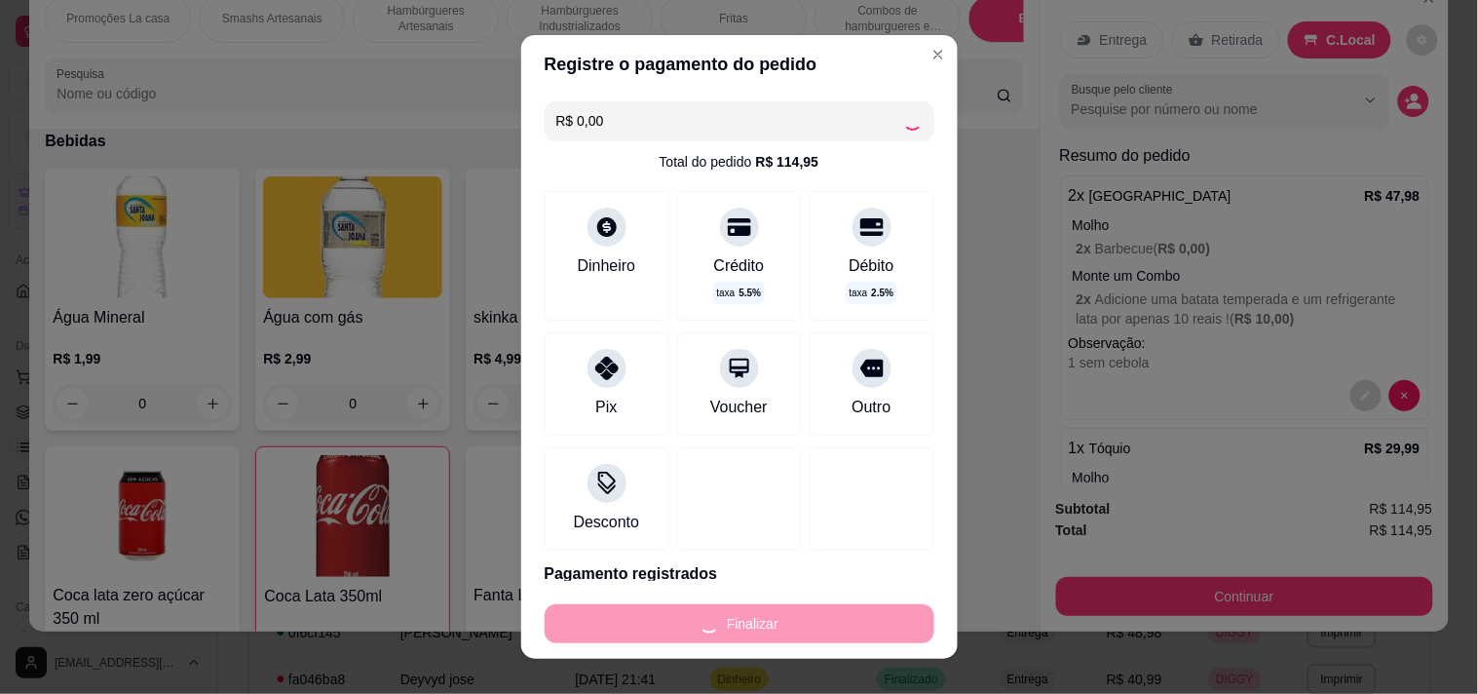
type input "0"
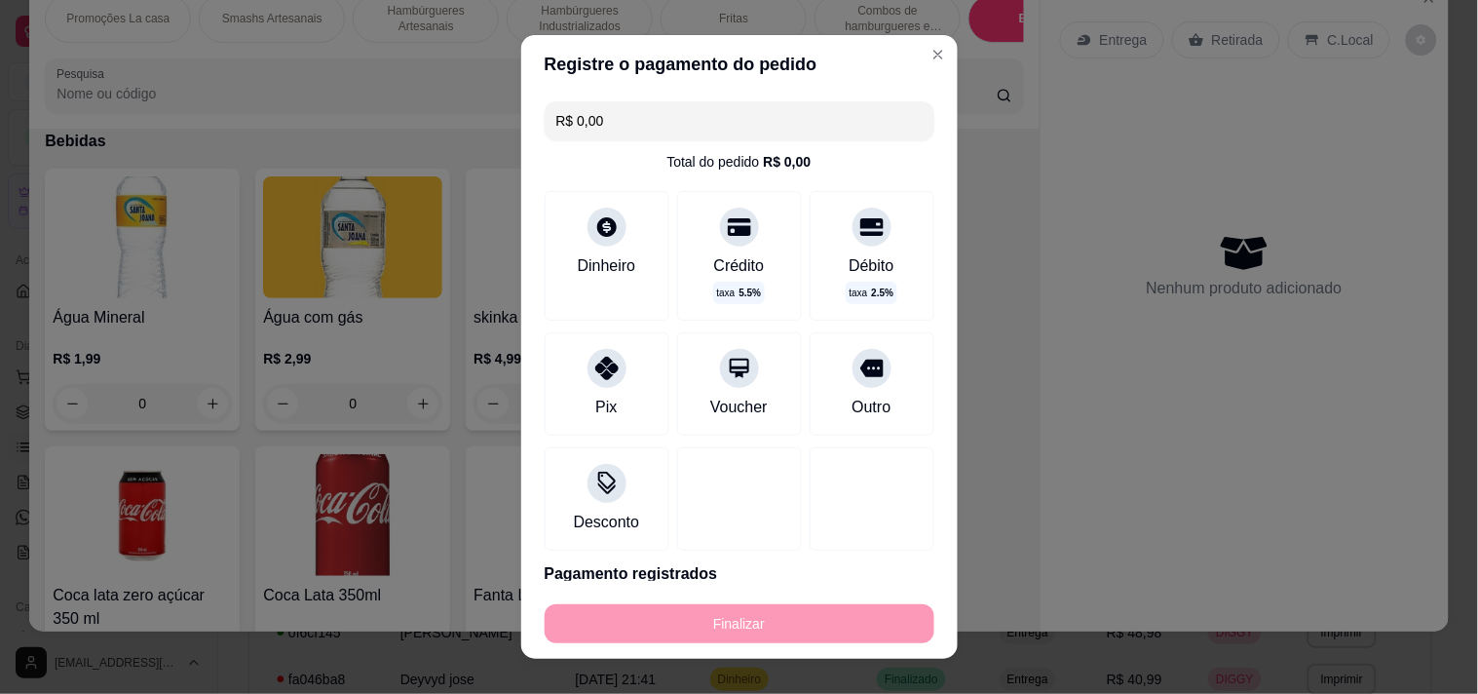
type input "-R$ 114,95"
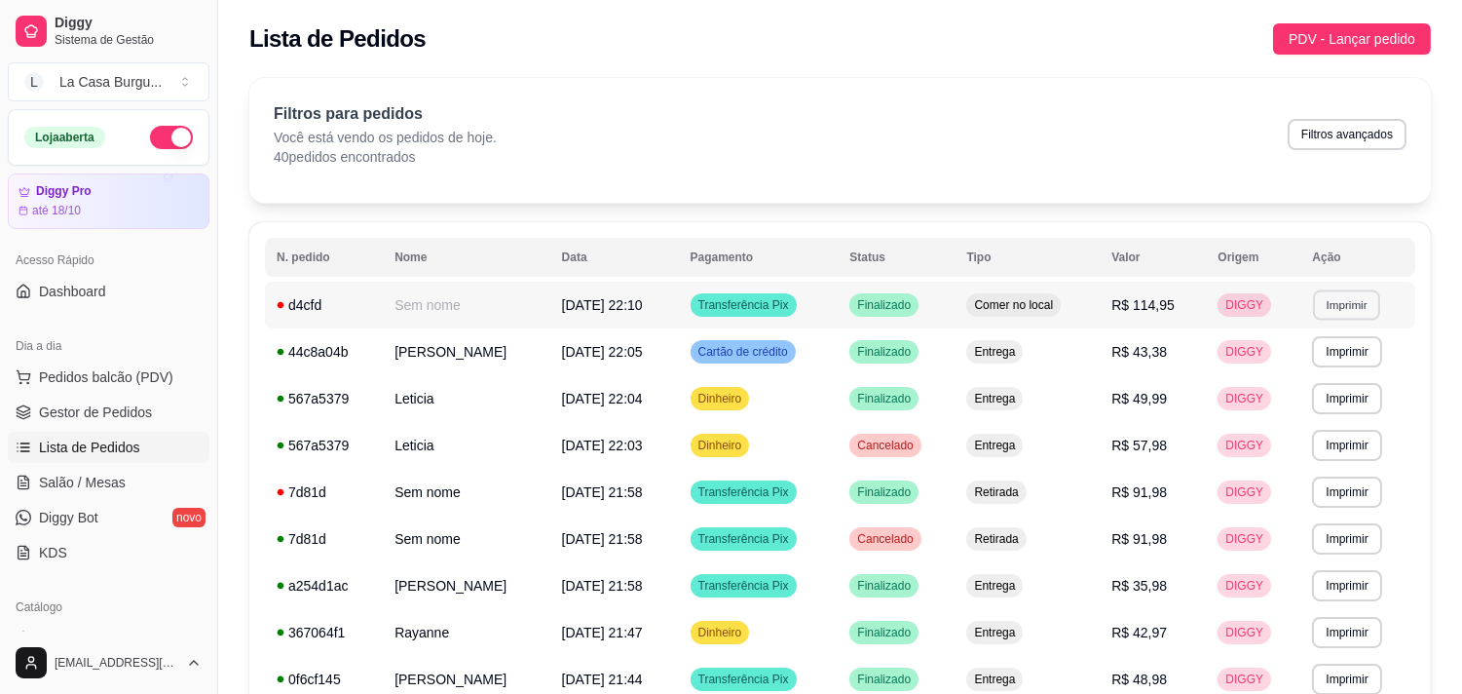
click at [1338, 308] on button "Imprimir" at bounding box center [1346, 304] width 67 height 30
click at [1310, 365] on button "IMPRESSORA" at bounding box center [1311, 373] width 136 height 30
drag, startPoint x: 1281, startPoint y: 345, endPoint x: 1259, endPoint y: 338, distance: 23.4
drag, startPoint x: 1259, startPoint y: 338, endPoint x: 857, endPoint y: 29, distance: 506.4
click at [857, 29] on div "Lista de Pedidos PDV - Lançar pedido" at bounding box center [840, 38] width 1182 height 31
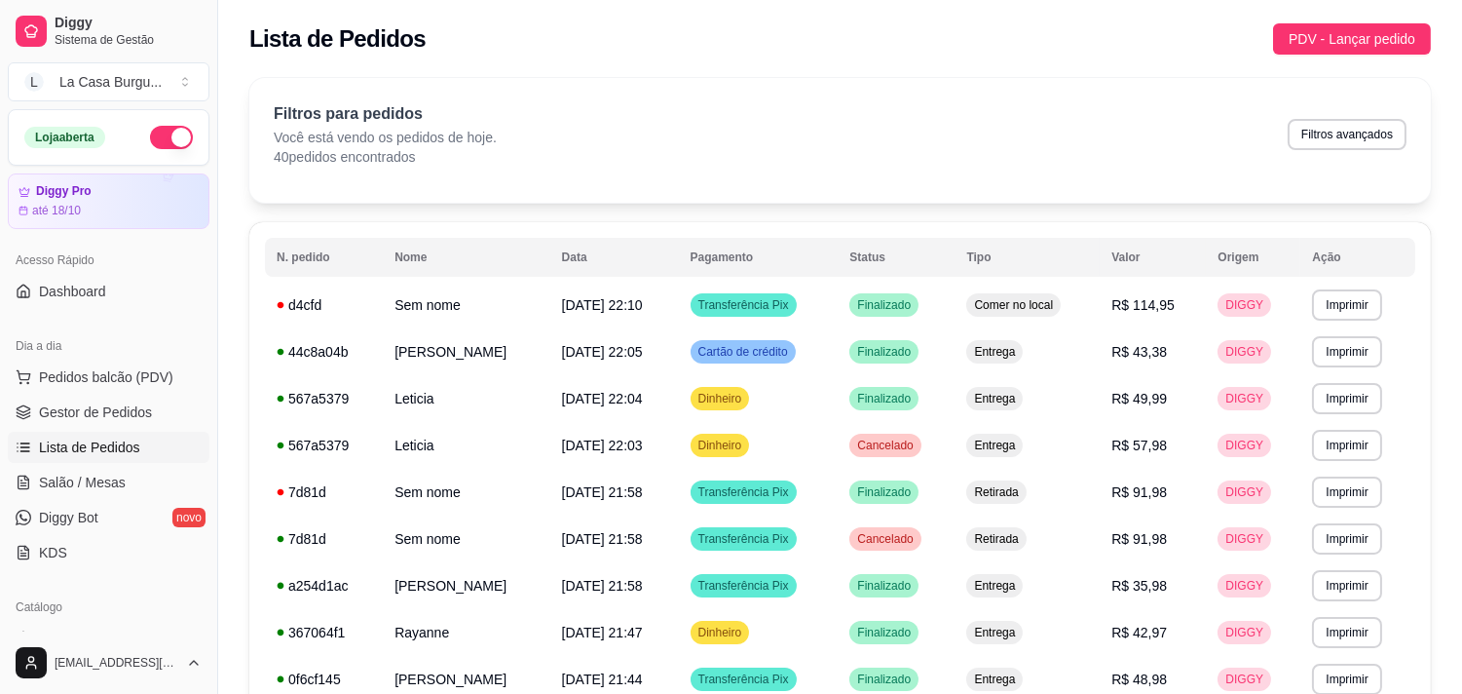
click at [793, 131] on div "Filtros para pedidos Você está vendo os pedidos de hoje. 40 pedidos encontrados…" at bounding box center [840, 134] width 1133 height 64
click at [736, 621] on div "Dinheiro" at bounding box center [720, 632] width 59 height 23
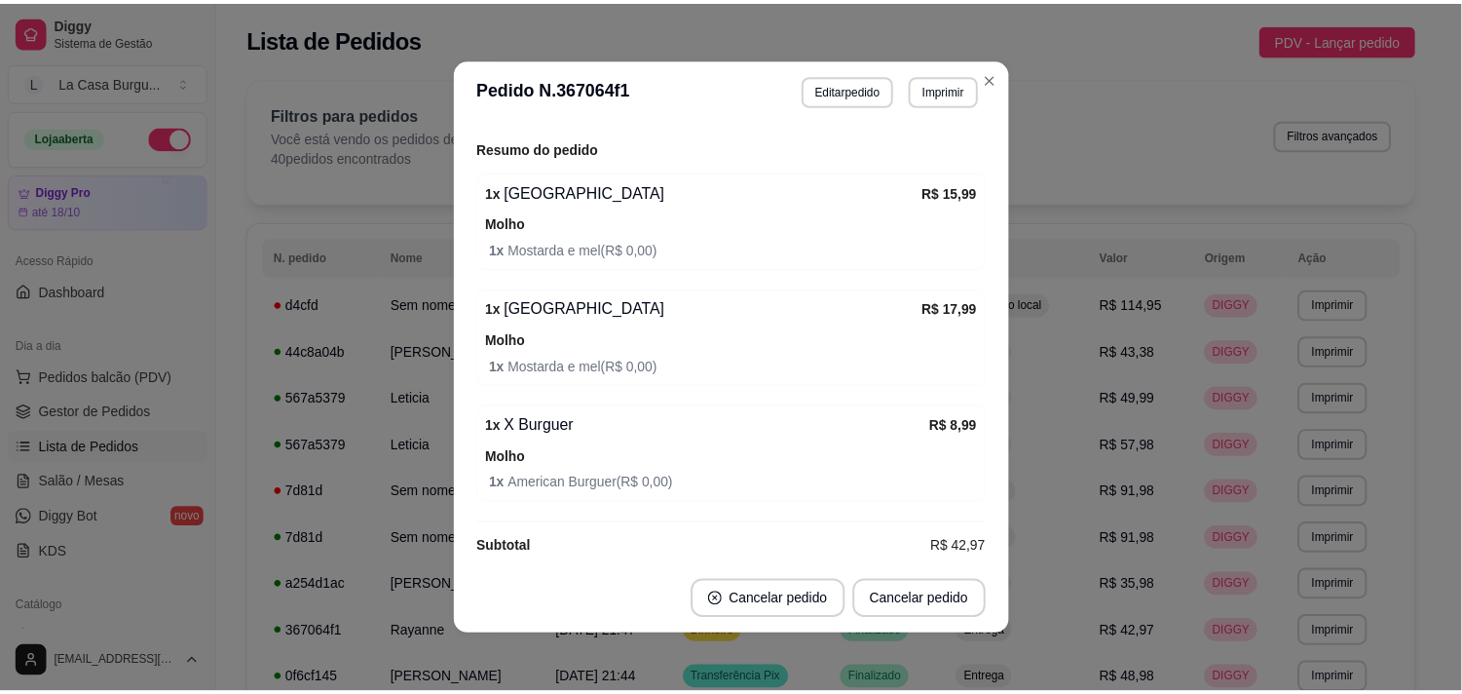
scroll to position [619, 0]
